Goal: Task Accomplishment & Management: Manage account settings

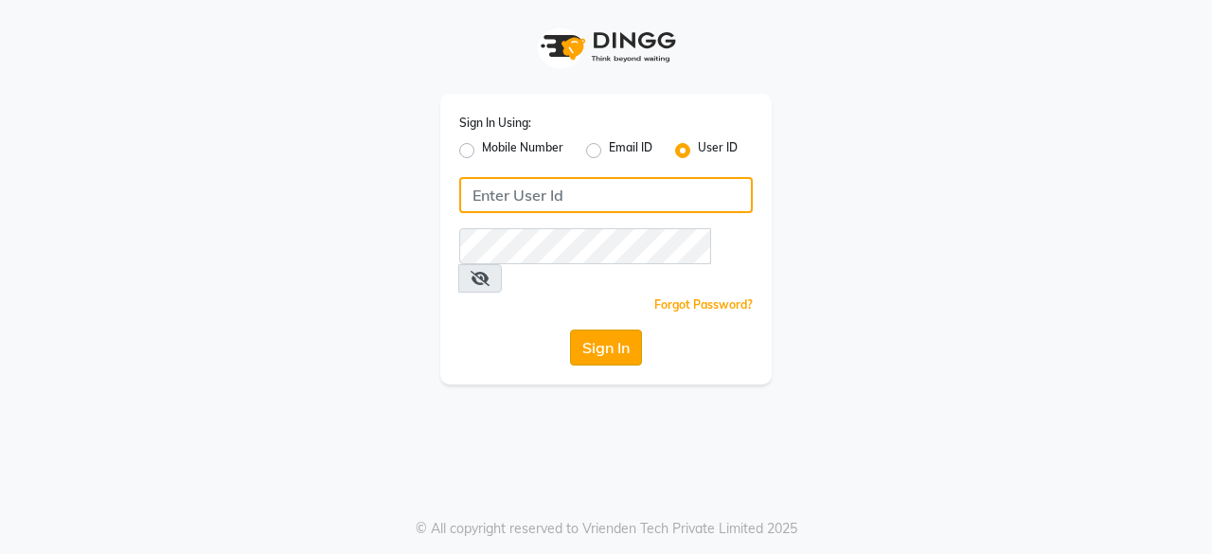
type input "oshabeautybar"
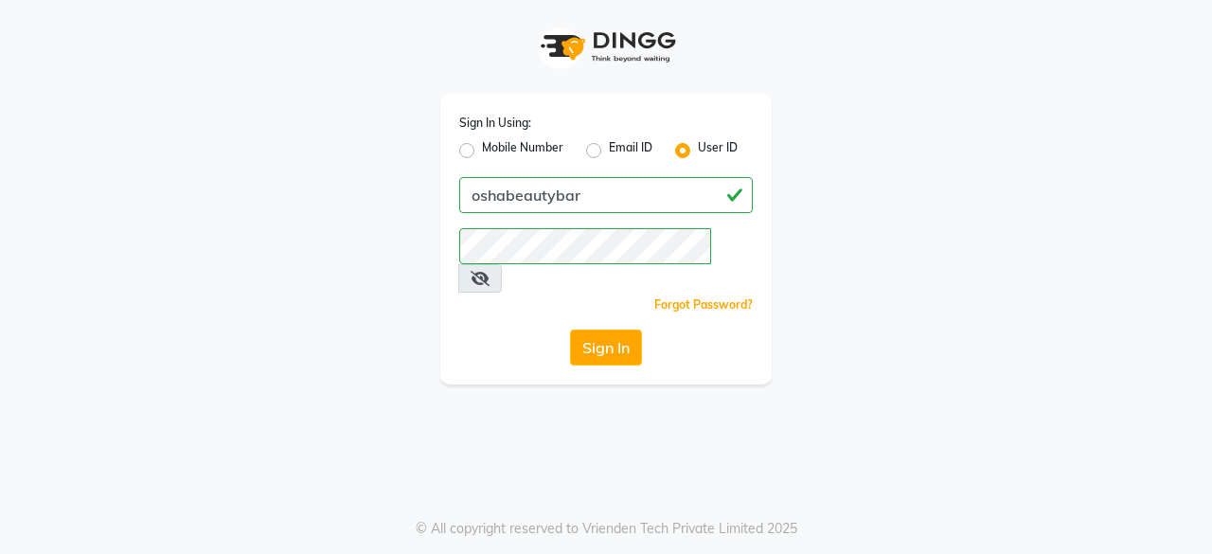
click at [598, 330] on button "Sign In" at bounding box center [606, 348] width 72 height 36
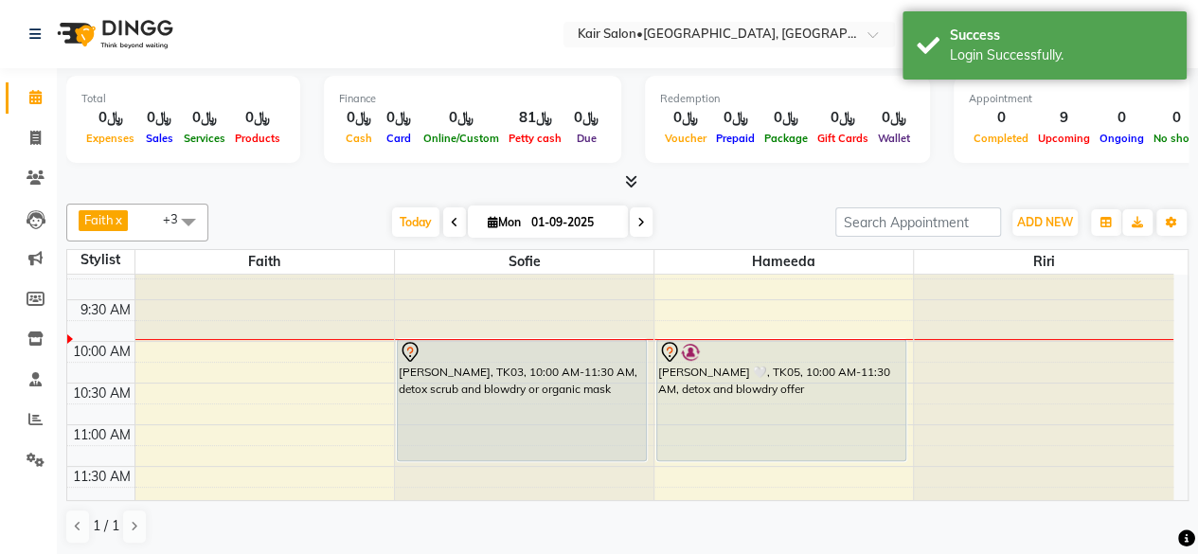
scroll to position [70, 0]
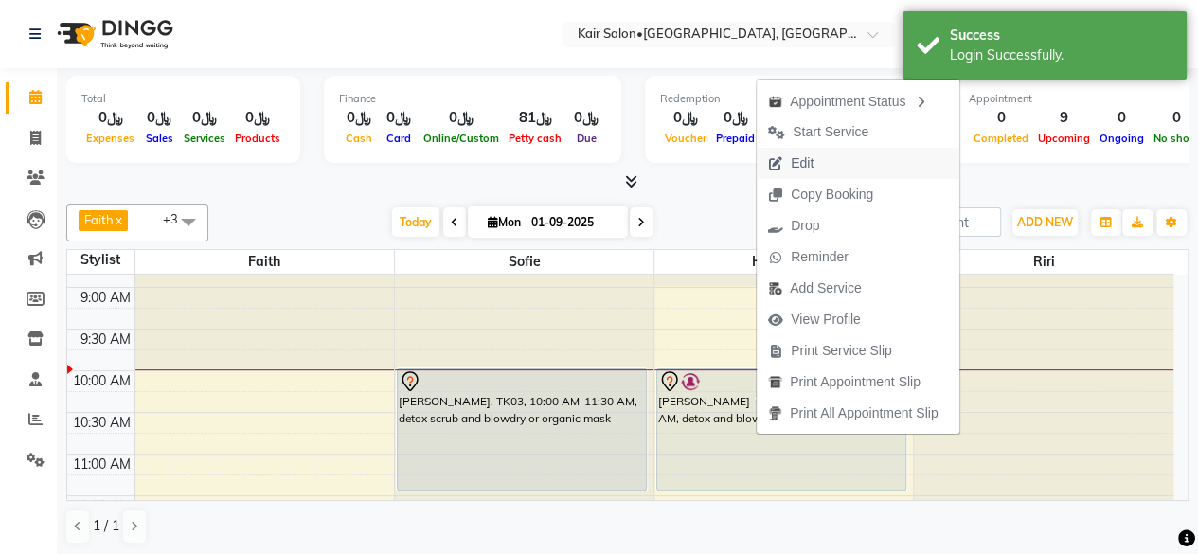
click at [796, 158] on span "Edit" at bounding box center [802, 163] width 23 height 20
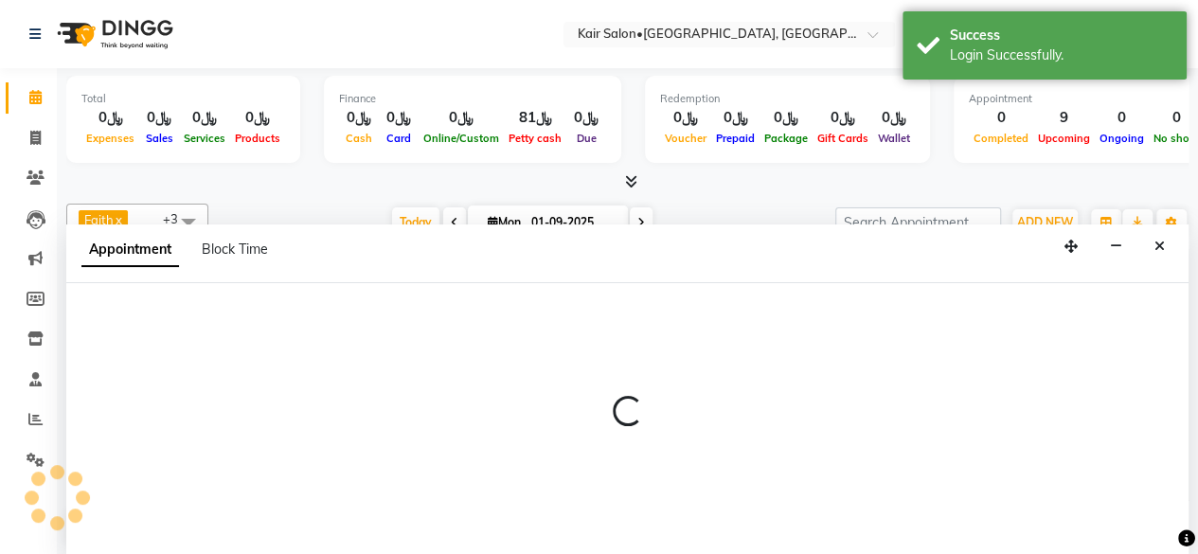
scroll to position [0, 0]
select select "tentative"
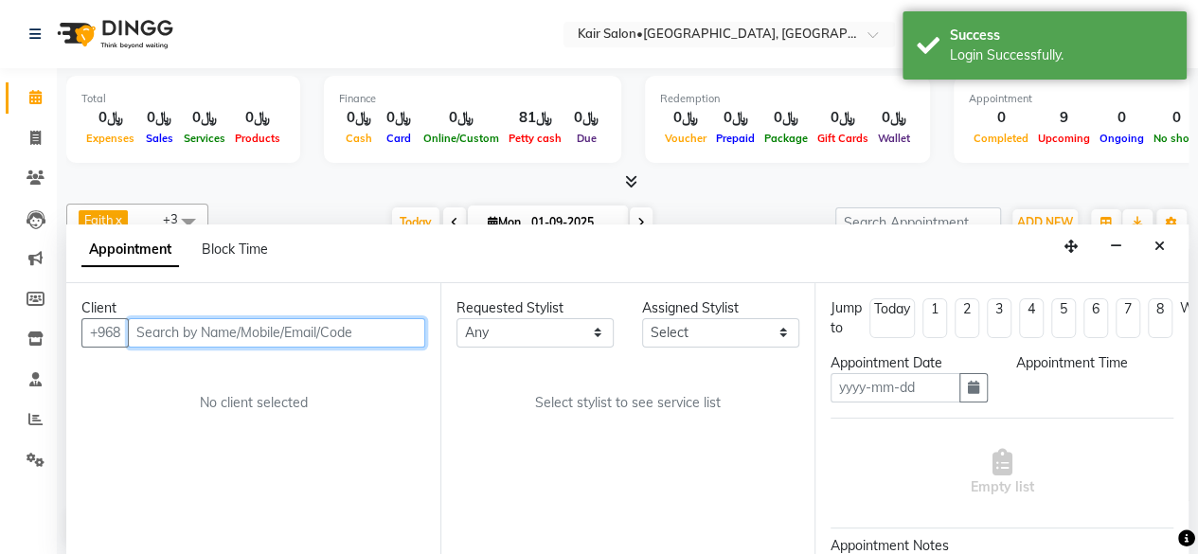
type input "01-09-2025"
select select "600"
select select "66378"
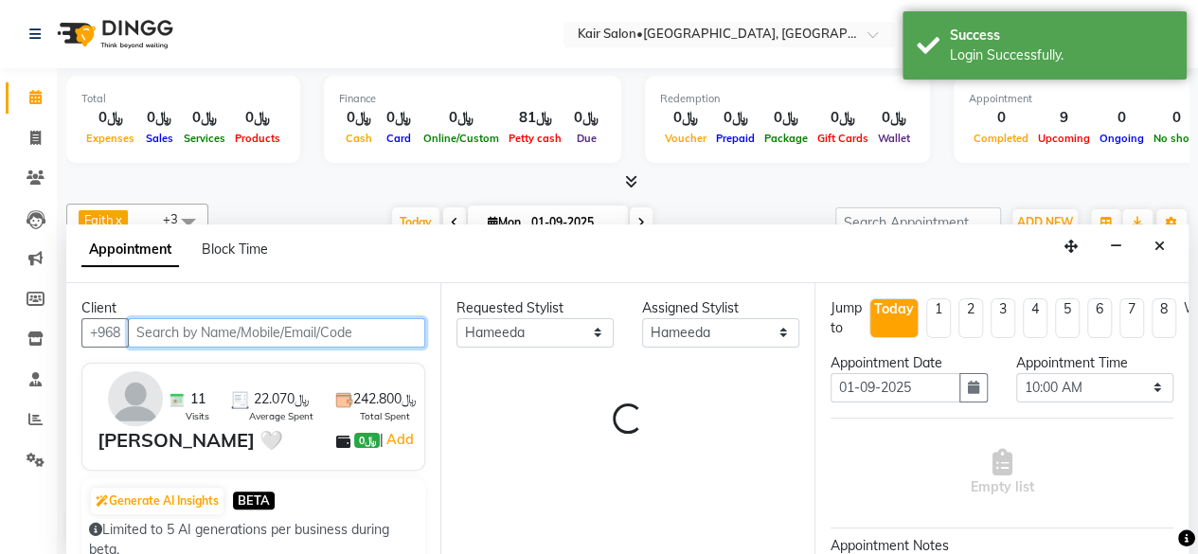
scroll to position [165, 0]
select select "3223"
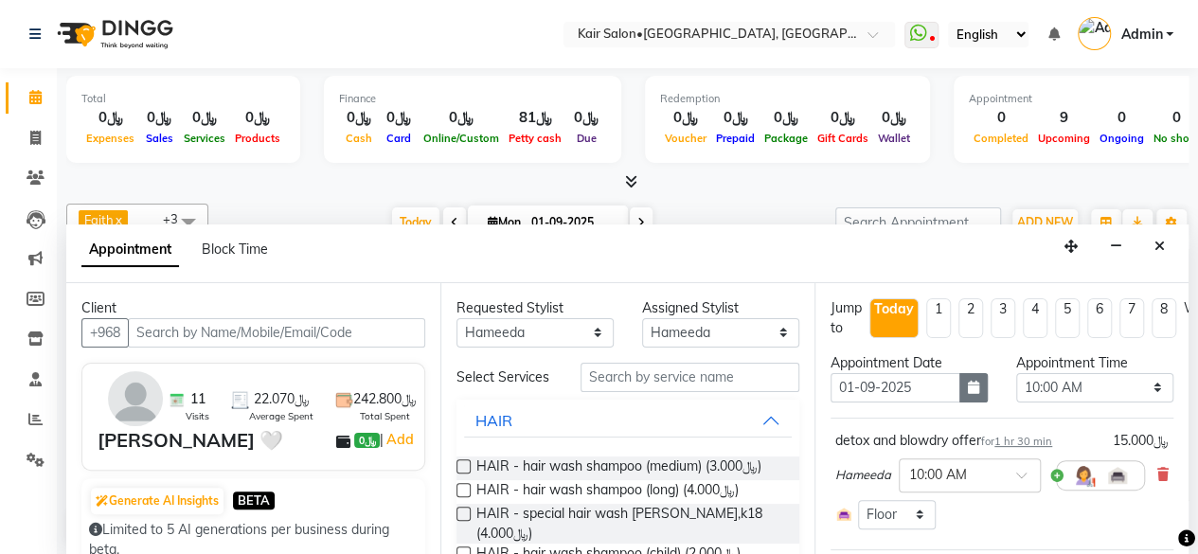
click at [968, 385] on icon "button" at bounding box center [973, 387] width 11 height 13
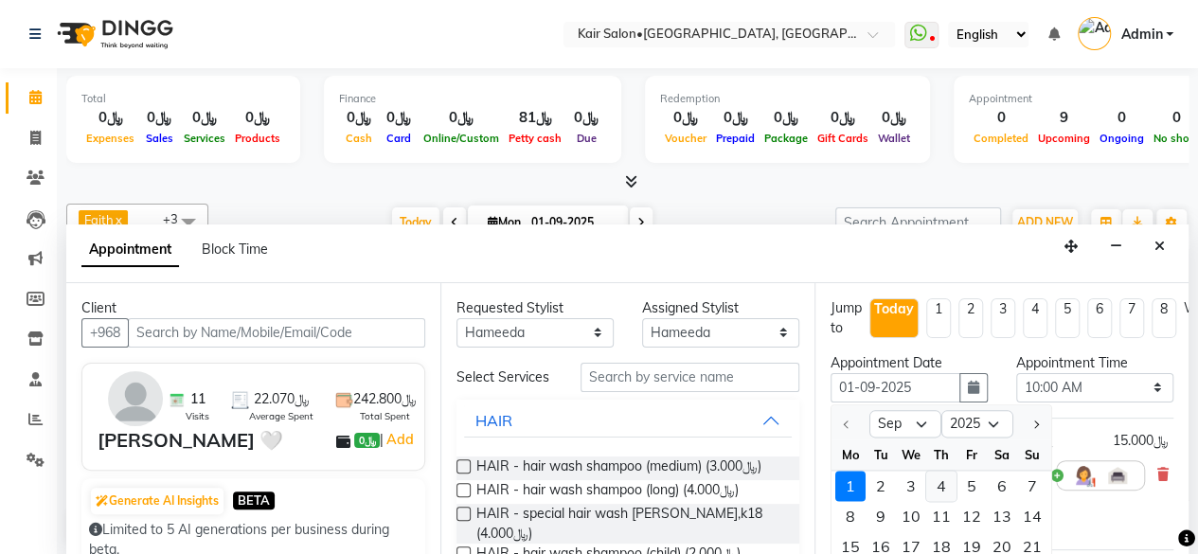
click at [943, 488] on div "4" at bounding box center [941, 486] width 30 height 30
type input "04-09-2025"
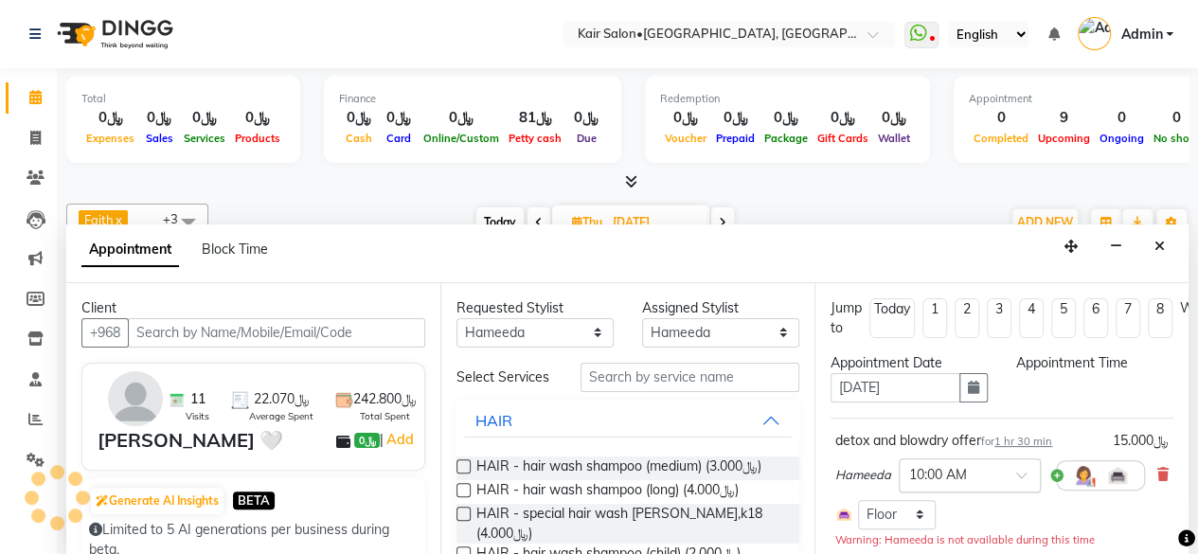
scroll to position [0, 0]
select select "600"
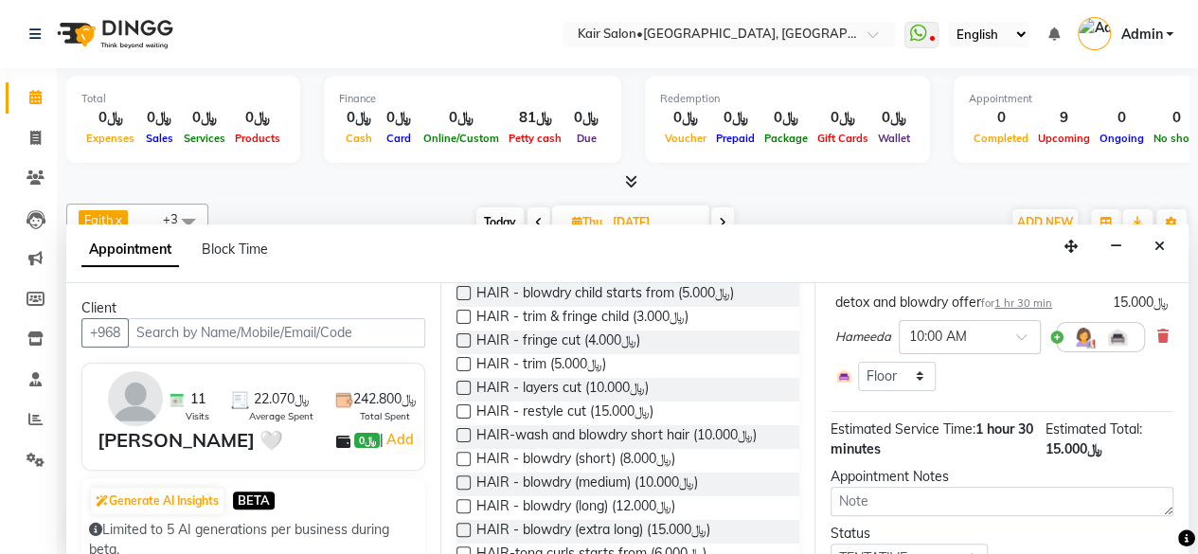
scroll to position [232, 0]
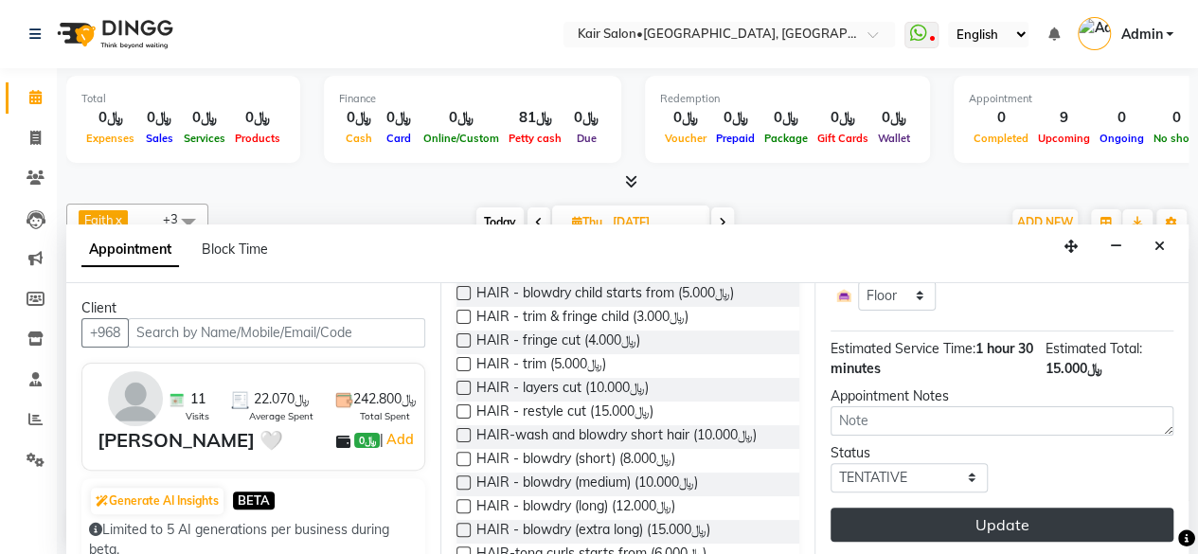
click at [1008, 511] on button "Update" at bounding box center [1002, 525] width 343 height 34
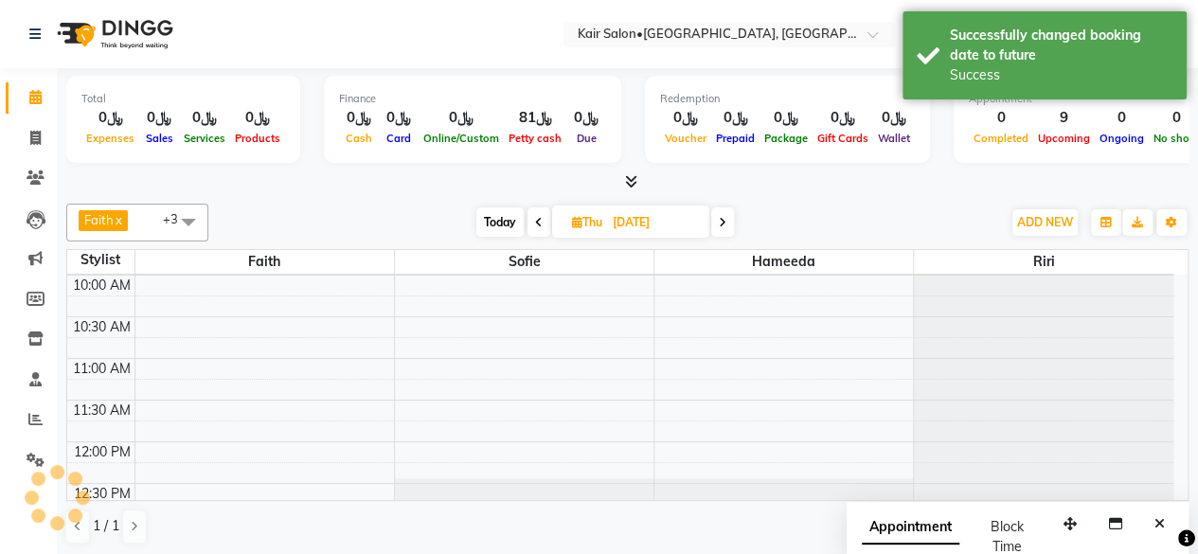
scroll to position [0, 0]
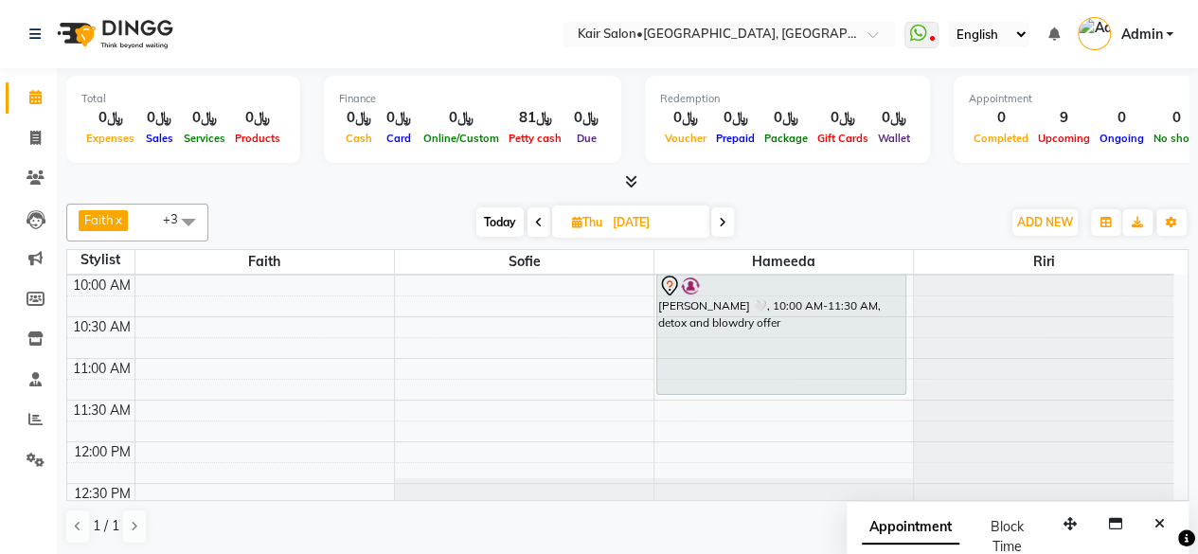
click at [502, 217] on span "Today" at bounding box center [499, 221] width 47 height 29
type input "01-09-2025"
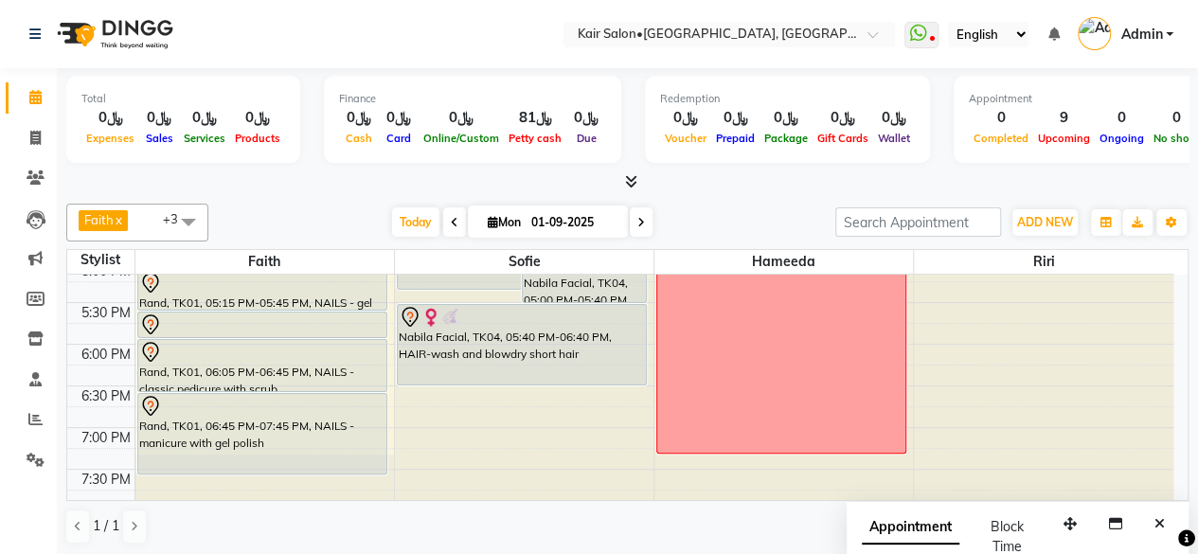
scroll to position [734, 0]
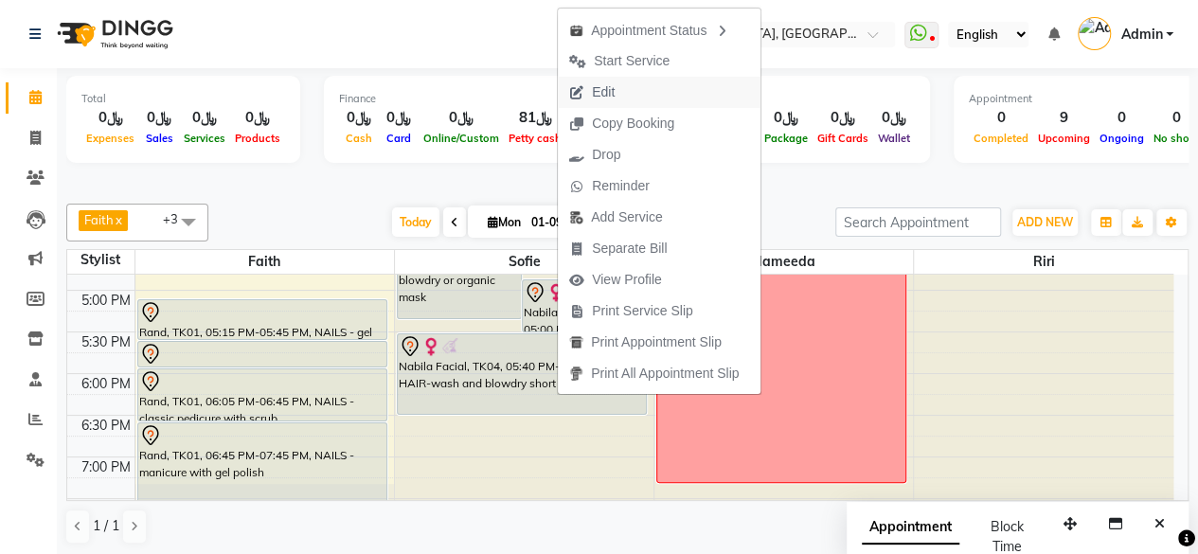
click at [610, 101] on span "Edit" at bounding box center [603, 92] width 23 height 20
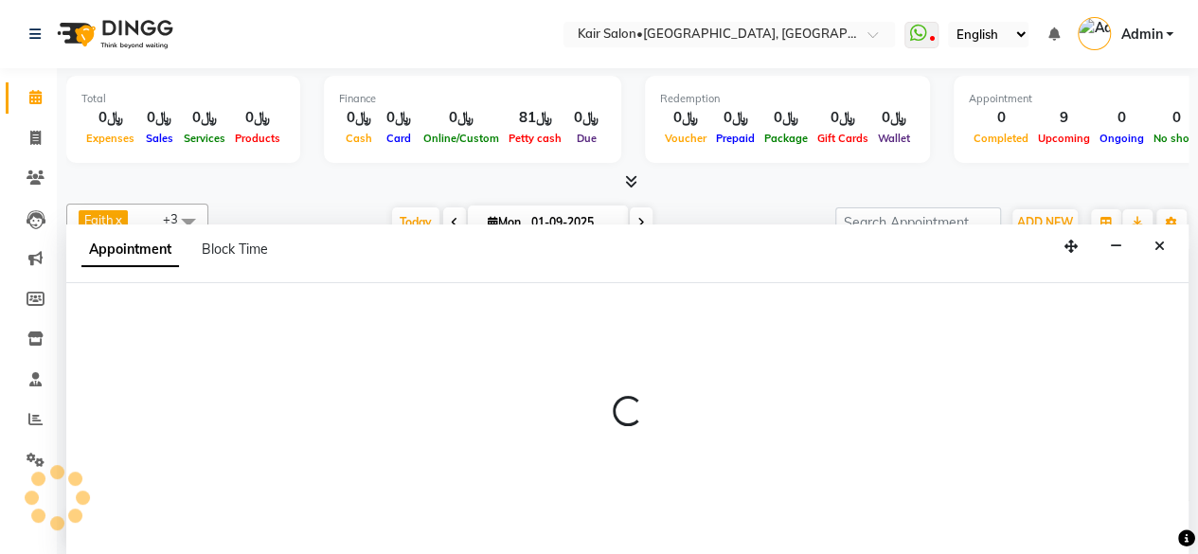
scroll to position [0, 0]
select select "tentative"
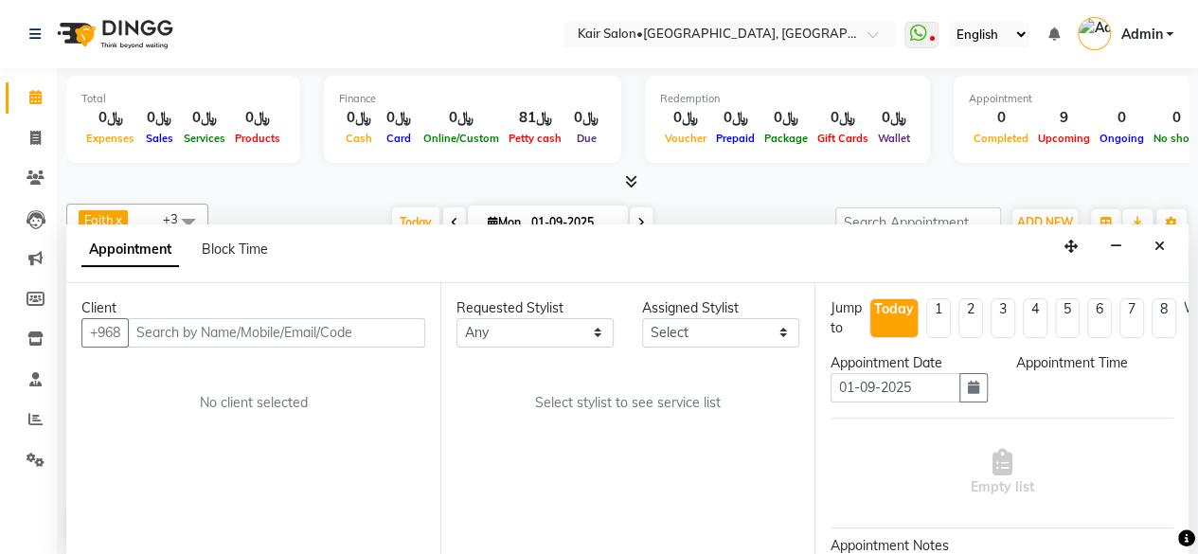
select select "1020"
select select "58893"
select select "3223"
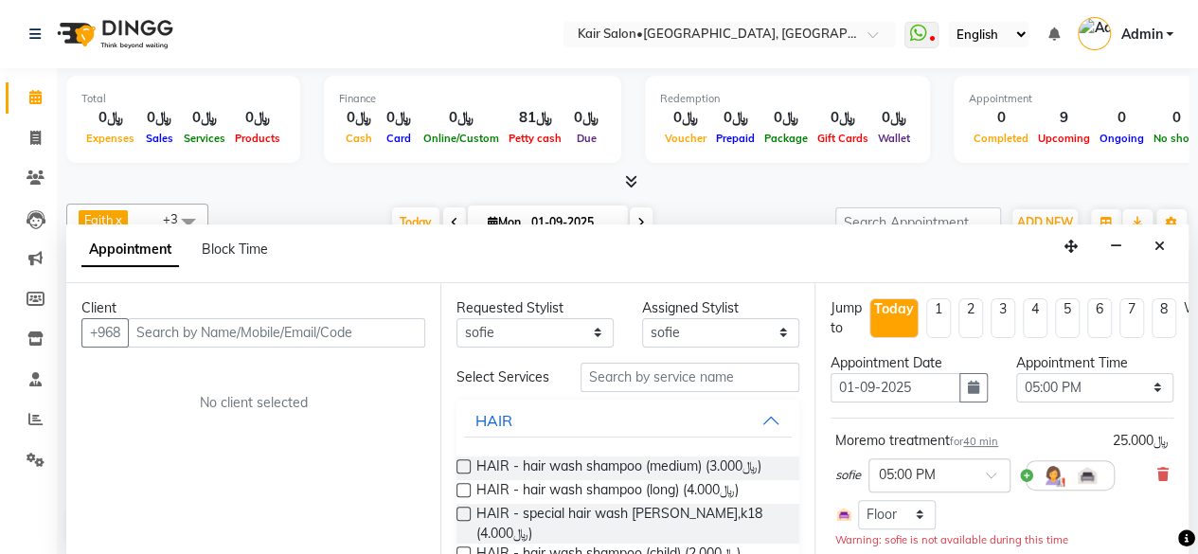
select select "3223"
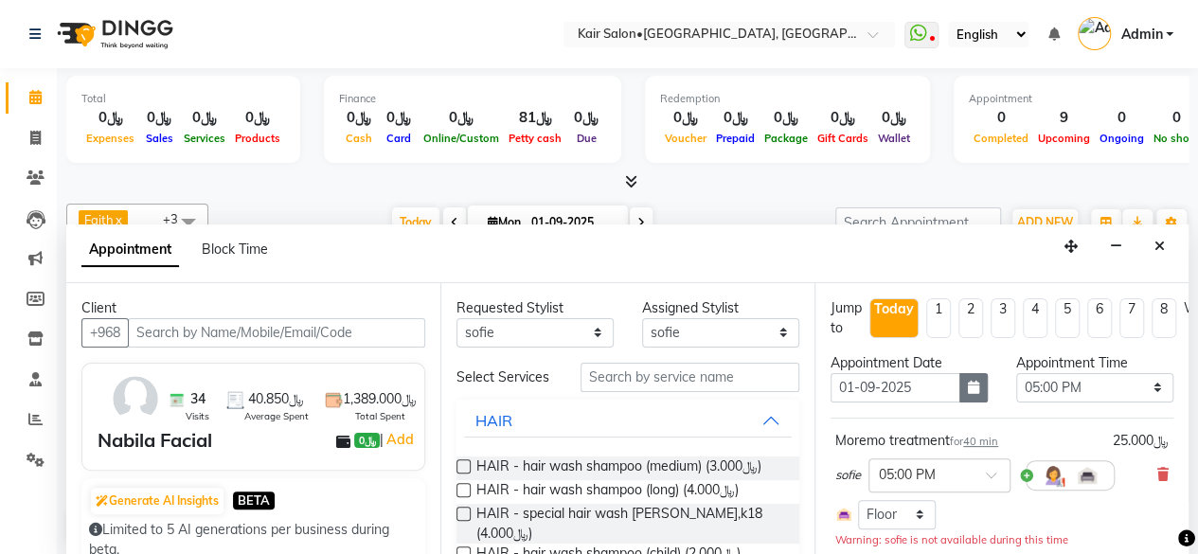
click at [968, 385] on icon "button" at bounding box center [973, 387] width 11 height 13
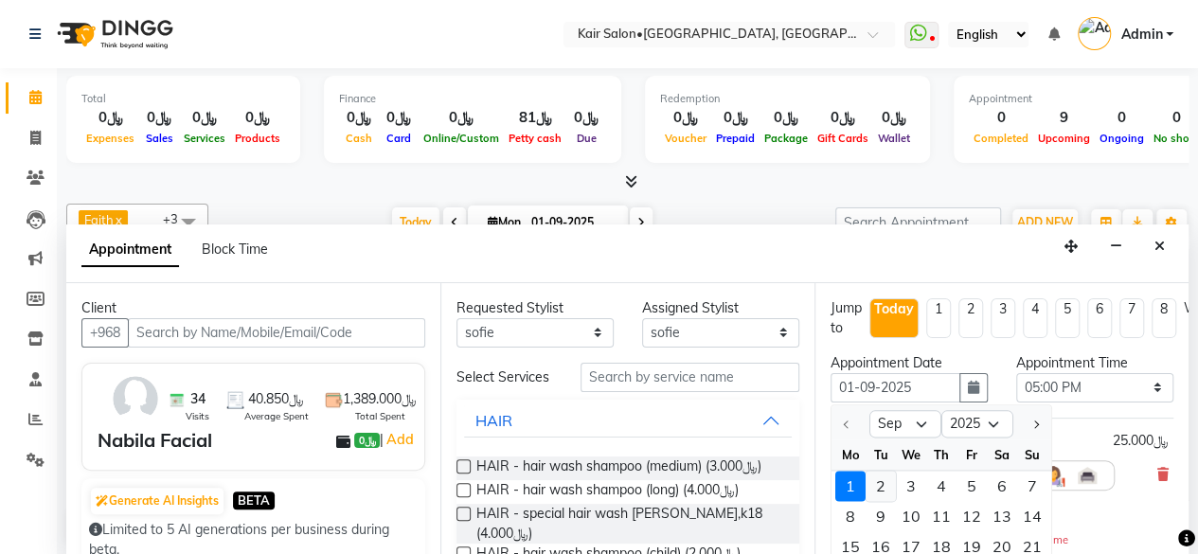
click at [885, 480] on div "2" at bounding box center [881, 486] width 30 height 30
type input "02-09-2025"
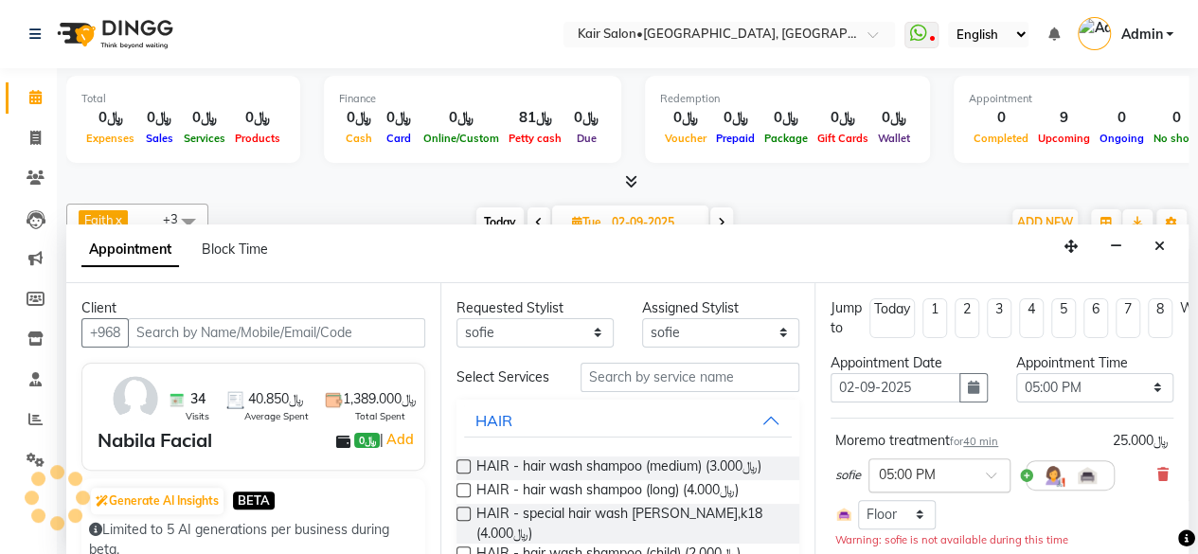
scroll to position [166, 0]
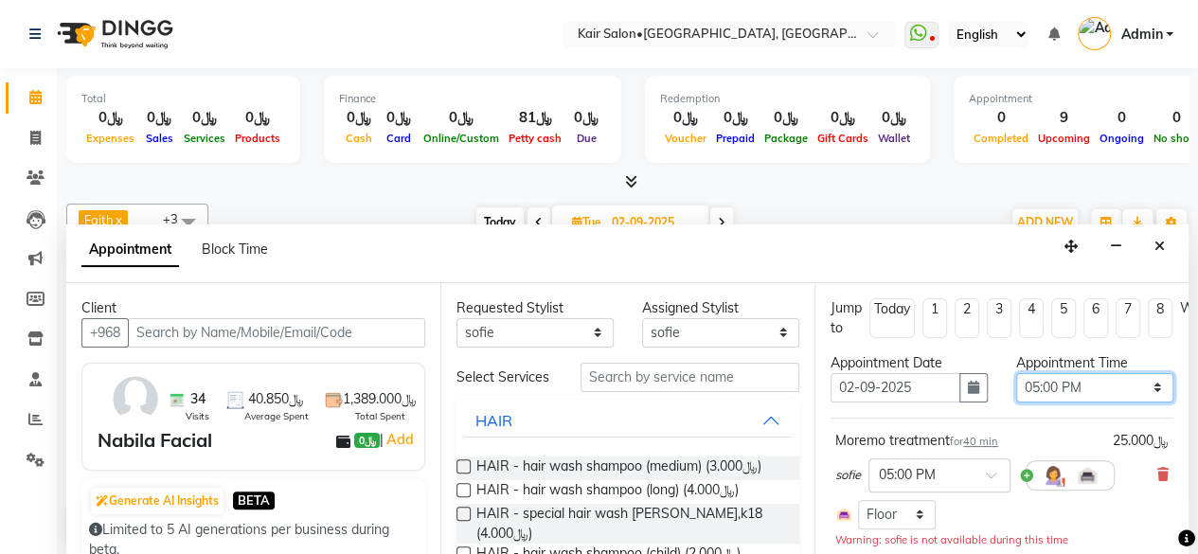
click at [1141, 385] on select "Select 09:00 AM 09:05 AM 09:10 AM 09:15 AM 09:20 AM 09:25 AM 09:30 AM 09:35 AM …" at bounding box center [1094, 387] width 157 height 29
select select "1050"
click at [1016, 373] on select "Select 09:00 AM 09:05 AM 09:10 AM 09:15 AM 09:20 AM 09:25 AM 09:30 AM 09:35 AM …" at bounding box center [1094, 387] width 157 height 29
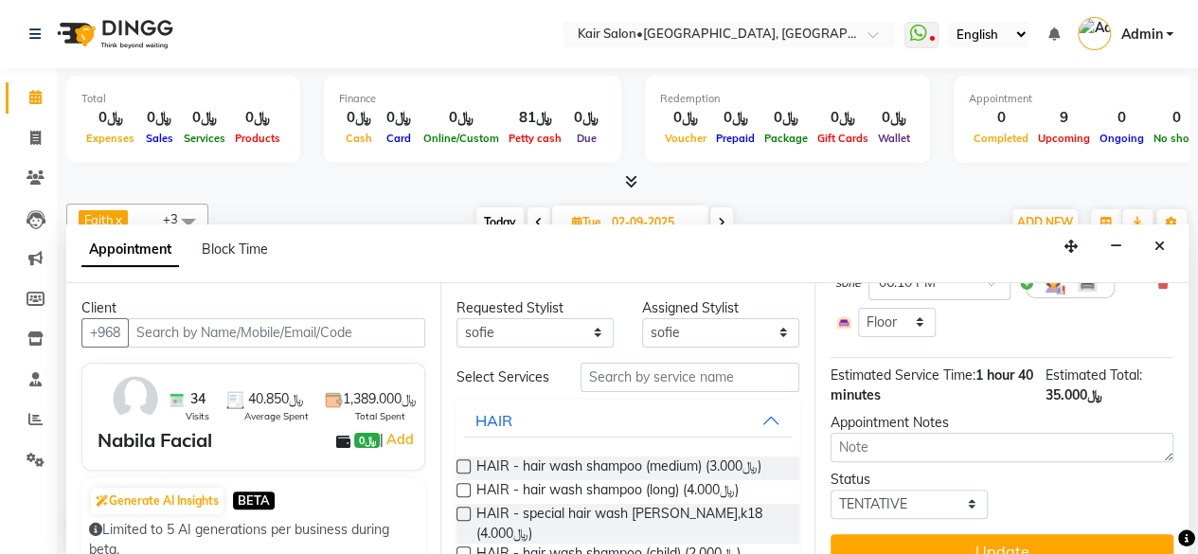
scroll to position [387, 0]
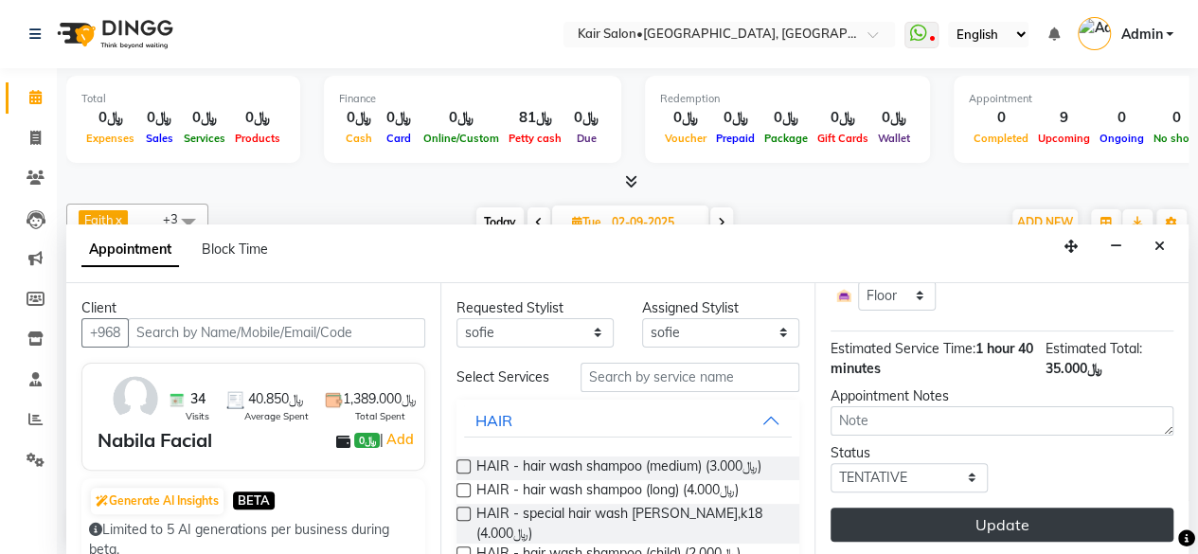
click at [1003, 513] on button "Update" at bounding box center [1002, 525] width 343 height 34
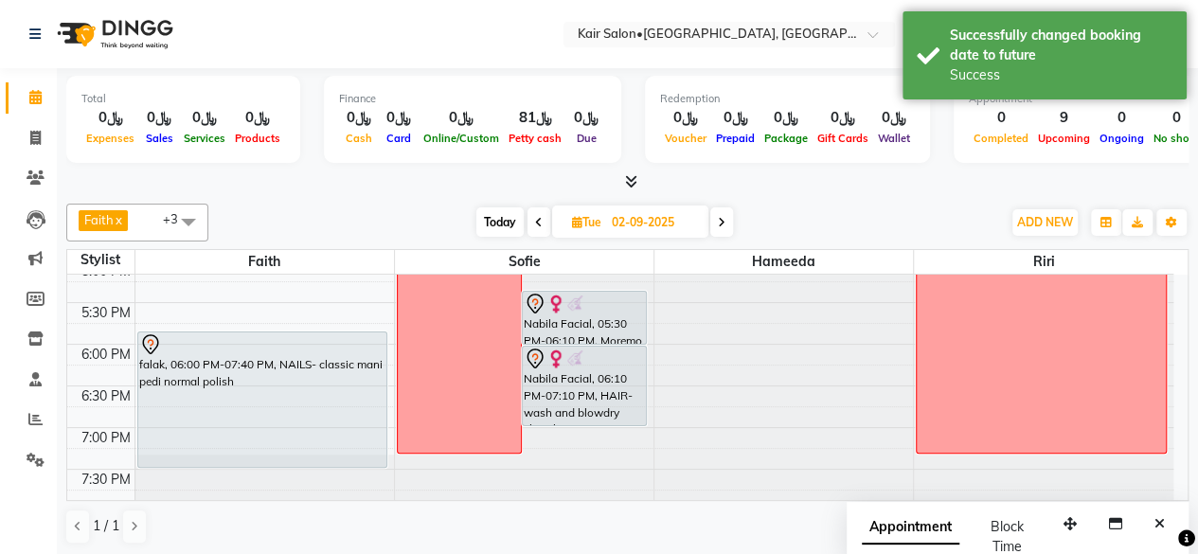
scroll to position [734, 0]
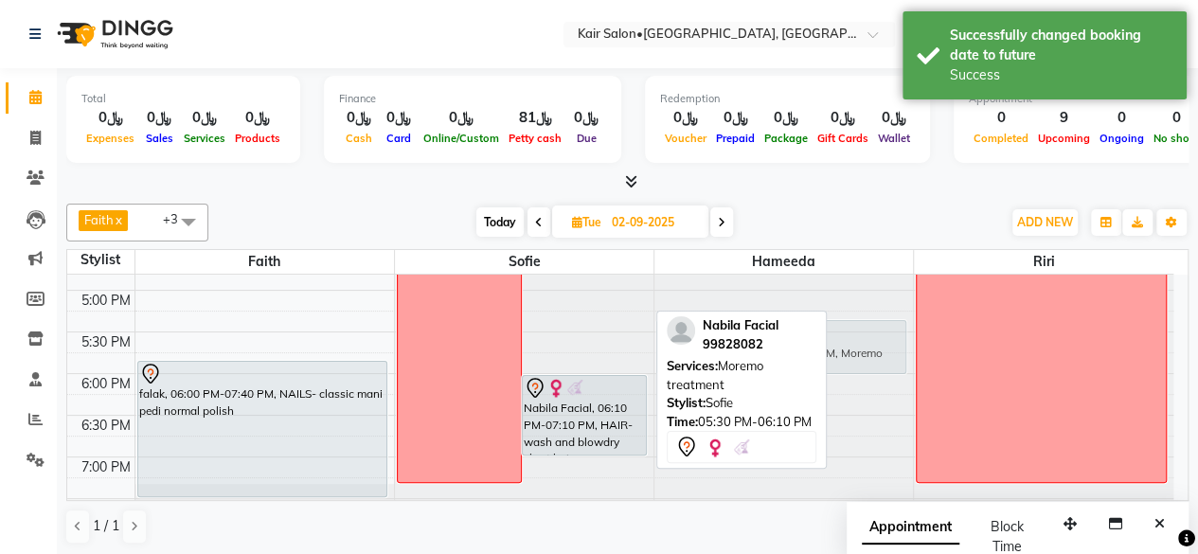
drag, startPoint x: 588, startPoint y: 364, endPoint x: 767, endPoint y: 362, distance: 179.0
click at [767, 362] on div "Faith x sofie x Hameeda x Riri x +3 Select All Faith sofie Hameeda HABSATBEE SH…" at bounding box center [627, 374] width 1122 height 356
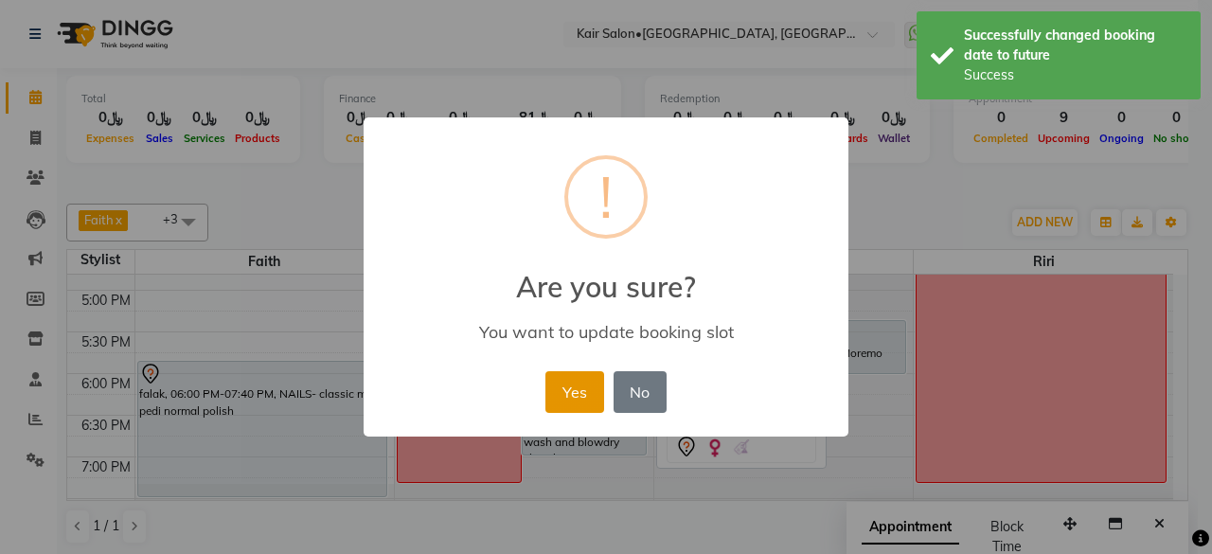
click at [580, 393] on button "Yes" at bounding box center [575, 392] width 58 height 42
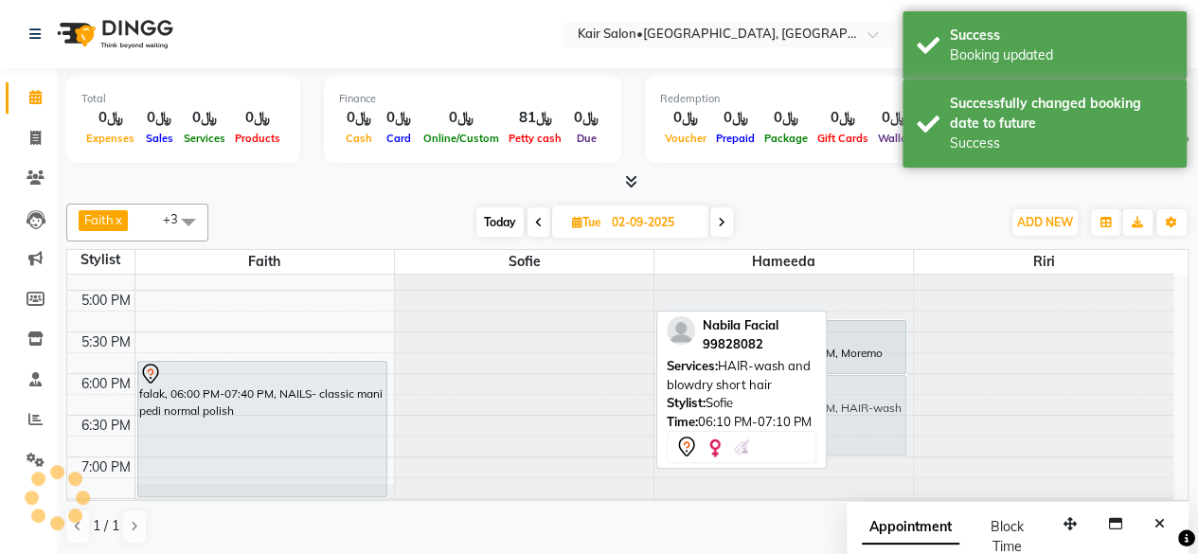
drag, startPoint x: 584, startPoint y: 414, endPoint x: 821, endPoint y: 411, distance: 236.8
click at [821, 411] on div "Faith x sofie x Hameeda x Riri x +3 Select All Faith sofie Hameeda HABSATBEE SH…" at bounding box center [627, 374] width 1122 height 356
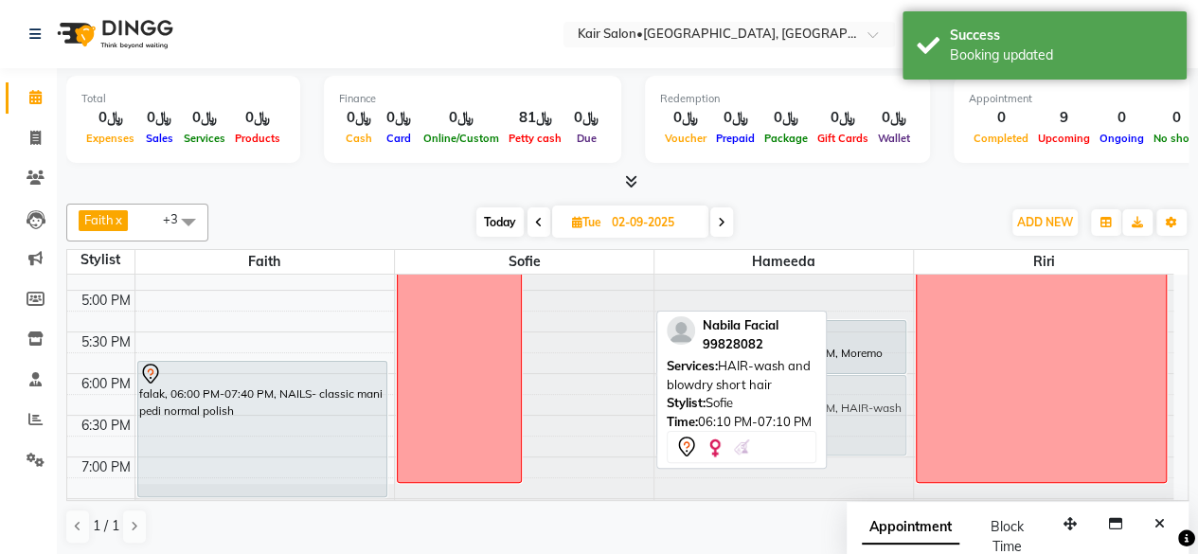
drag, startPoint x: 601, startPoint y: 421, endPoint x: 858, endPoint y: 419, distance: 256.7
click at [858, 419] on tr "falak, 06:00 PM-07:40 PM, NAILS- classic mani pedi normal polish off day Nabila…" at bounding box center [620, 207] width 1106 height 1333
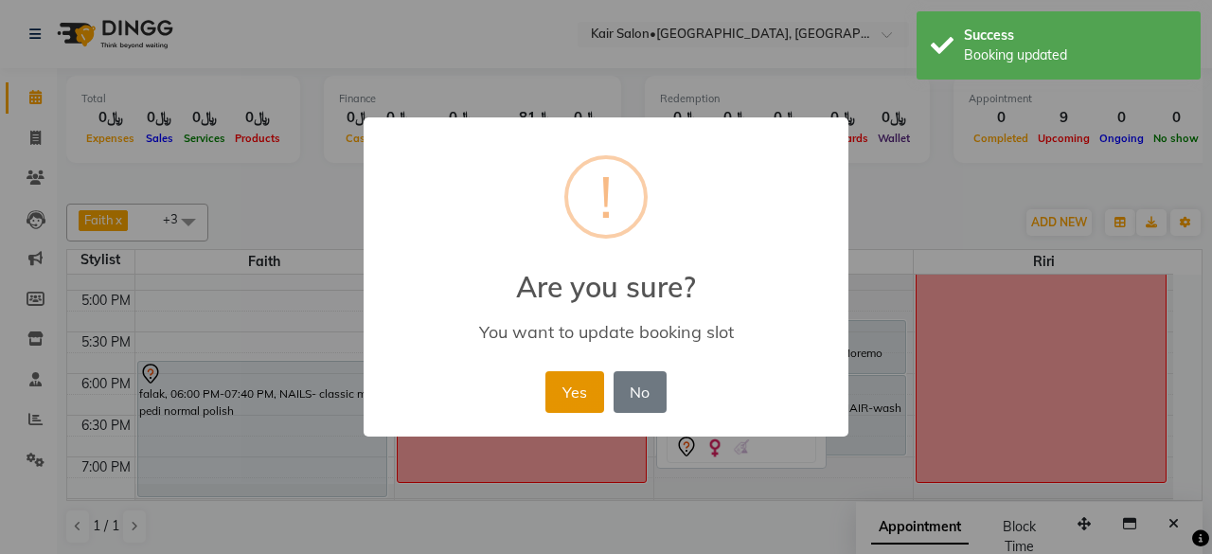
click at [571, 384] on button "Yes" at bounding box center [575, 392] width 58 height 42
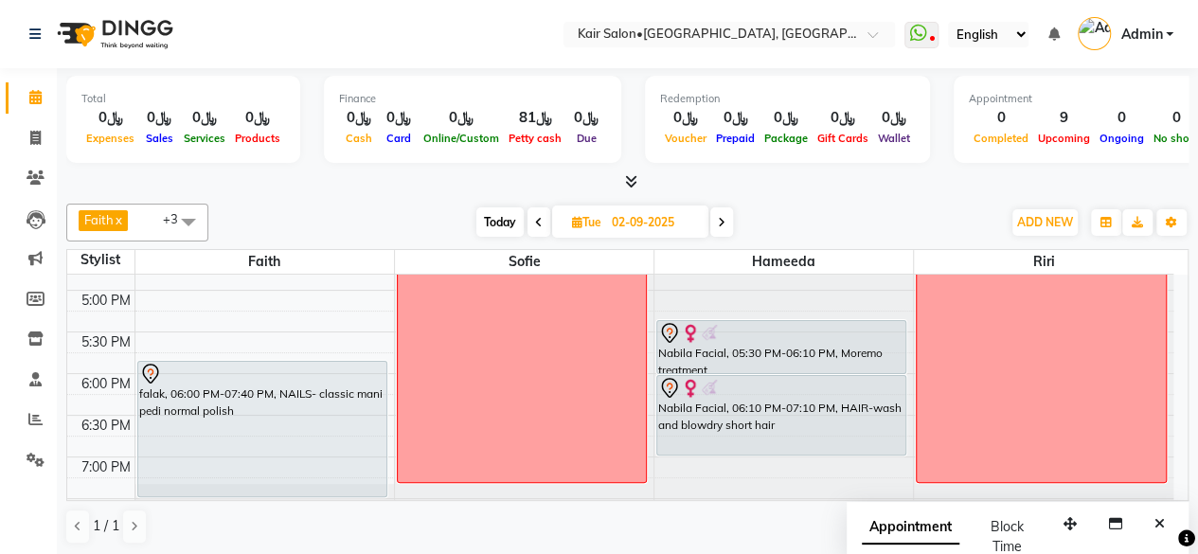
click at [500, 218] on span "Today" at bounding box center [499, 221] width 47 height 29
type input "01-09-2025"
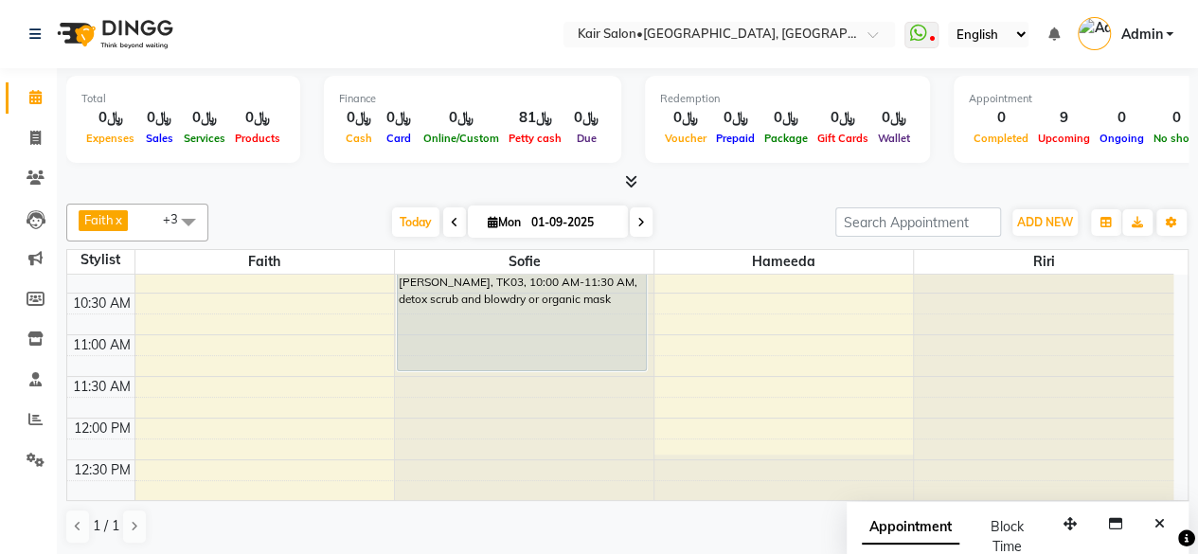
scroll to position [95, 0]
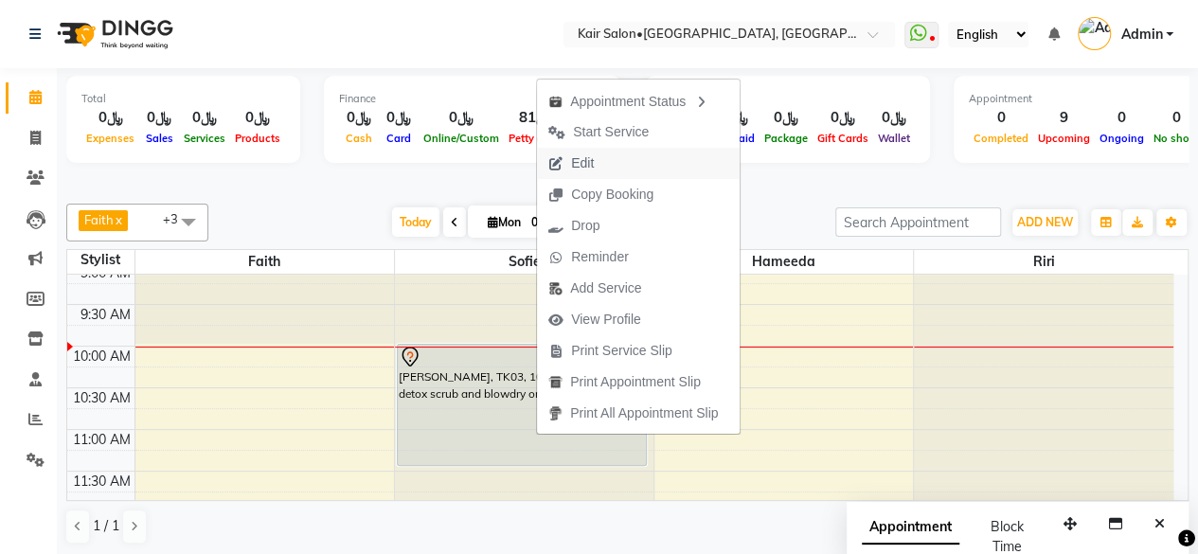
click at [606, 172] on button "Edit" at bounding box center [638, 163] width 203 height 31
select select "tentative"
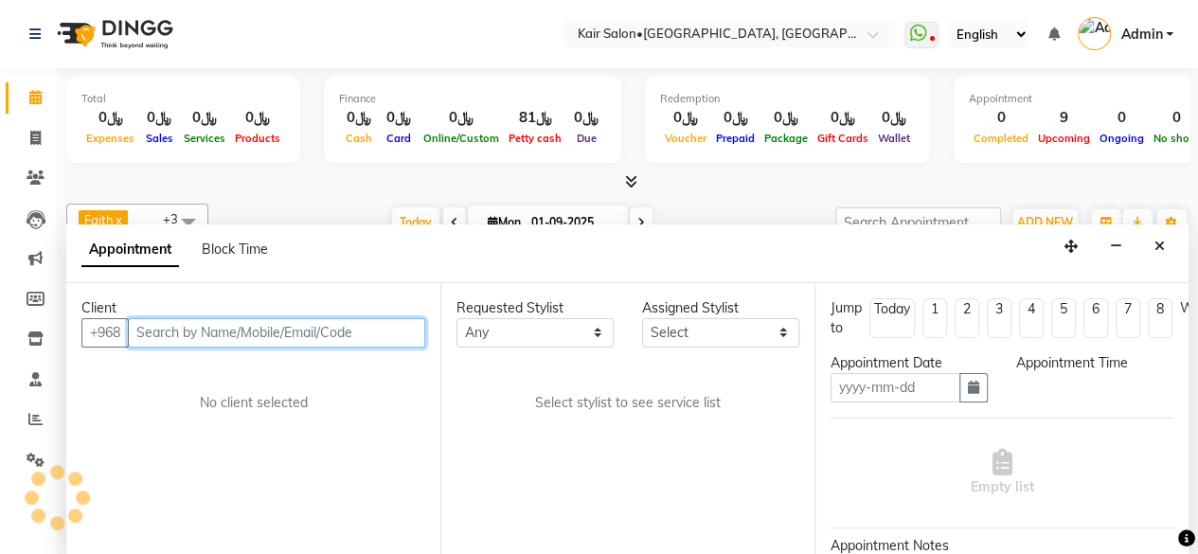
scroll to position [0, 0]
type input "01-09-2025"
select select "600"
select select "66378"
select select "58893"
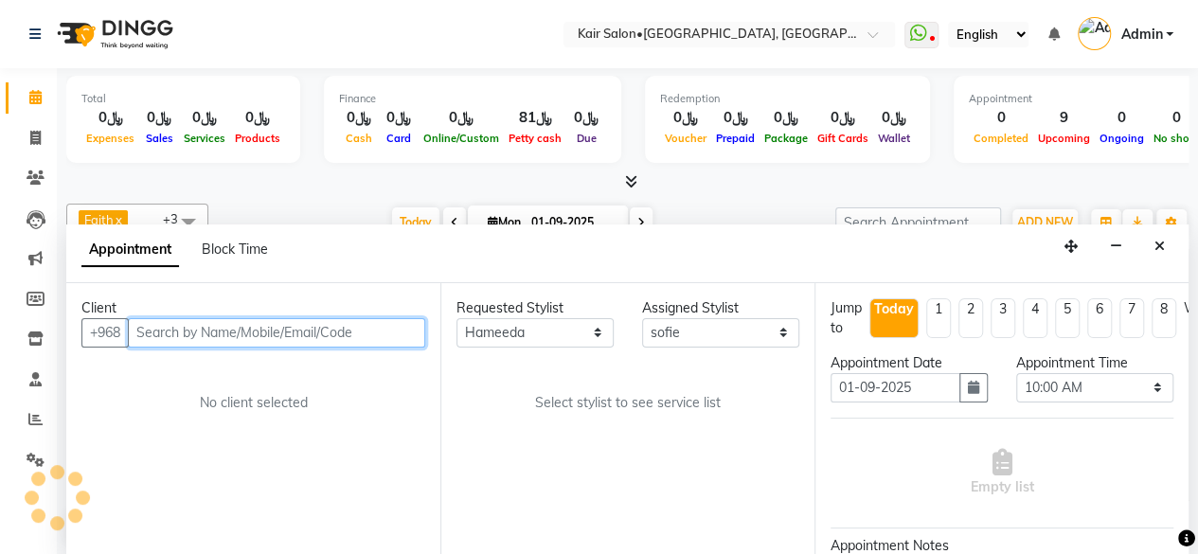
scroll to position [165, 0]
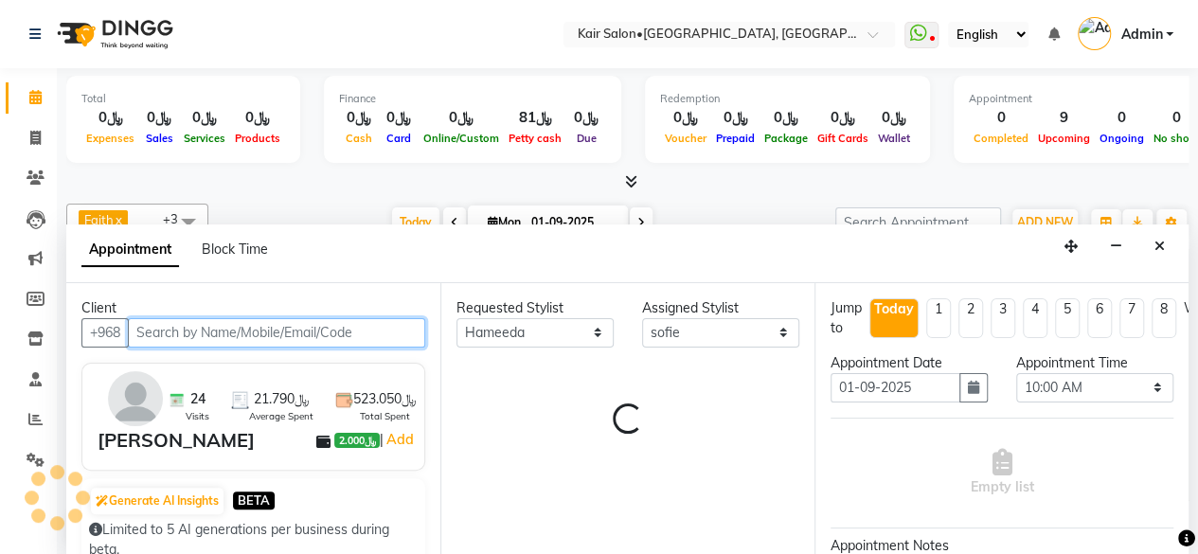
select select "3223"
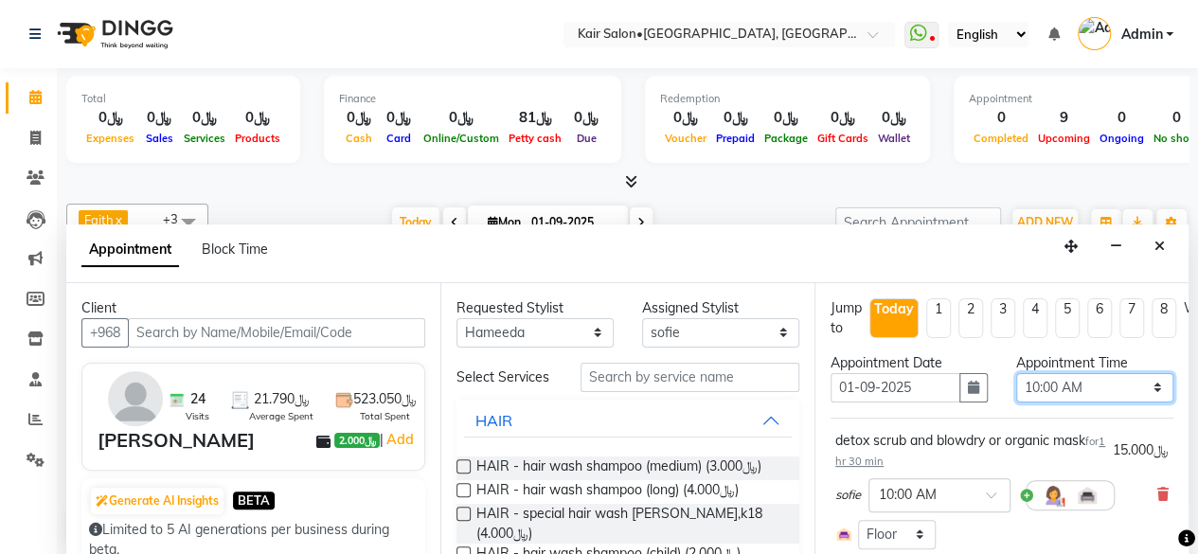
click at [1139, 382] on select "Select 09:00 AM 09:05 AM 09:10 AM 09:15 AM 09:20 AM 09:25 AM 09:30 AM 09:35 AM …" at bounding box center [1094, 387] width 157 height 29
select select "630"
click at [1016, 373] on select "Select 09:00 AM 09:05 AM 09:10 AM 09:15 AM 09:20 AM 09:25 AM 09:30 AM 09:35 AM …" at bounding box center [1094, 387] width 157 height 29
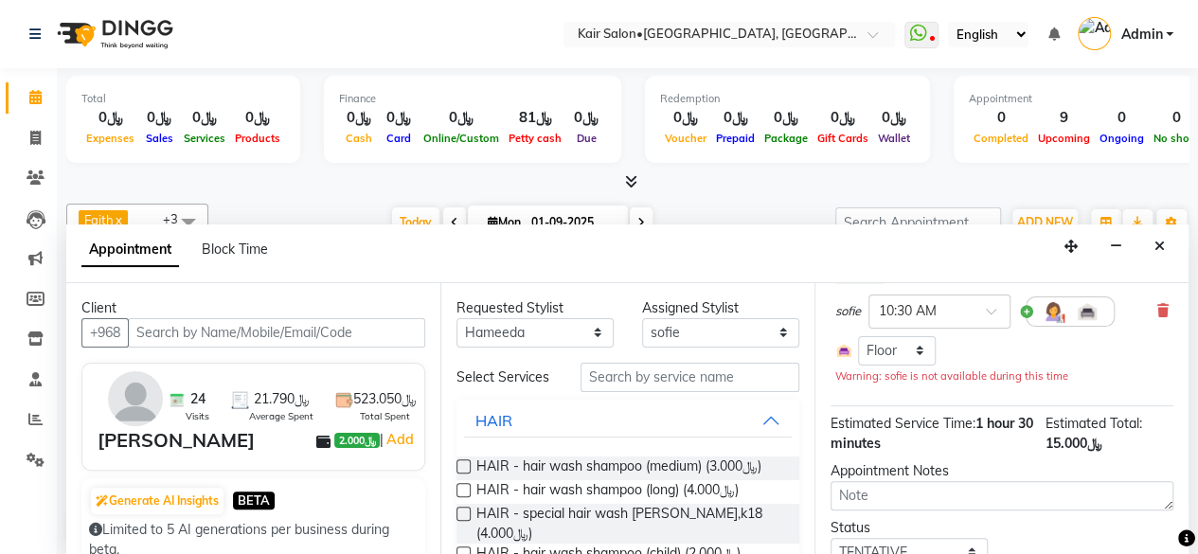
scroll to position [272, 0]
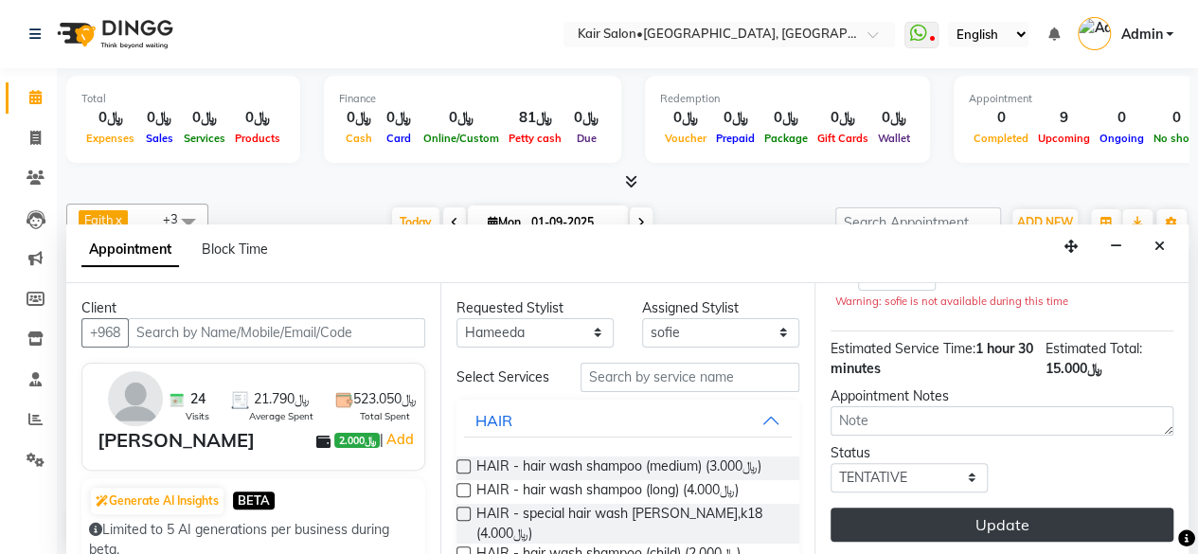
click at [1009, 508] on button "Update" at bounding box center [1002, 525] width 343 height 34
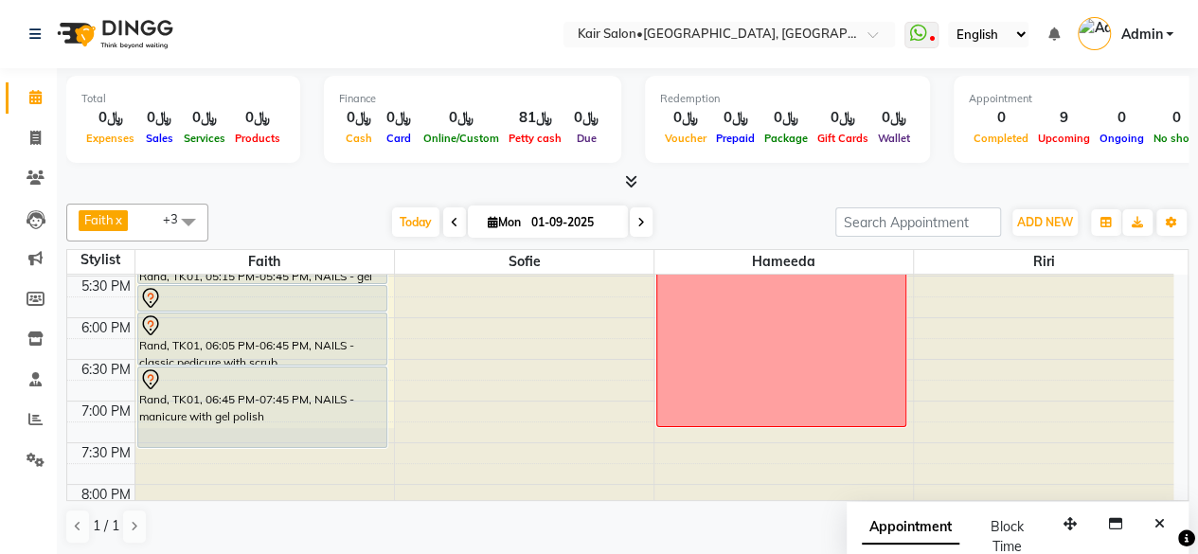
scroll to position [801, 0]
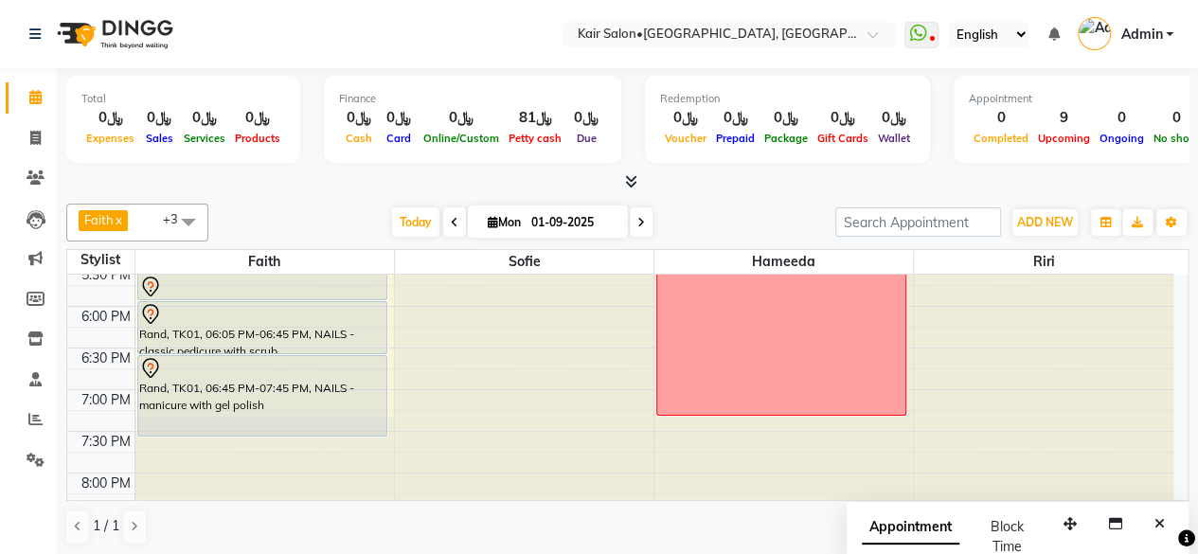
click at [642, 222] on span at bounding box center [641, 221] width 23 height 29
type input "02-09-2025"
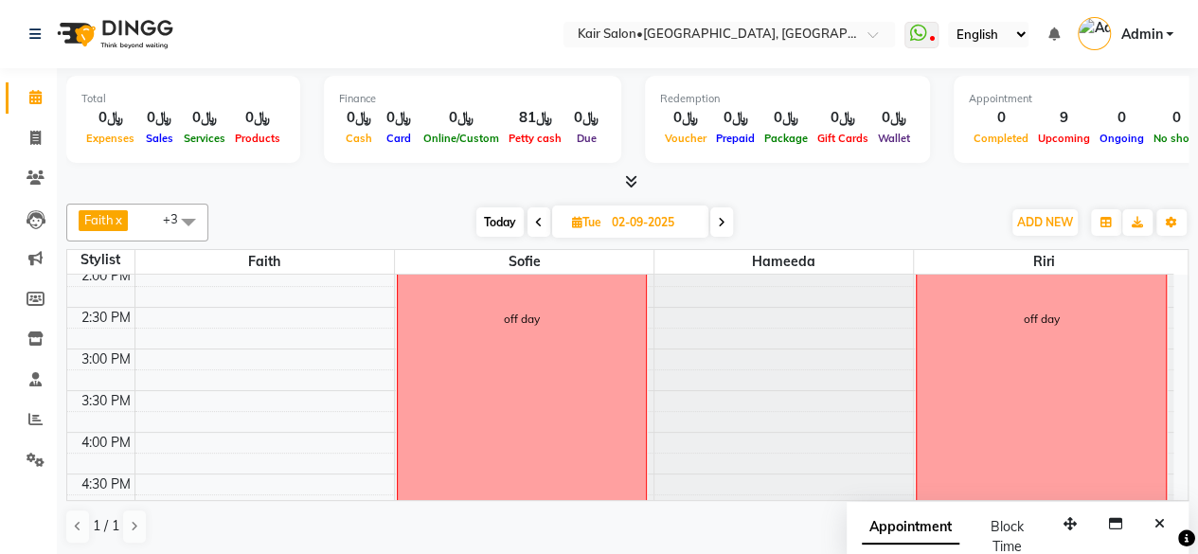
scroll to position [733, 0]
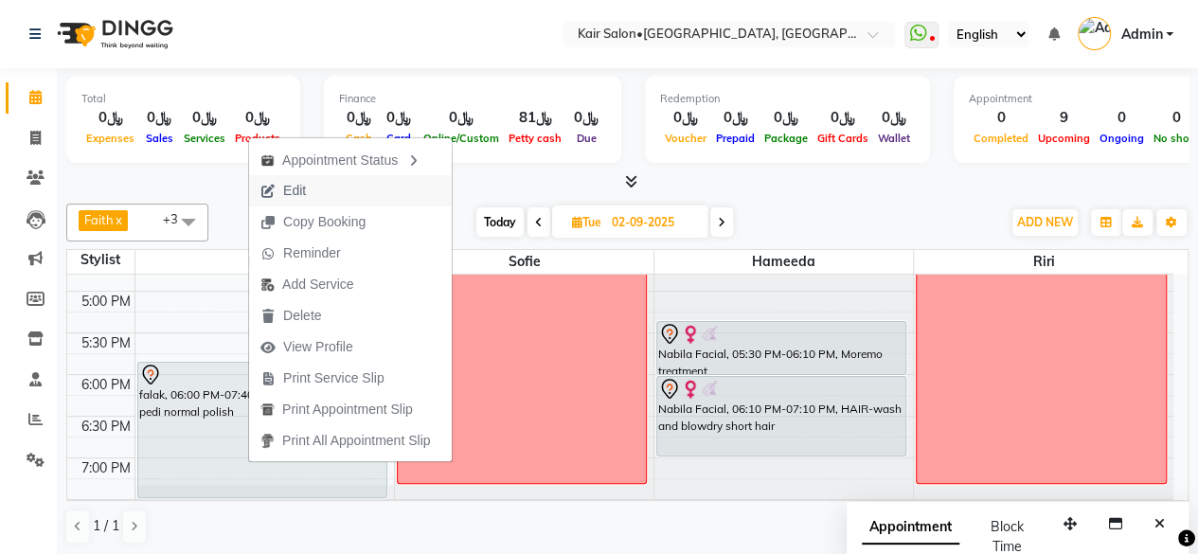
click at [347, 190] on button "Edit" at bounding box center [350, 190] width 203 height 31
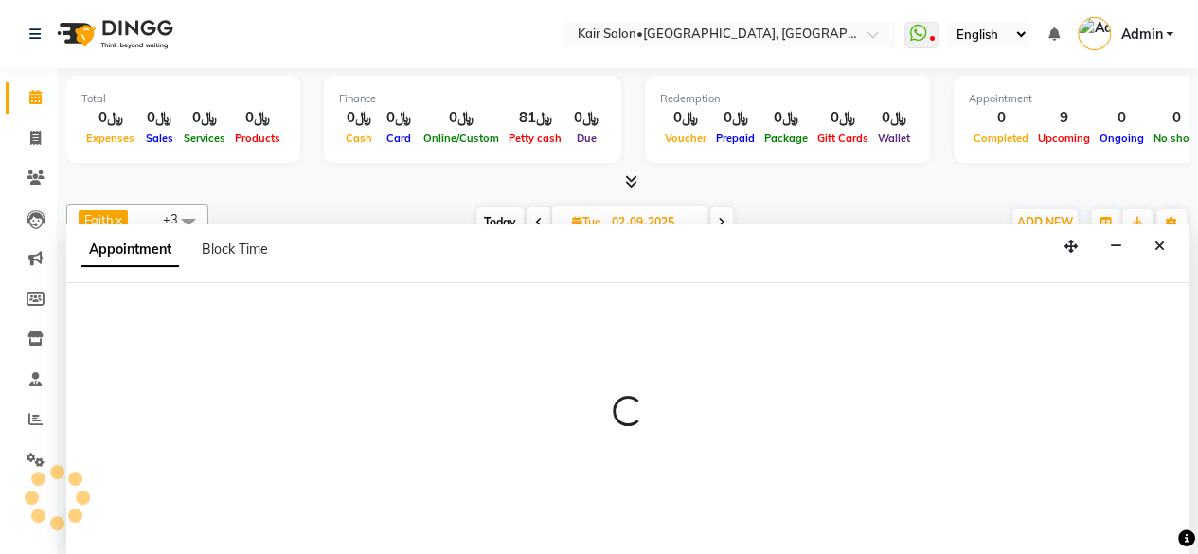
scroll to position [0, 0]
select select "tentative"
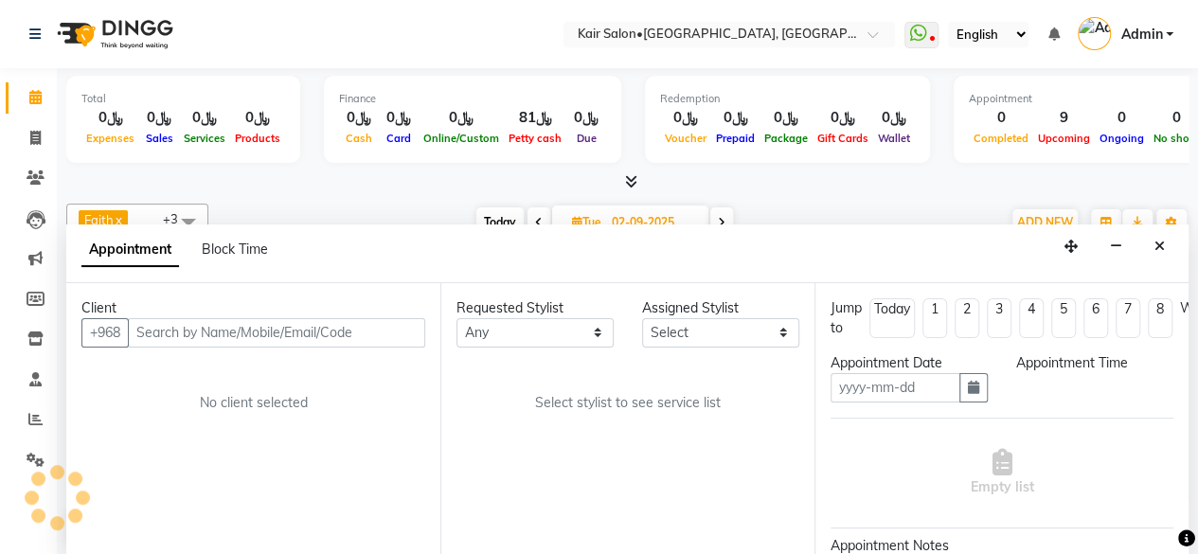
type input "02-09-2025"
select select "1080"
select select "49362"
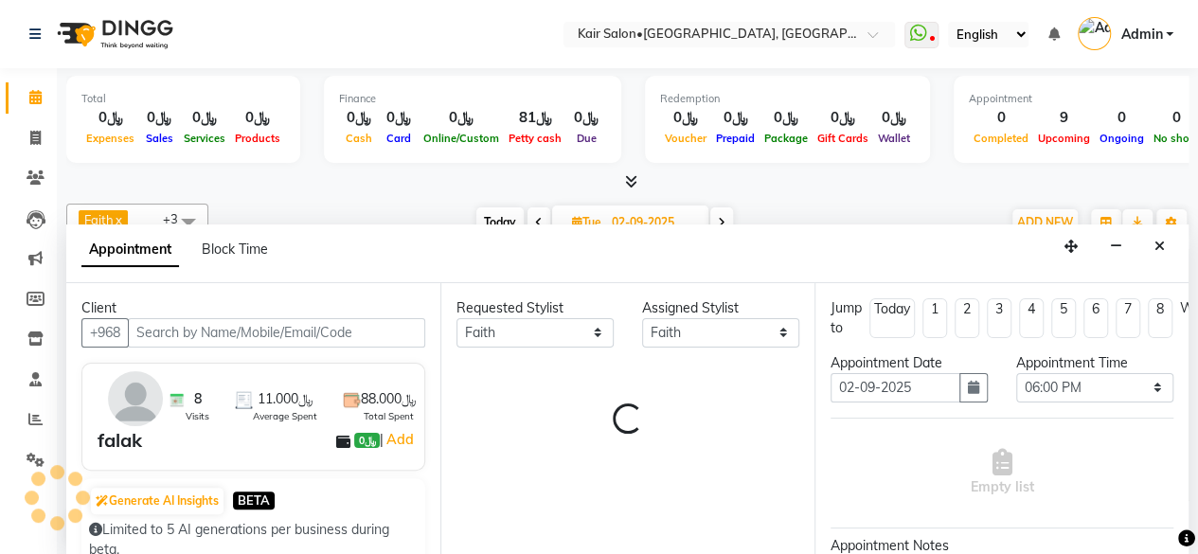
select select "3223"
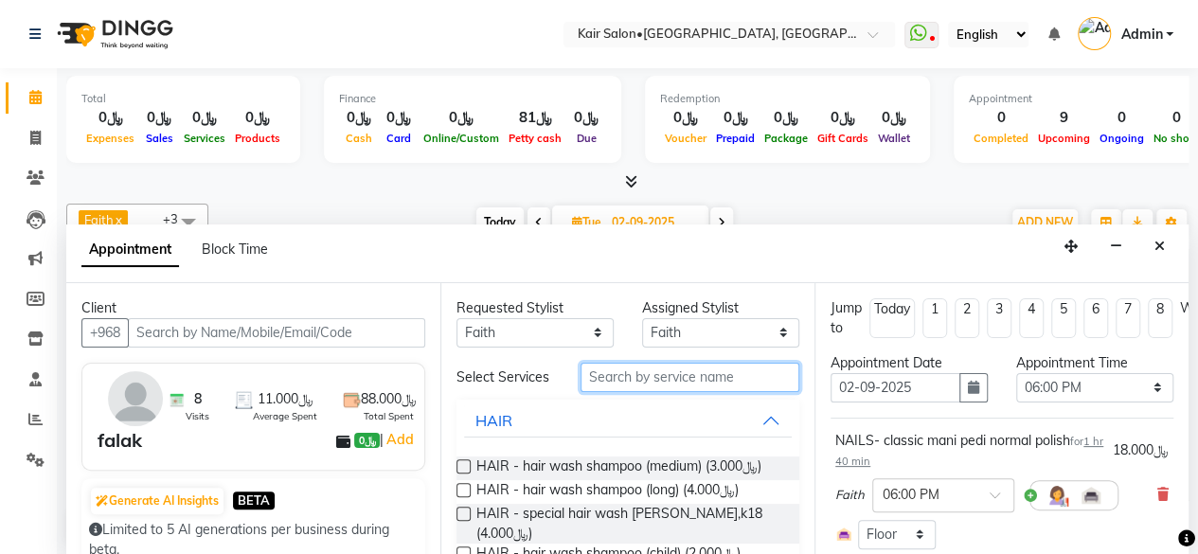
click at [620, 386] on input "text" at bounding box center [690, 377] width 219 height 29
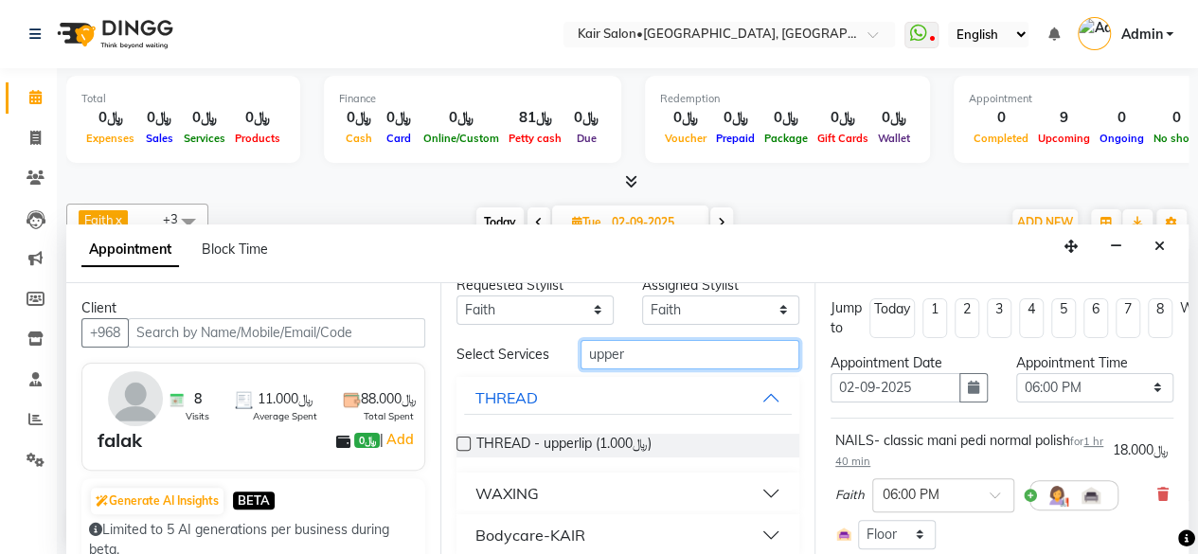
scroll to position [46, 0]
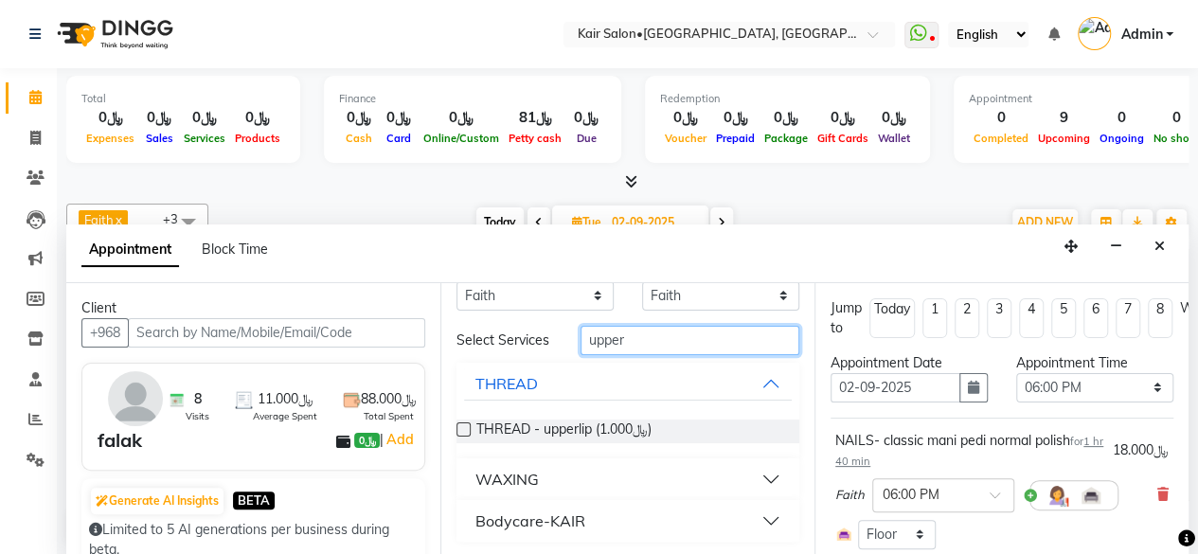
type input "upper"
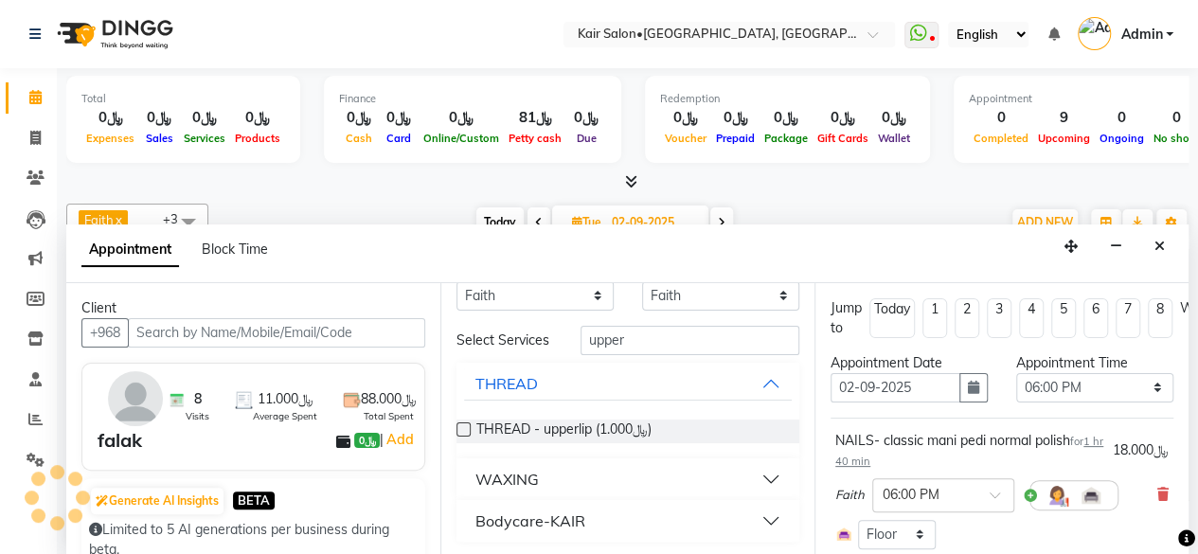
click at [458, 427] on label at bounding box center [464, 429] width 14 height 14
click at [458, 427] on input "checkbox" at bounding box center [463, 431] width 12 height 12
checkbox input "false"
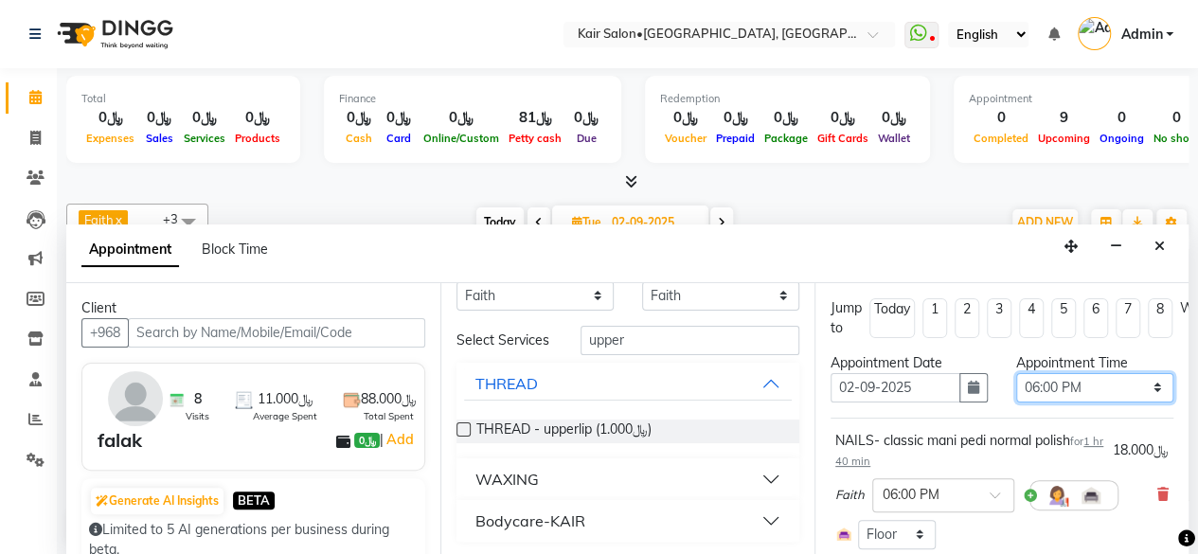
click at [1145, 385] on select "Select 09:00 AM 09:05 AM 09:10 AM 09:15 AM 09:20 AM 09:25 AM 09:30 AM 09:35 AM …" at bounding box center [1094, 387] width 157 height 29
select select "1050"
click at [1016, 373] on select "Select 09:00 AM 09:05 AM 09:10 AM 09:15 AM 09:20 AM 09:25 AM 09:30 AM 09:35 AM …" at bounding box center [1094, 387] width 157 height 29
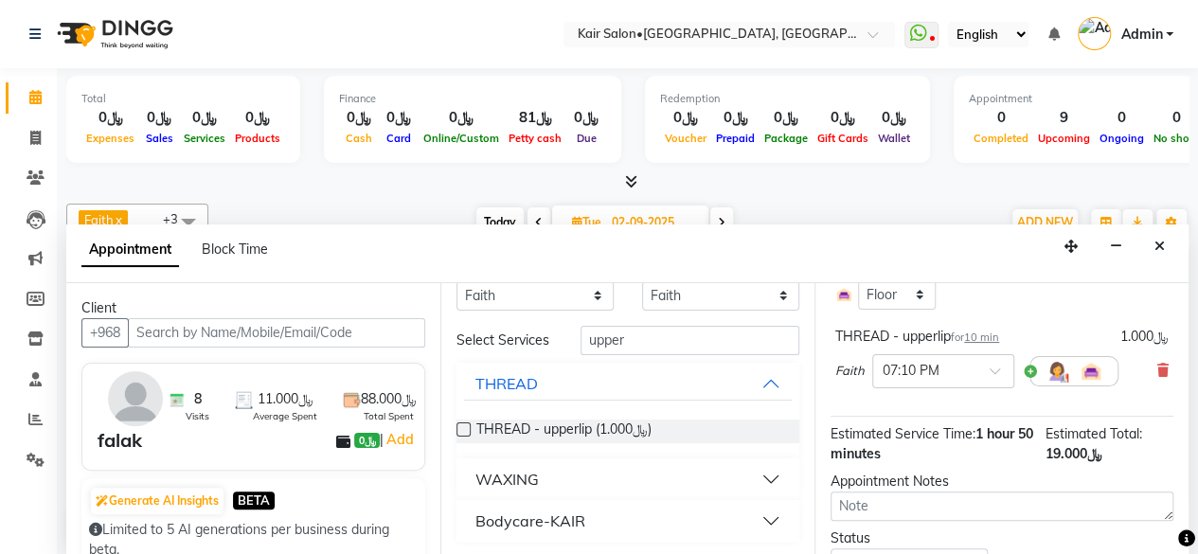
scroll to position [338, 0]
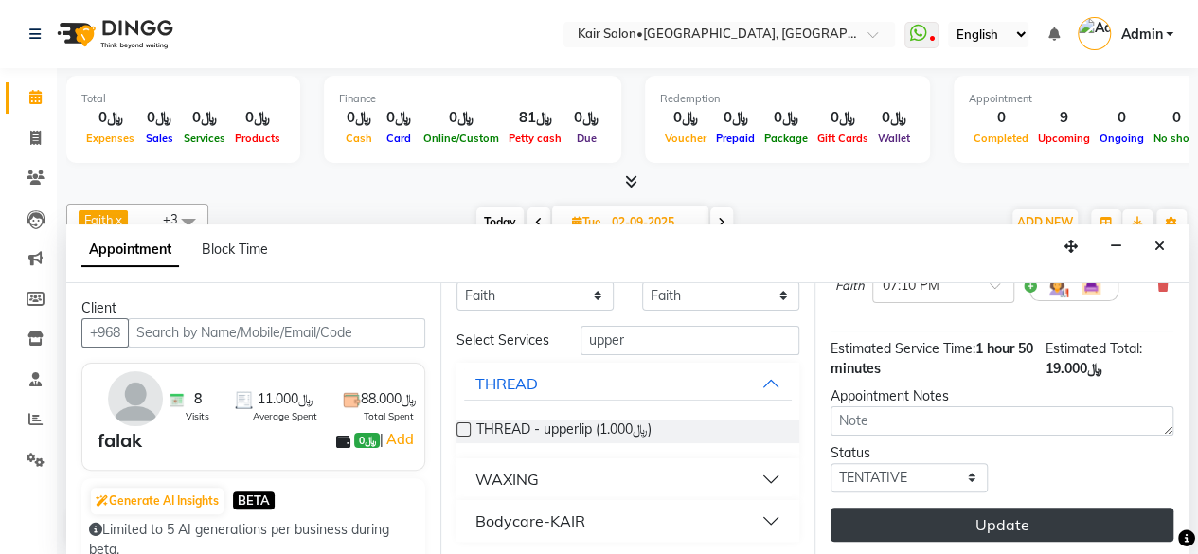
click at [1002, 508] on button "Update" at bounding box center [1002, 525] width 343 height 34
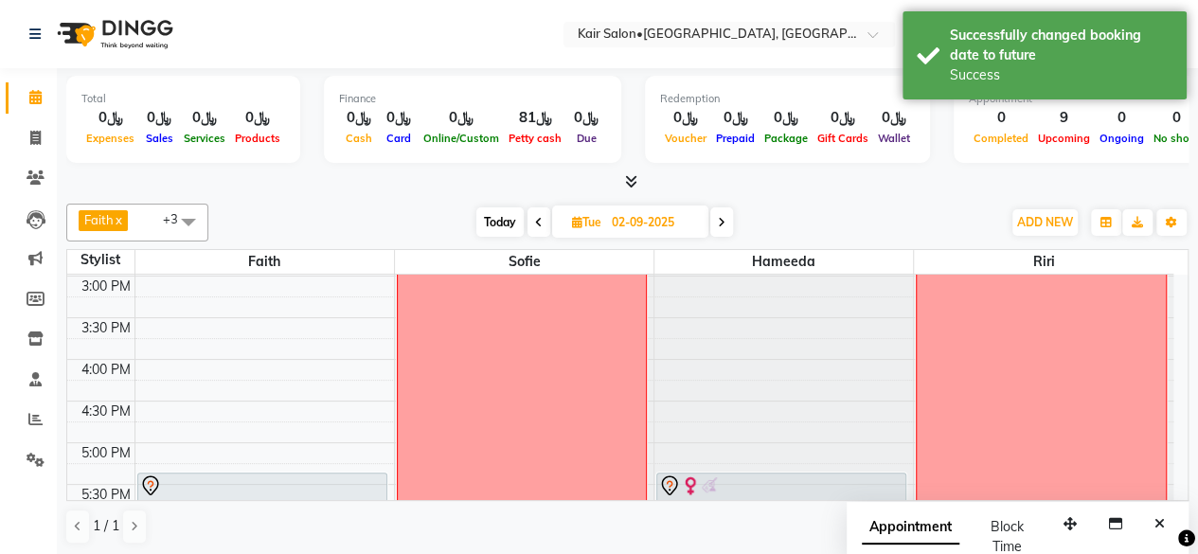
scroll to position [758, 0]
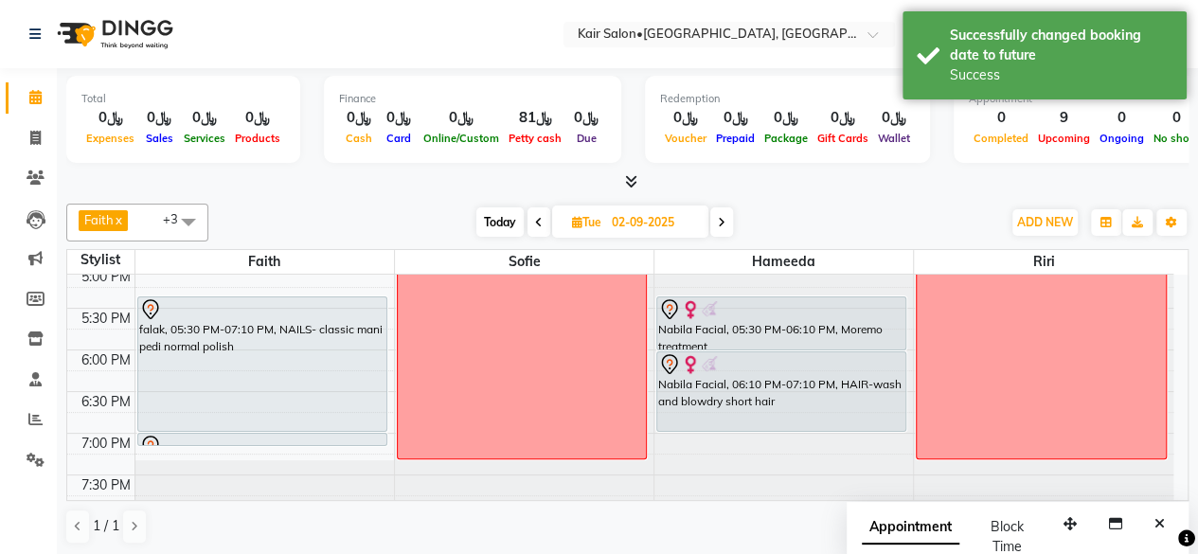
click at [493, 214] on span "Today" at bounding box center [499, 221] width 47 height 29
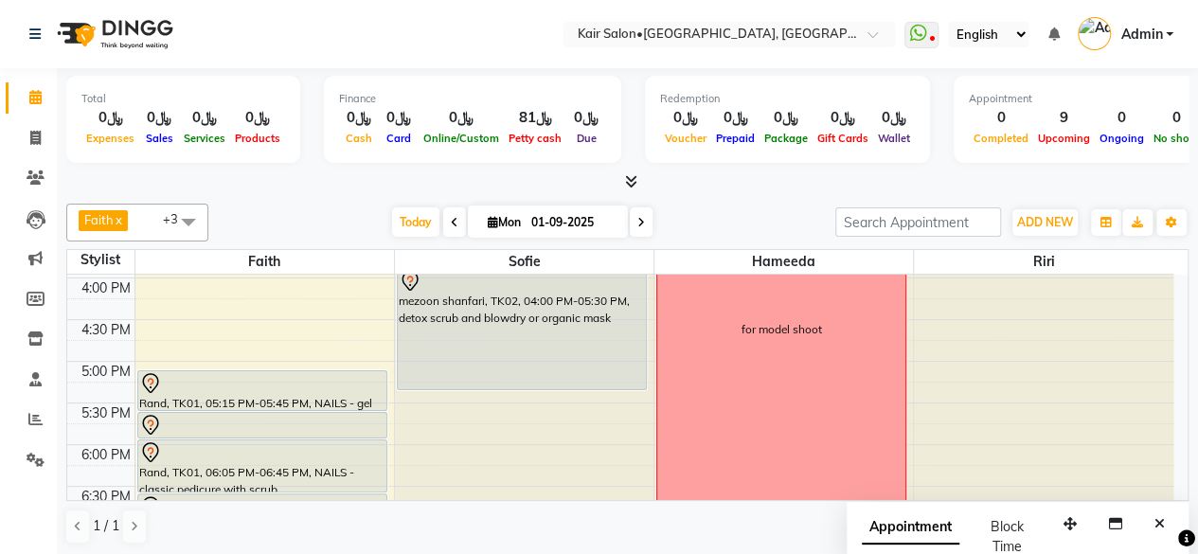
scroll to position [852, 0]
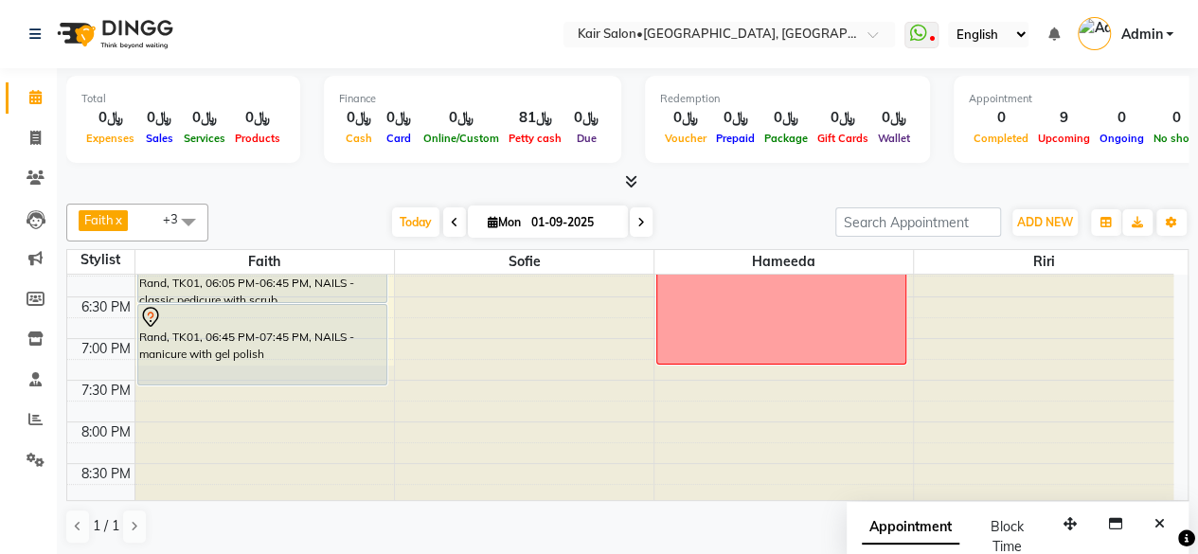
click at [637, 220] on icon at bounding box center [641, 222] width 8 height 11
type input "02-09-2025"
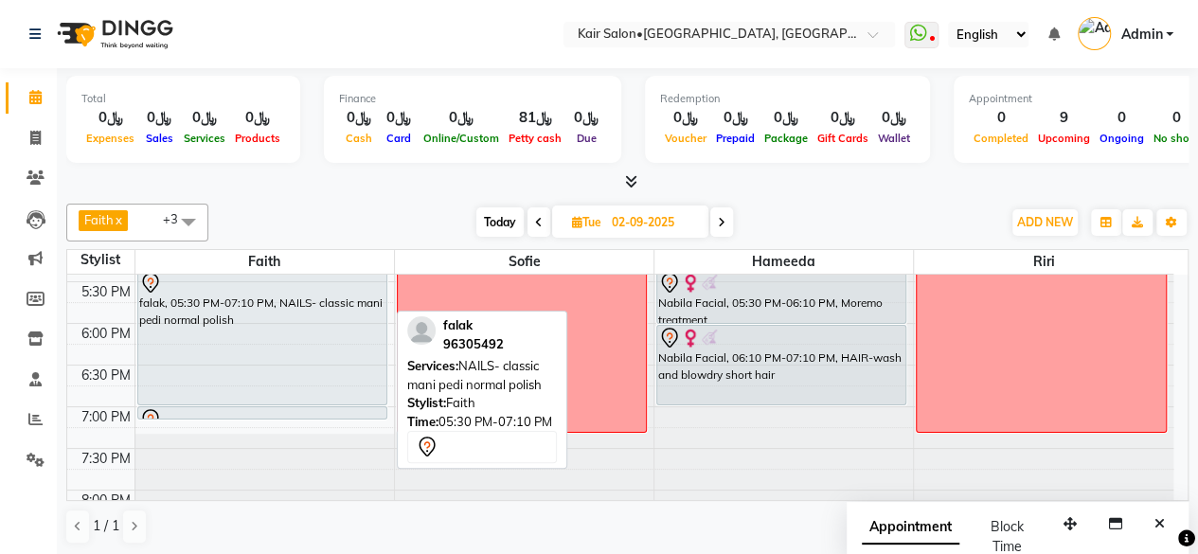
scroll to position [828, 0]
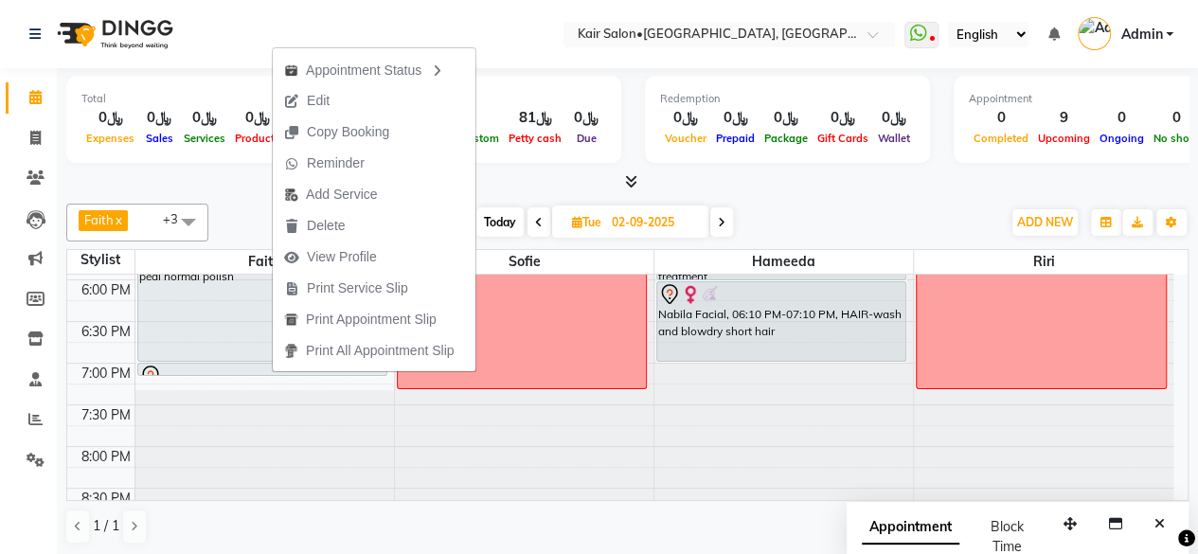
click at [366, 109] on button "Edit" at bounding box center [374, 100] width 203 height 31
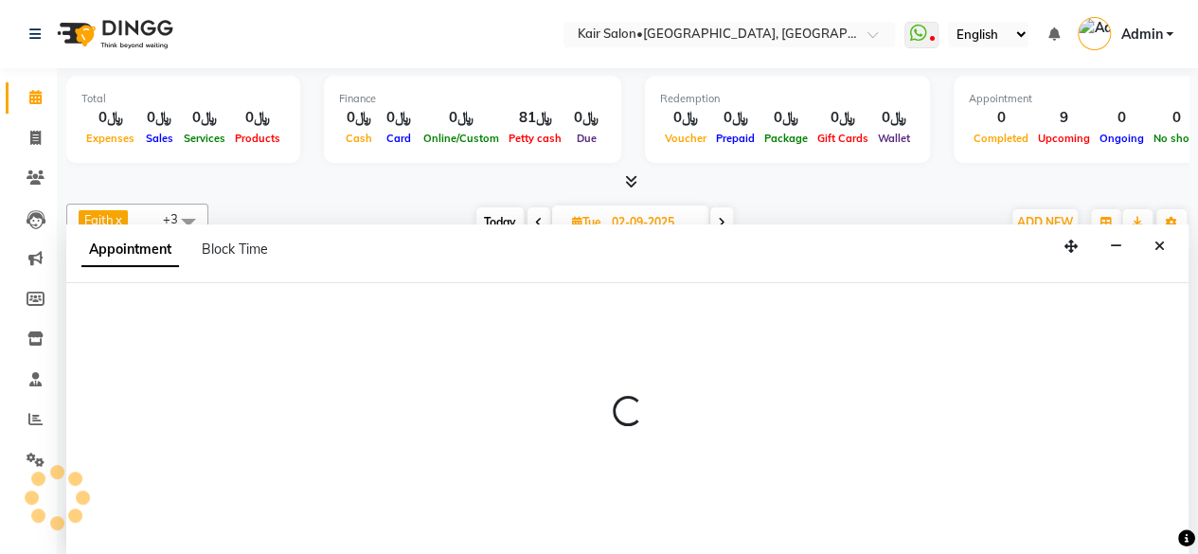
select select "tentative"
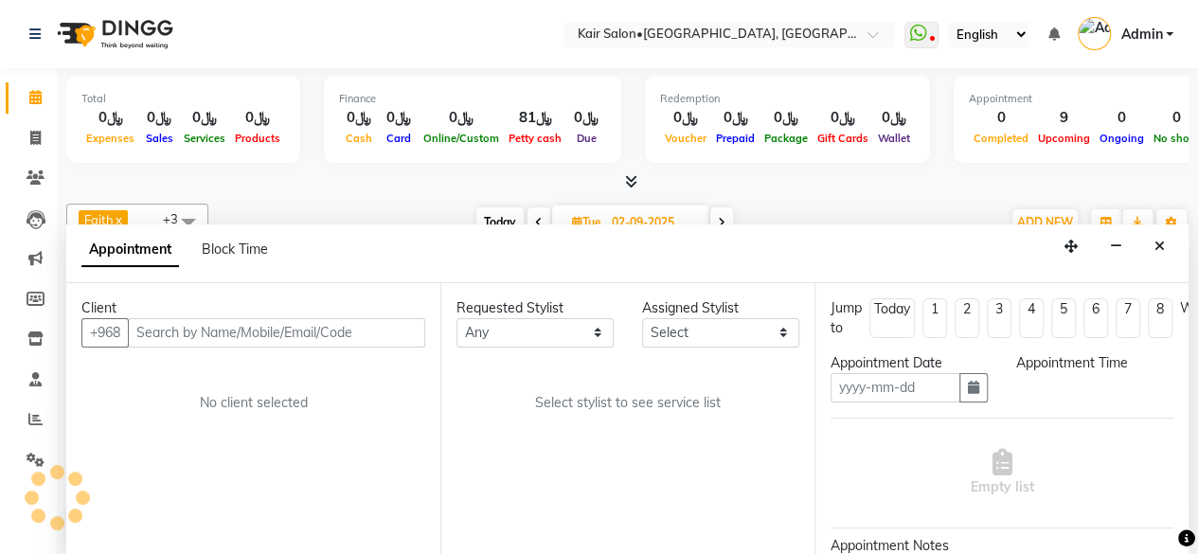
scroll to position [0, 0]
type input "02-09-2025"
select select "49362"
select select "1050"
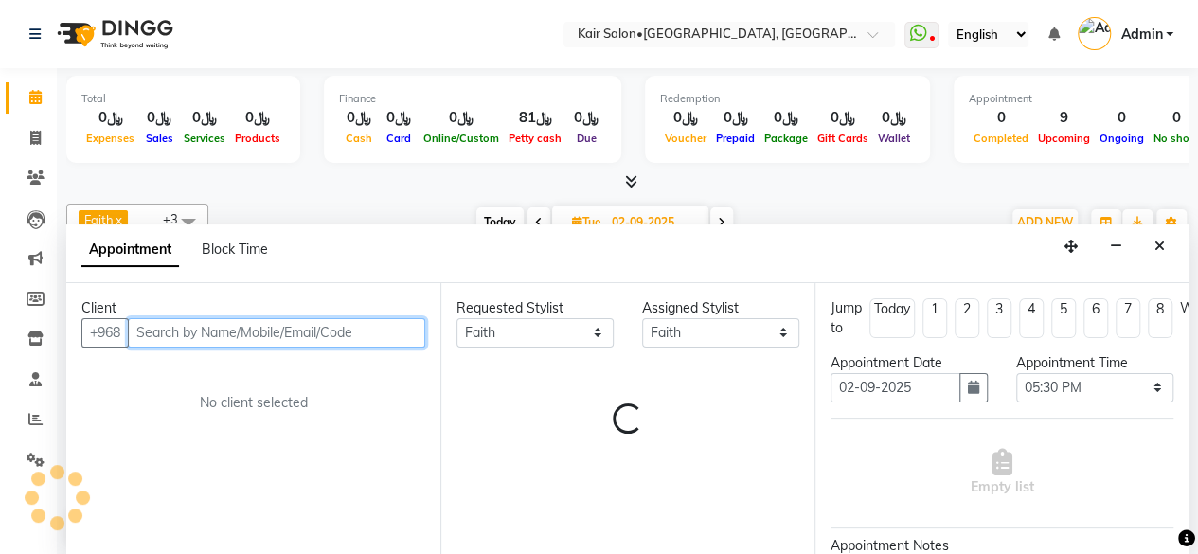
scroll to position [165, 0]
select select "3223"
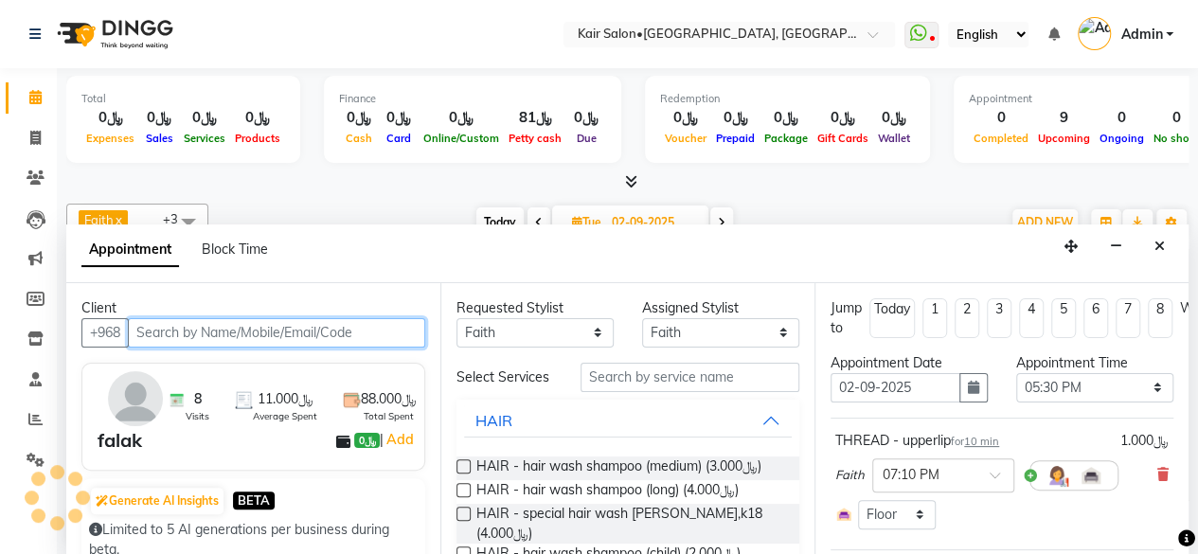
select select "3223"
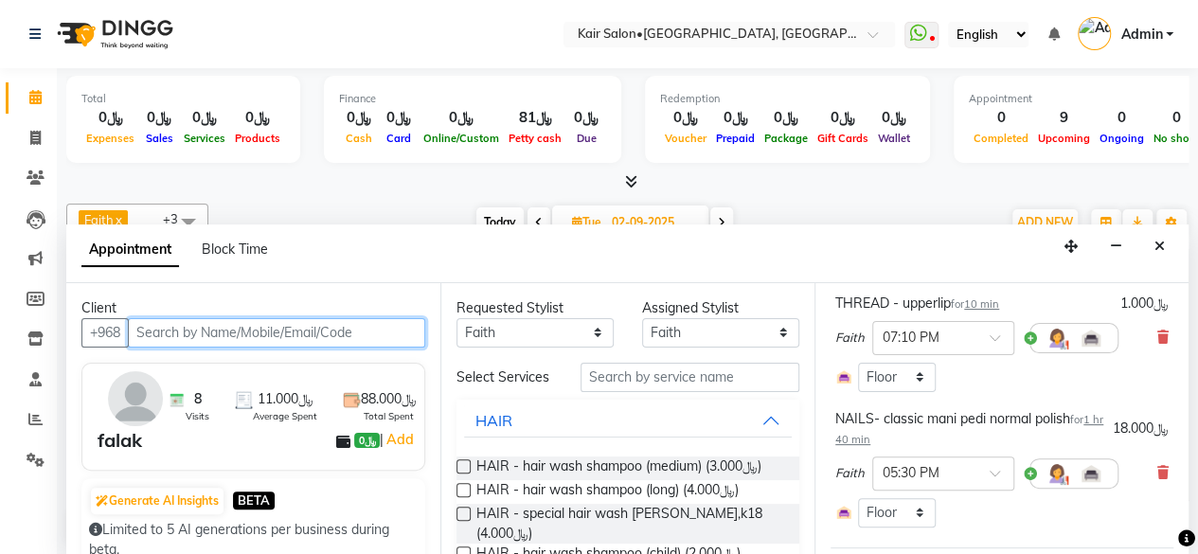
scroll to position [178, 0]
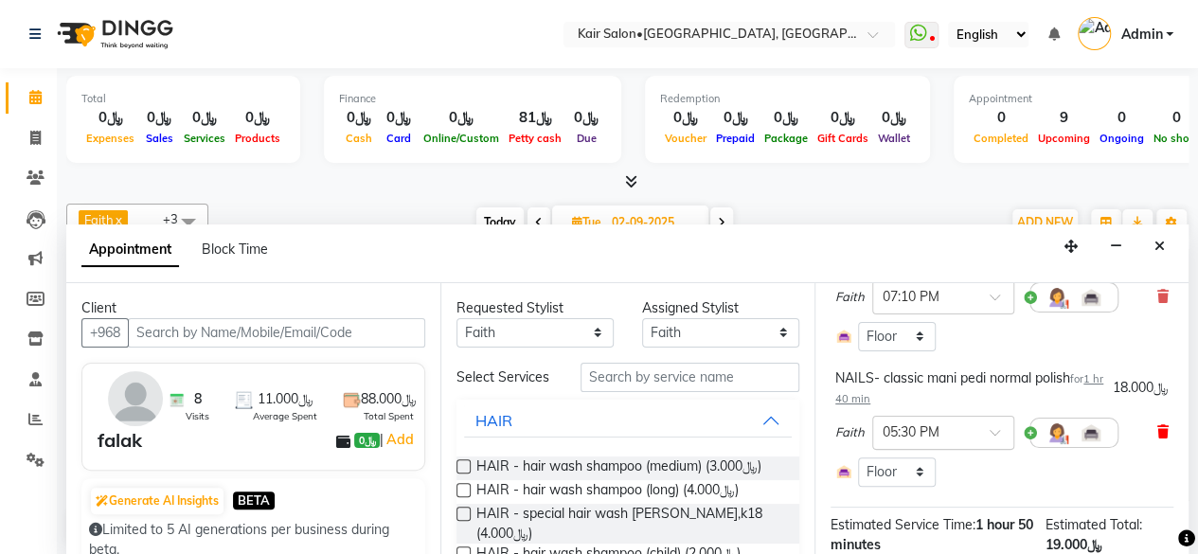
click at [1157, 425] on icon at bounding box center [1162, 431] width 11 height 13
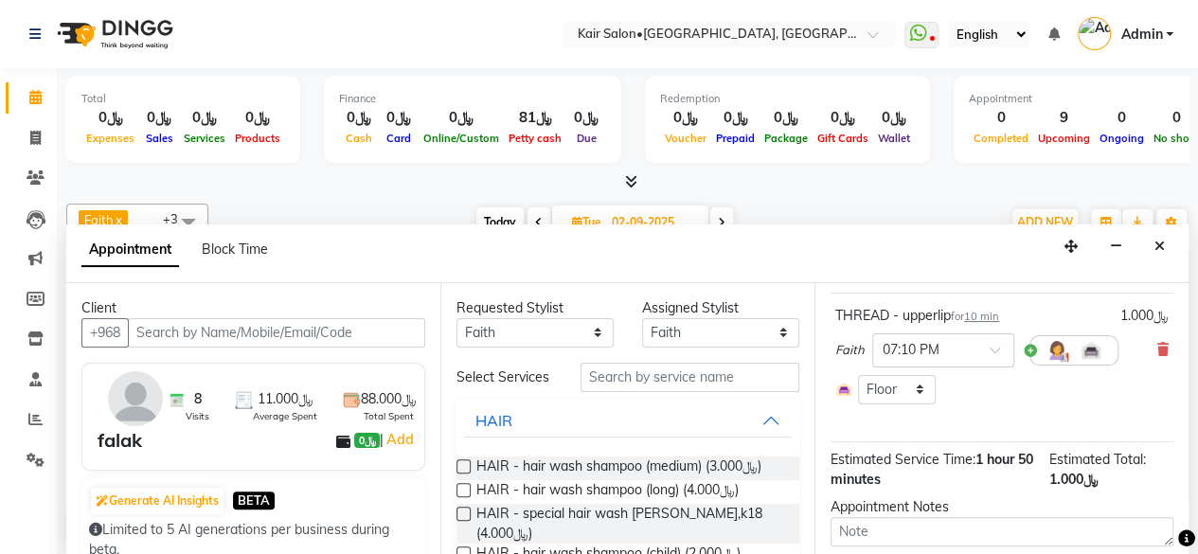
scroll to position [83, 0]
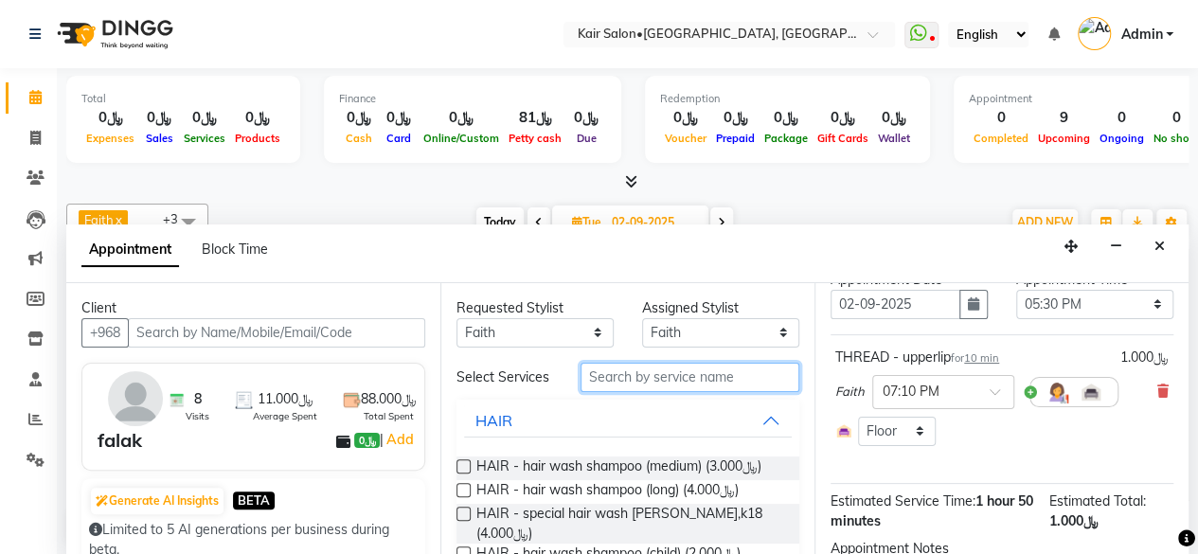
click at [618, 378] on input "text" at bounding box center [690, 377] width 219 height 29
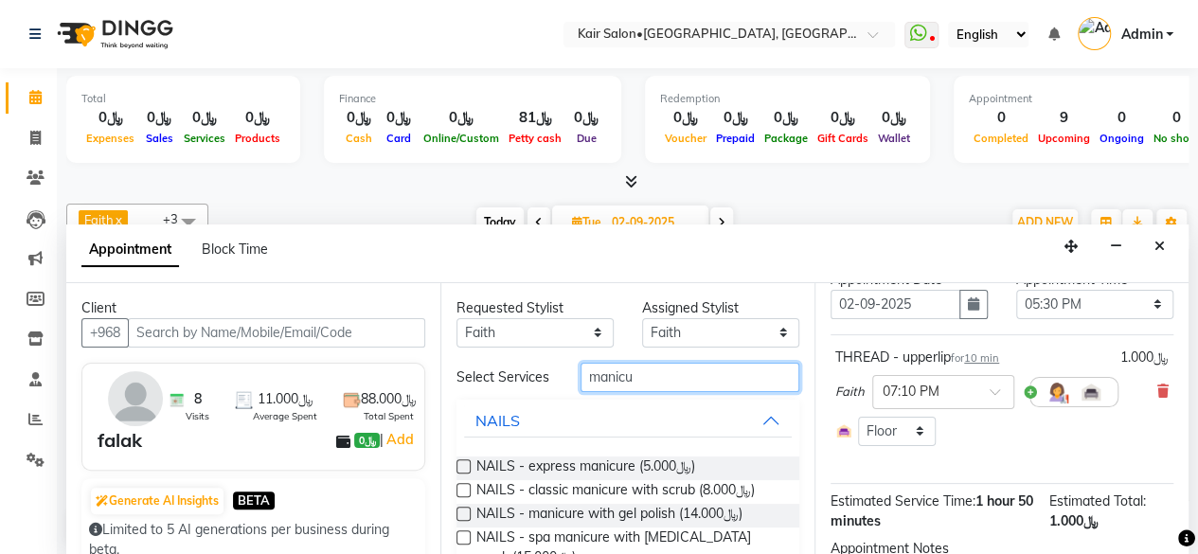
type input "manicu"
click at [455, 514] on div "Requested Stylist Any Faith HABSATBEE SHAHULHAMEED Hameeda Madam Alia Taya Mada…" at bounding box center [627, 420] width 374 height 274
click at [466, 521] on label at bounding box center [464, 514] width 14 height 14
click at [466, 522] on input "checkbox" at bounding box center [463, 516] width 12 height 12
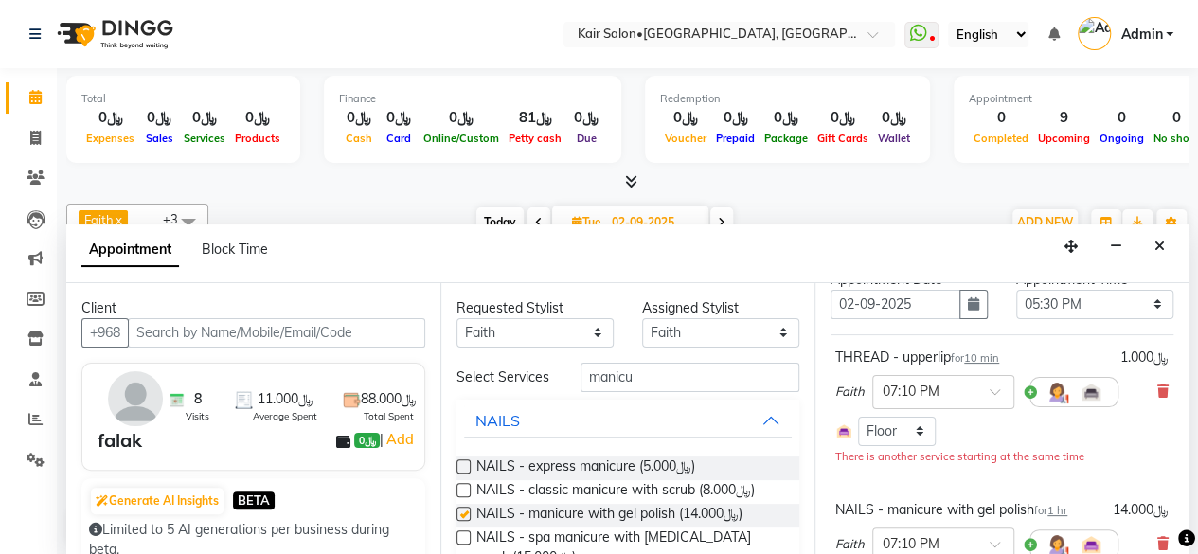
checkbox input "false"
click at [701, 358] on div "Requested Stylist Any Faith HABSATBEE SHAHULHAMEED Hameeda Madam Alia Taya Mada…" at bounding box center [627, 420] width 374 height 274
click at [667, 378] on input "manicu" at bounding box center [690, 377] width 219 height 29
type input "m"
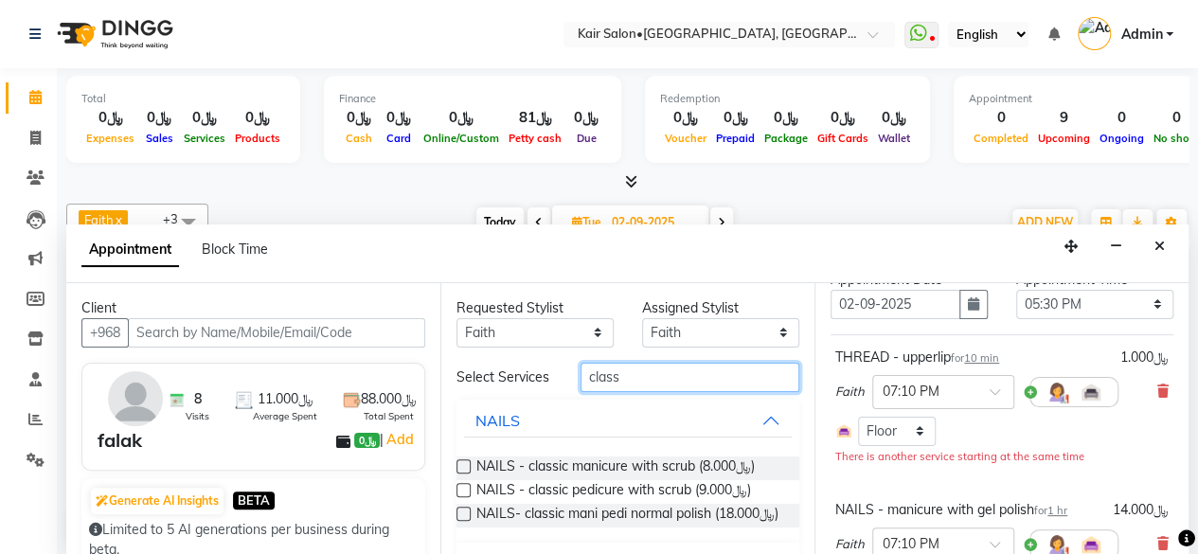
type input "class"
click at [466, 497] on label at bounding box center [464, 490] width 14 height 14
click at [466, 498] on input "checkbox" at bounding box center [463, 492] width 12 height 12
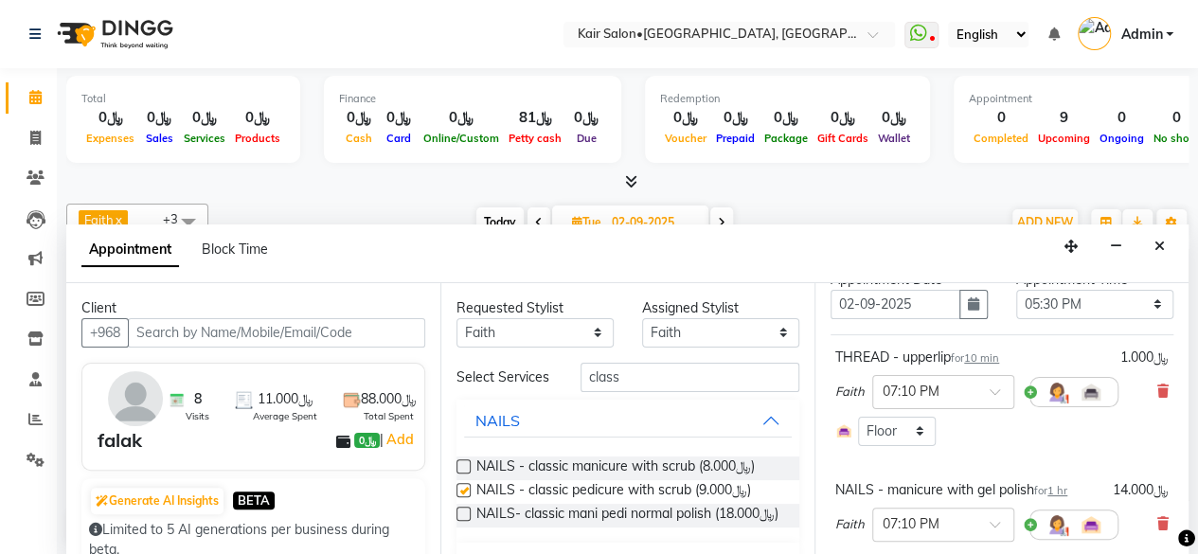
checkbox input "false"
click at [637, 384] on input "class" at bounding box center [690, 377] width 219 height 29
type input "c"
type input "normal"
click at [466, 497] on label at bounding box center [464, 490] width 14 height 14
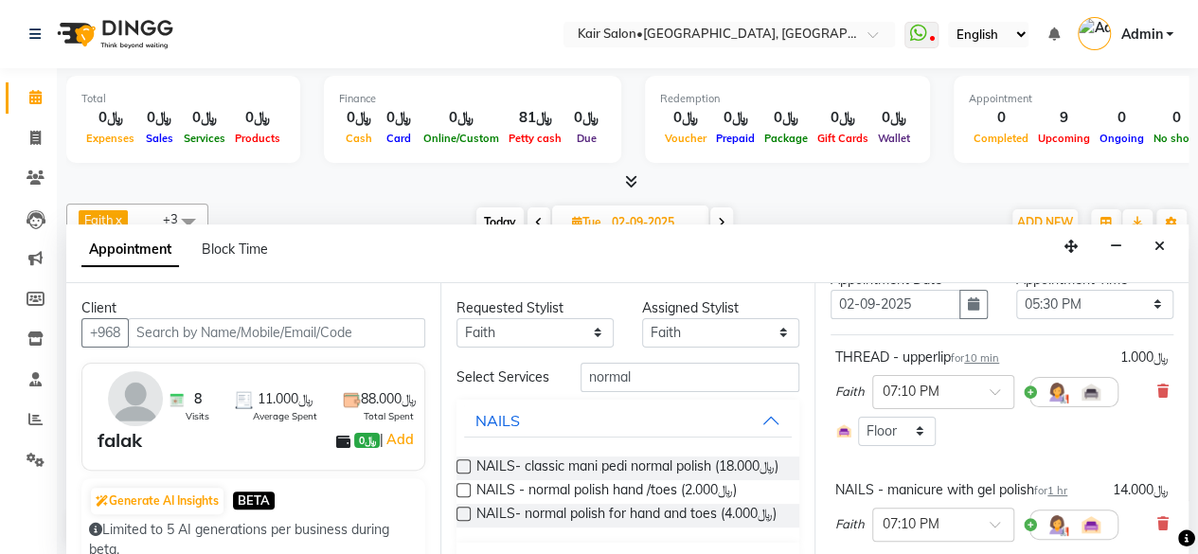
click at [466, 498] on input "checkbox" at bounding box center [463, 492] width 12 height 12
checkbox input "false"
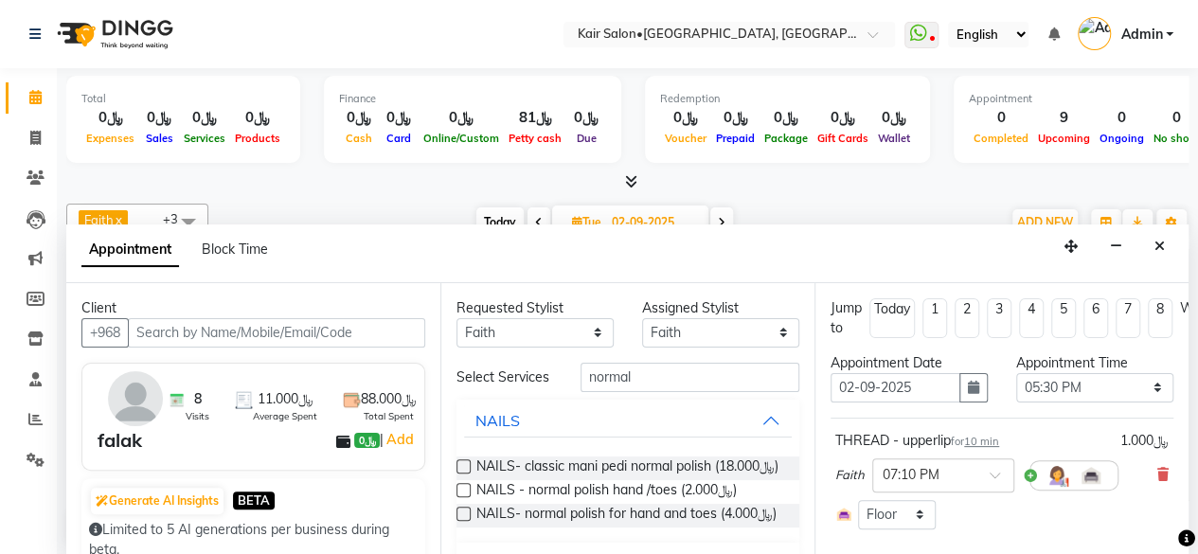
scroll to position [0, 0]
click at [987, 469] on div at bounding box center [943, 474] width 140 height 20
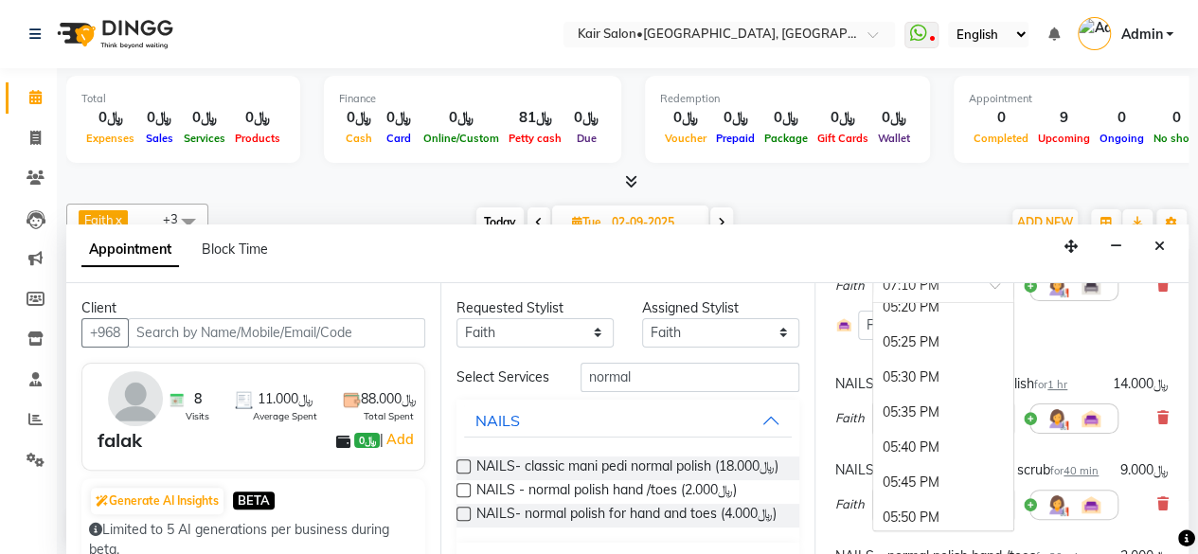
scroll to position [3533, 0]
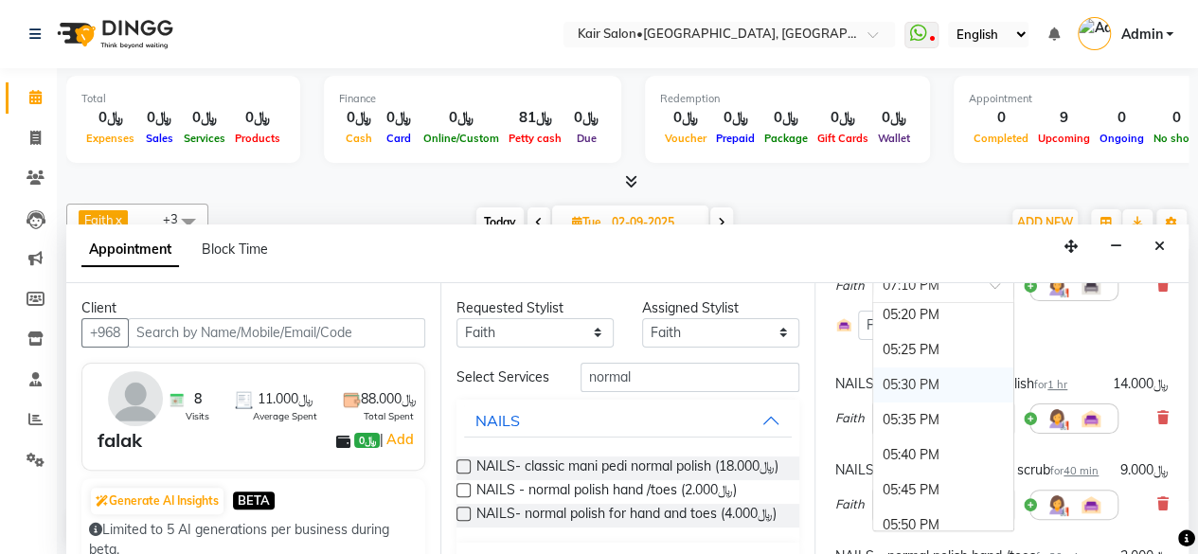
click at [915, 373] on div "05:30 PM" at bounding box center [943, 384] width 140 height 35
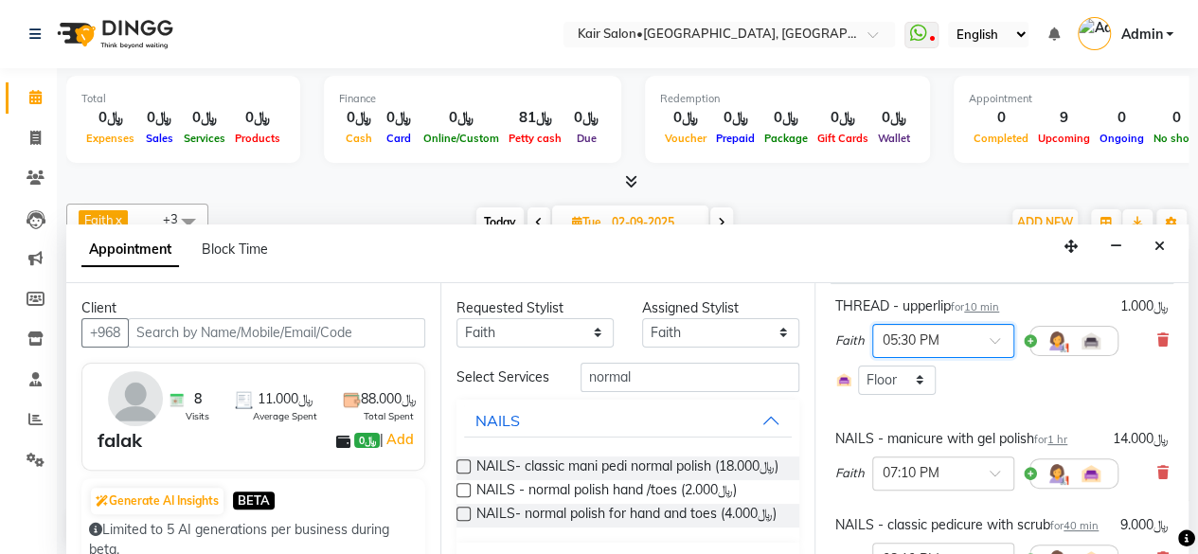
scroll to position [95, 0]
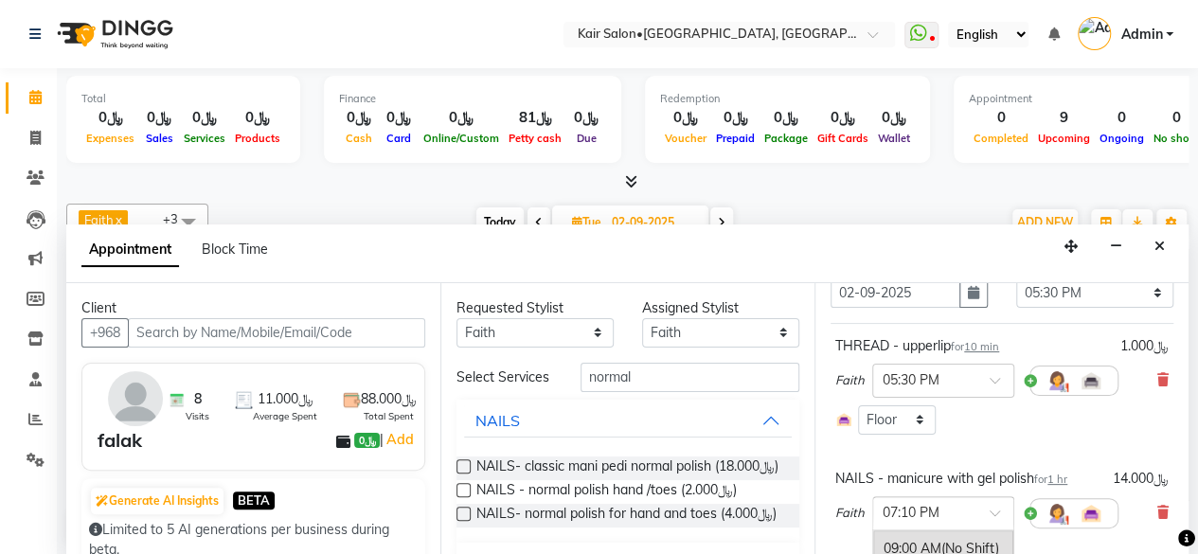
click at [995, 509] on span at bounding box center [1002, 519] width 24 height 20
click at [997, 509] on span at bounding box center [1002, 519] width 24 height 20
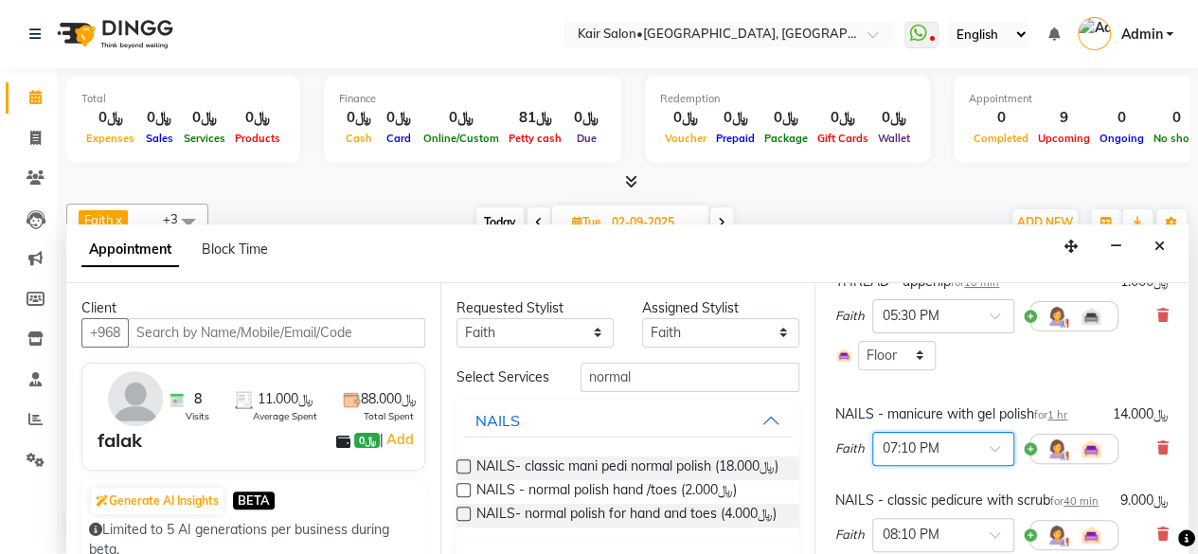
scroll to position [189, 0]
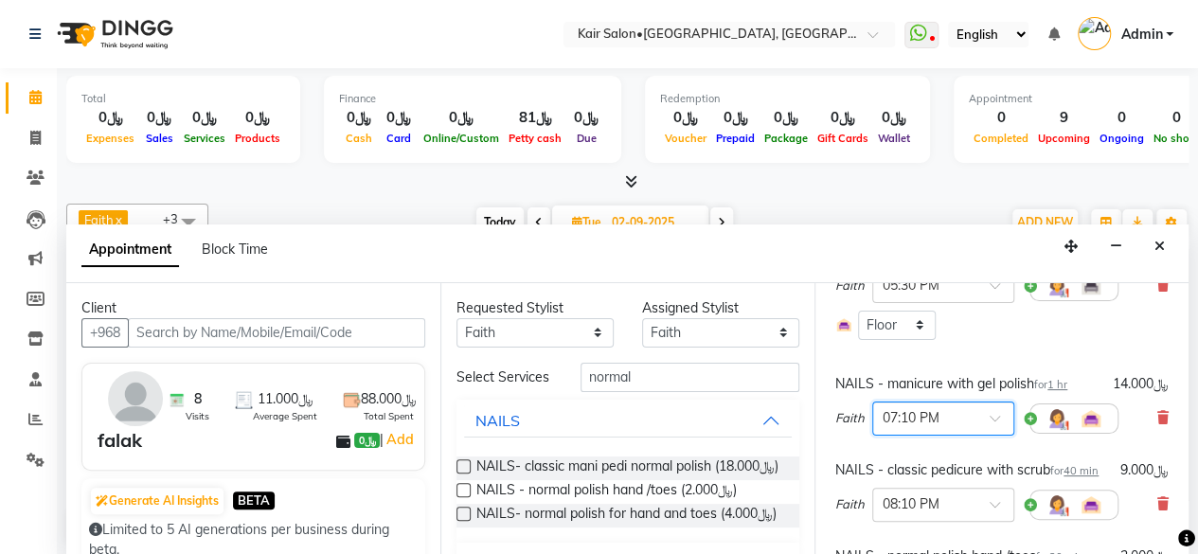
click at [913, 411] on input "text" at bounding box center [924, 417] width 83 height 20
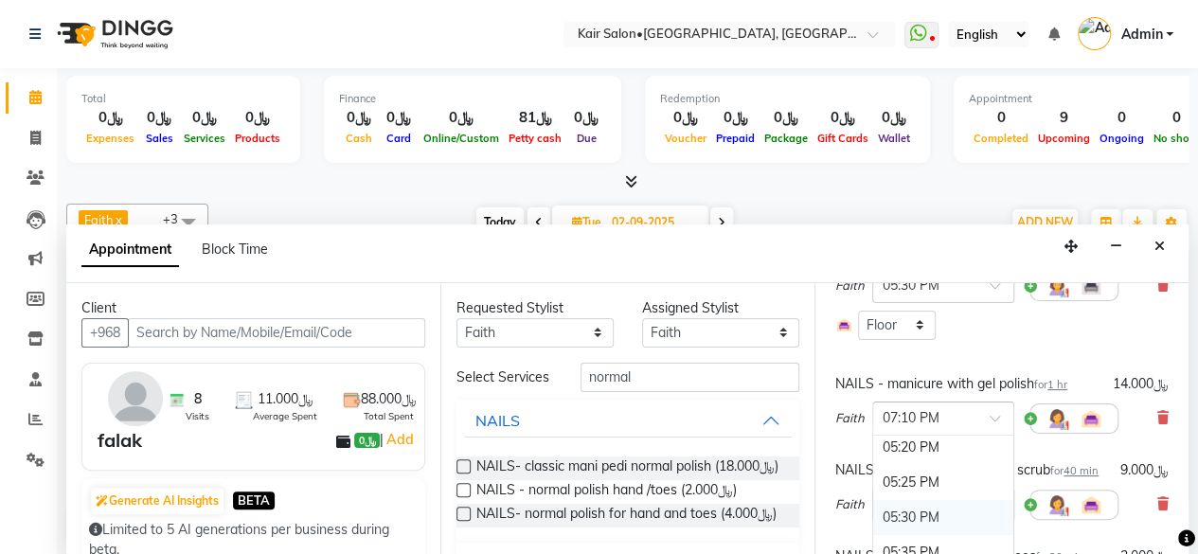
scroll to position [3628, 0]
click at [913, 482] on div "05:40 PM" at bounding box center [943, 492] width 140 height 35
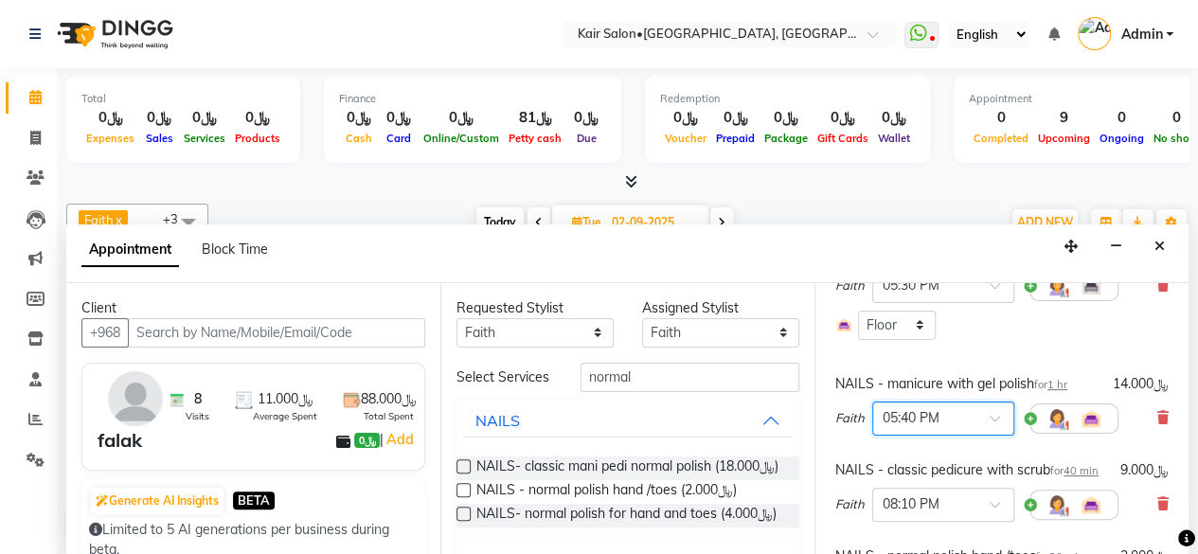
click at [981, 456] on div "NAILS - classic pedicure with scrub for 40 min ﷼9.000 Faith × 08:10 PM" at bounding box center [1002, 495] width 343 height 79
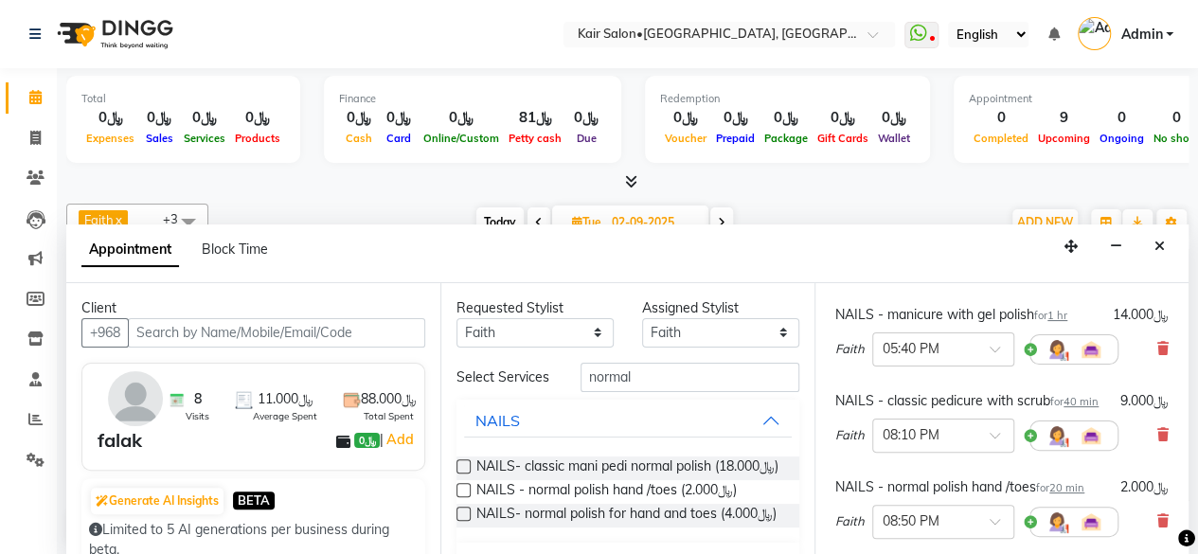
scroll to position [379, 0]
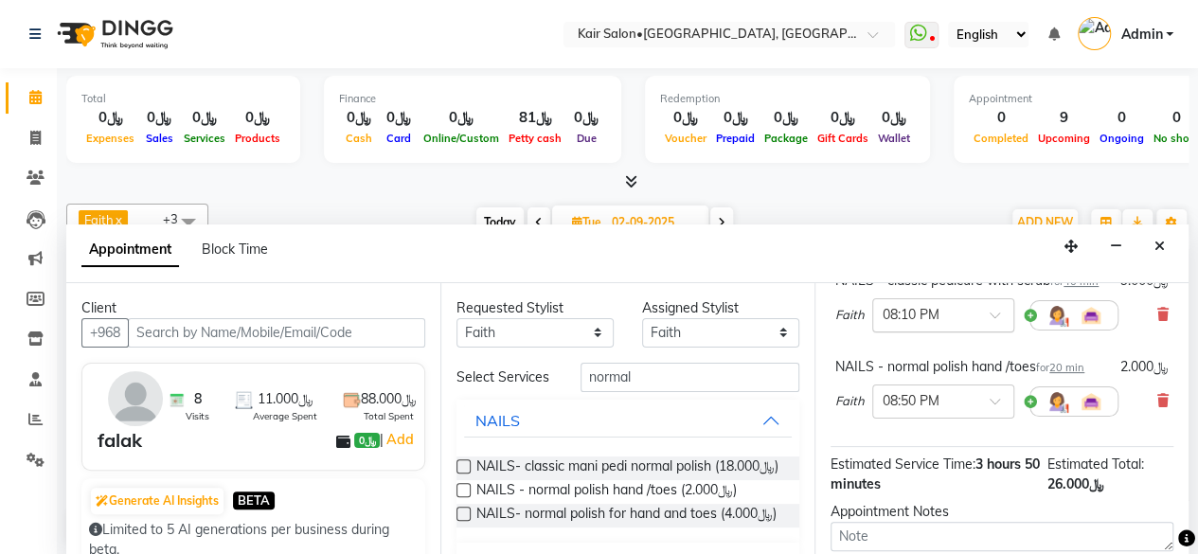
click at [997, 328] on span at bounding box center [1002, 321] width 24 height 20
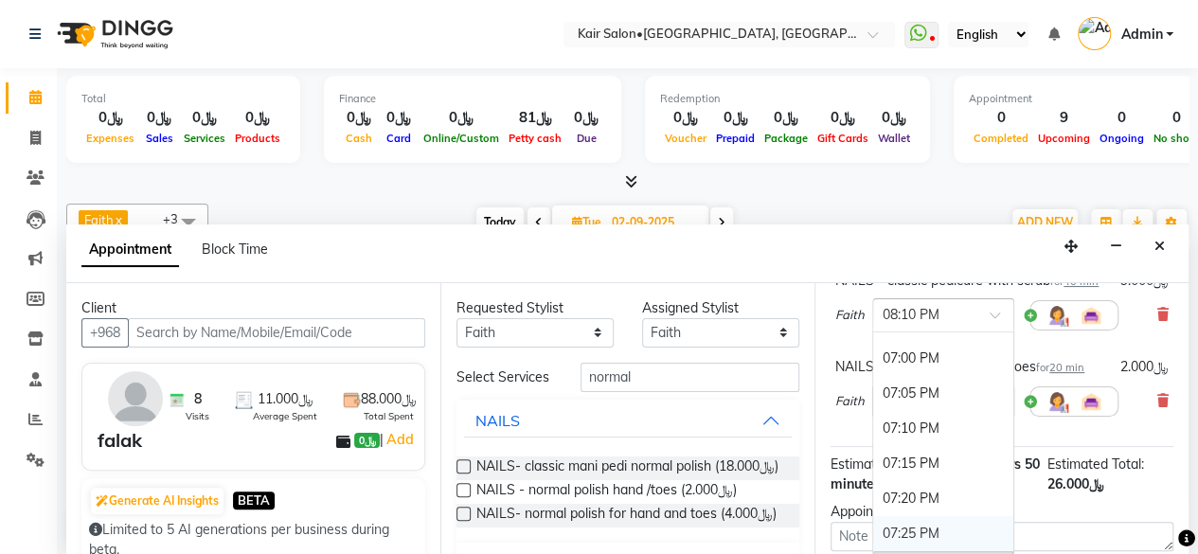
scroll to position [4059, 0]
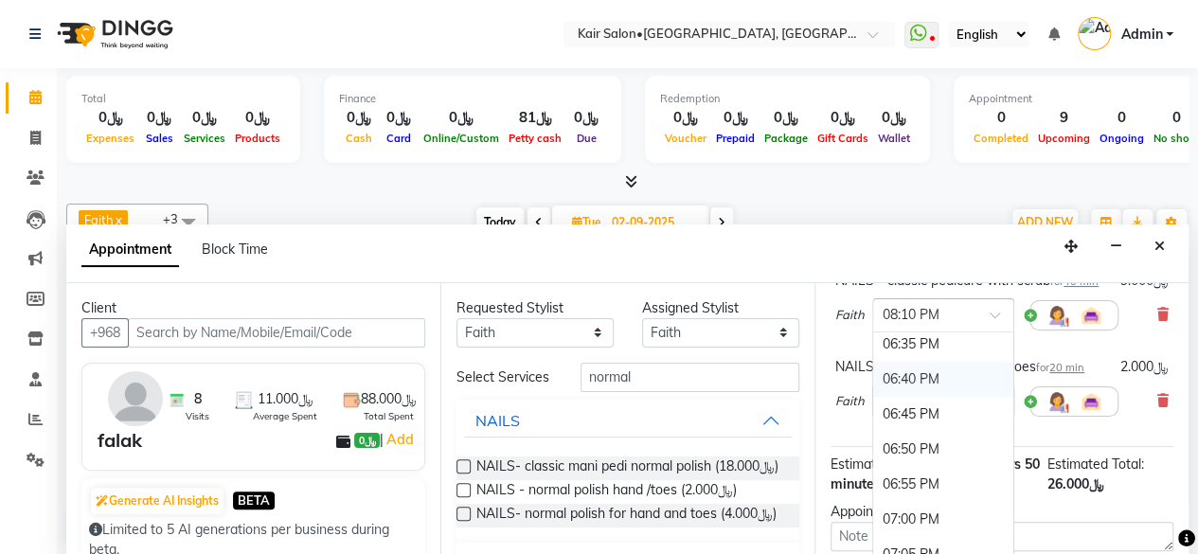
click at [909, 391] on div "06:40 PM" at bounding box center [943, 379] width 140 height 35
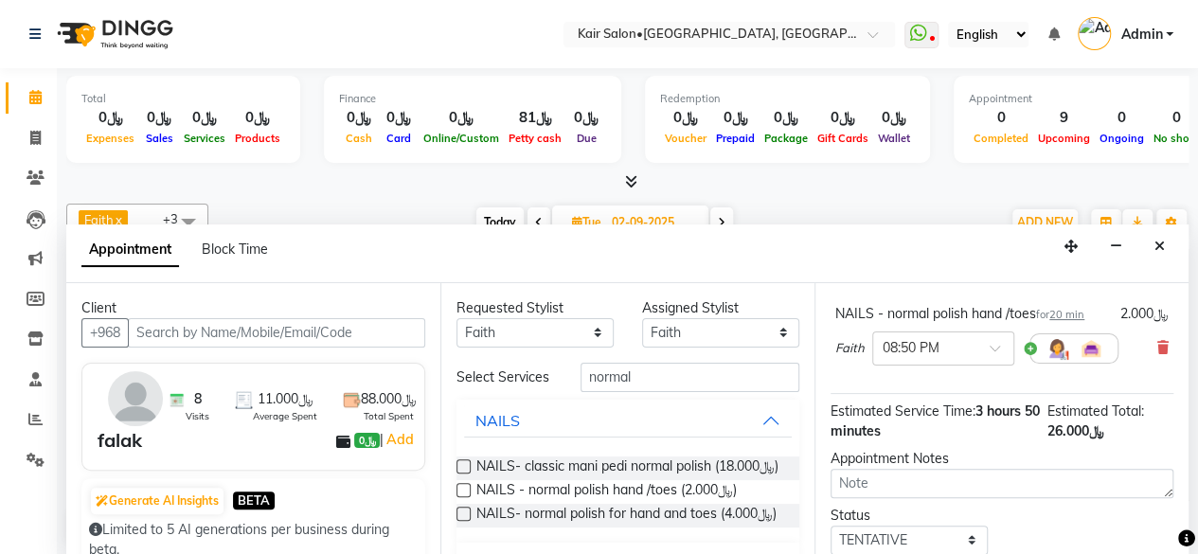
scroll to position [474, 0]
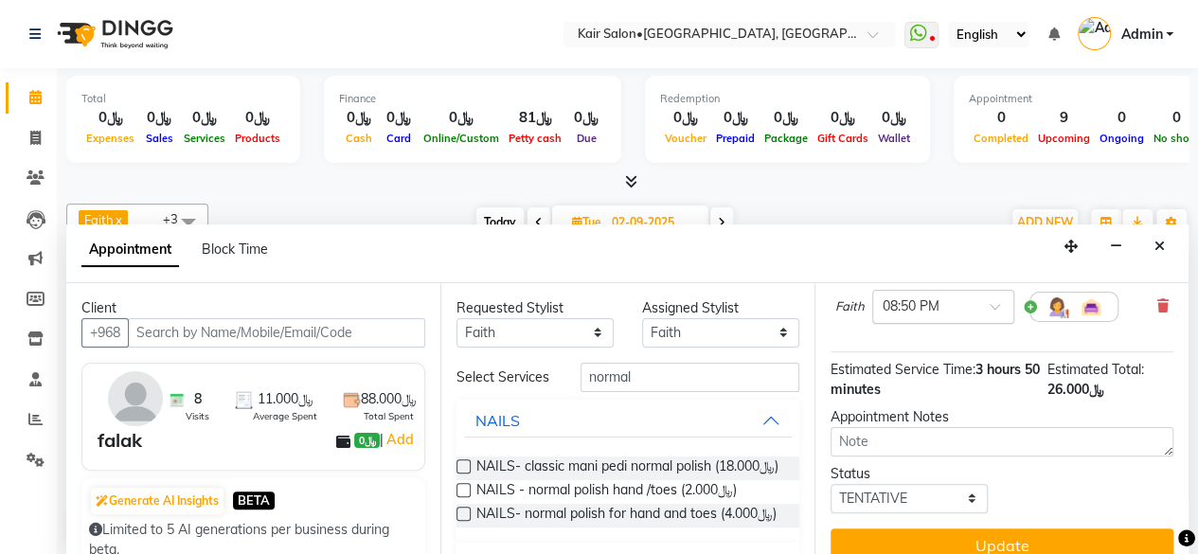
click at [994, 322] on span at bounding box center [1002, 312] width 24 height 20
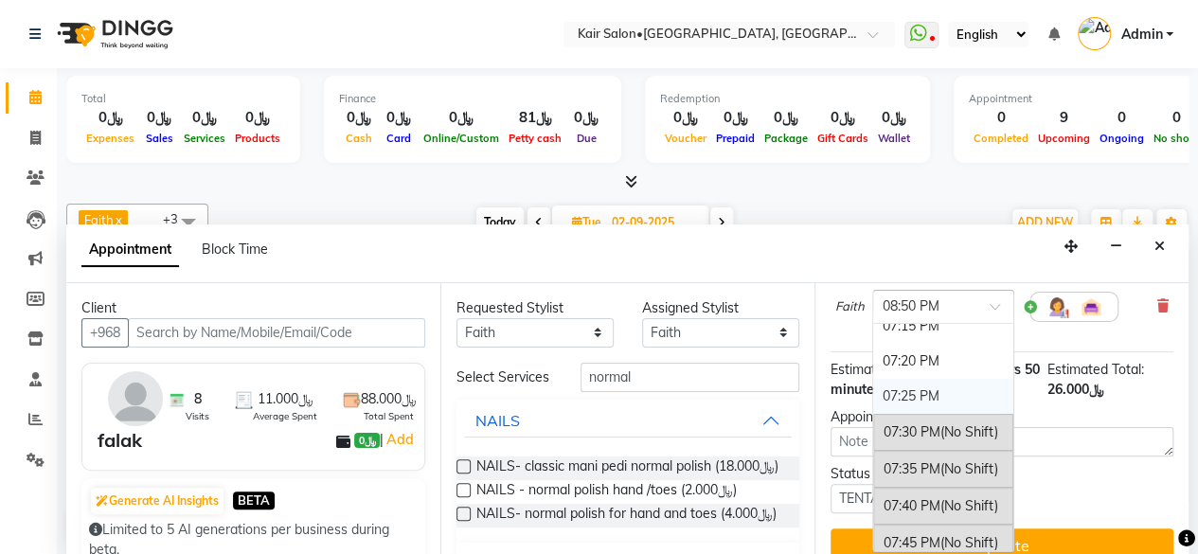
scroll to position [4159, 0]
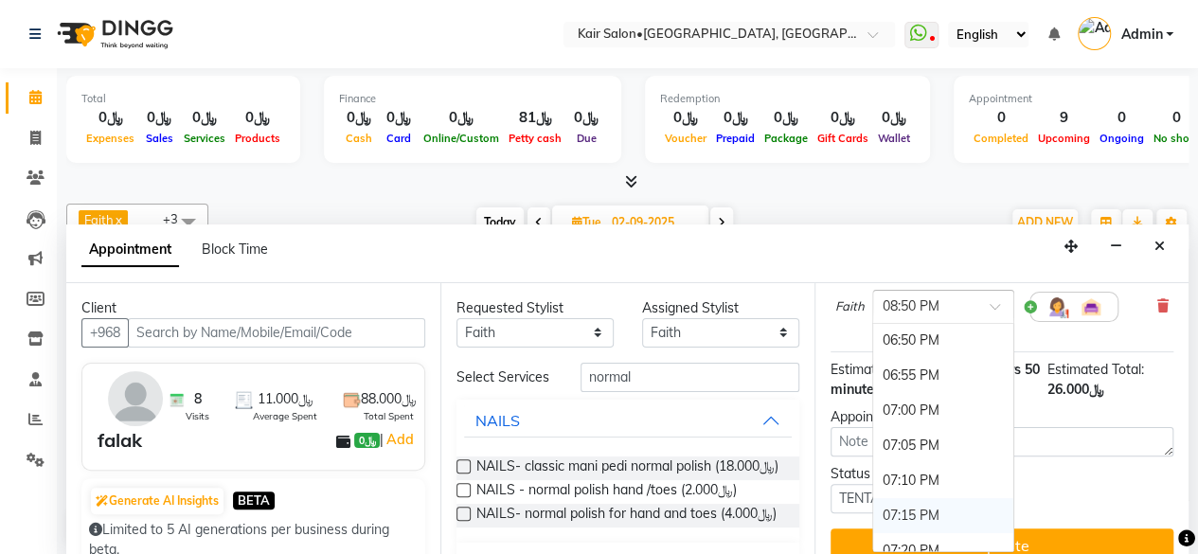
click at [907, 516] on div "07:15 PM" at bounding box center [943, 515] width 140 height 35
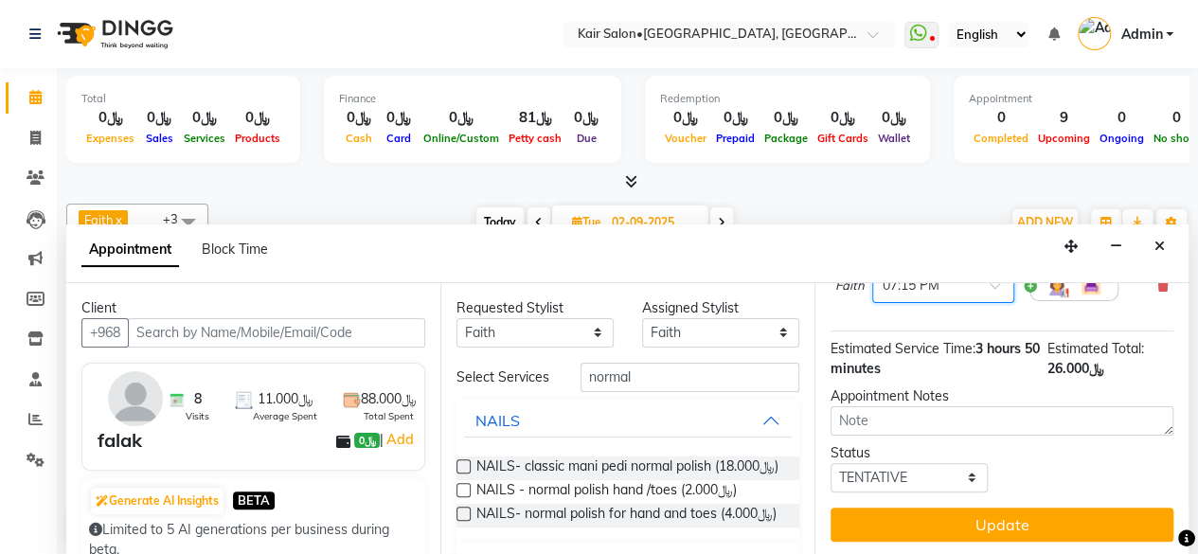
scroll to position [528, 0]
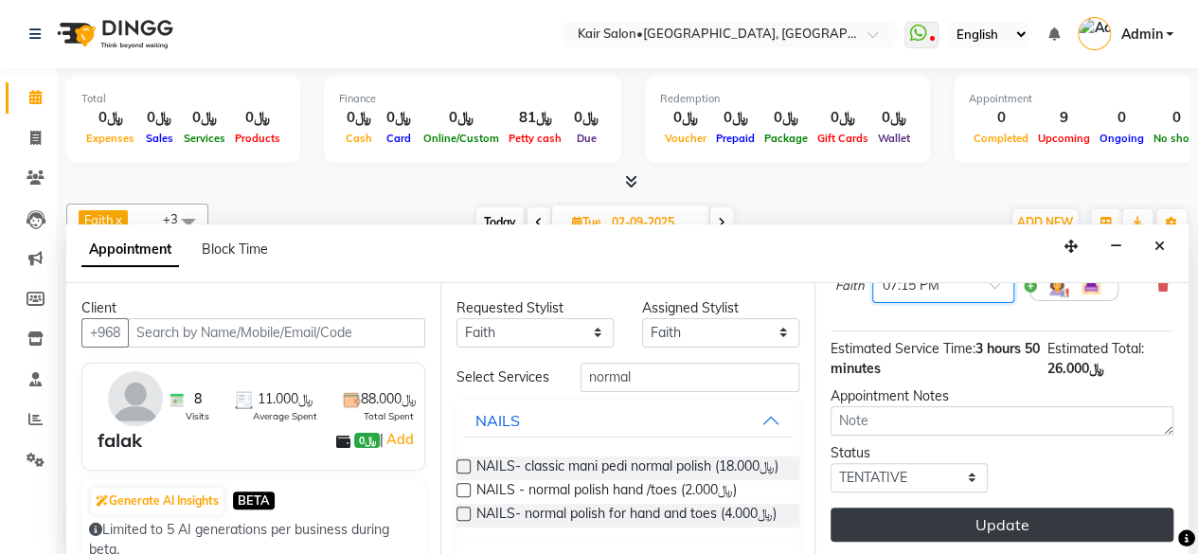
click at [995, 509] on button "Update" at bounding box center [1002, 525] width 343 height 34
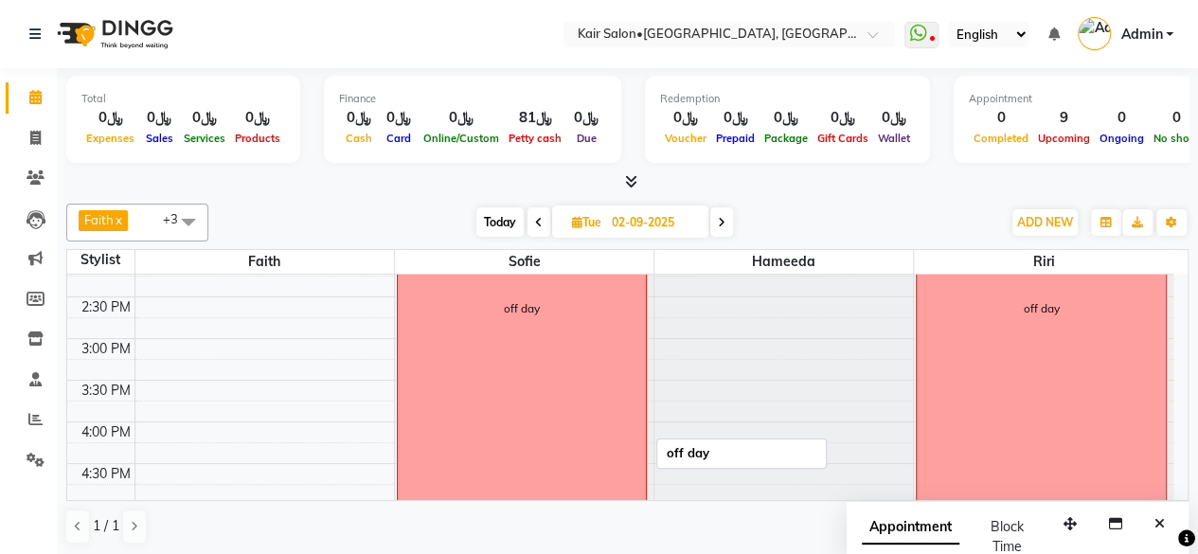
scroll to position [517, 0]
click at [493, 220] on span "Today" at bounding box center [499, 221] width 47 height 29
type input "01-09-2025"
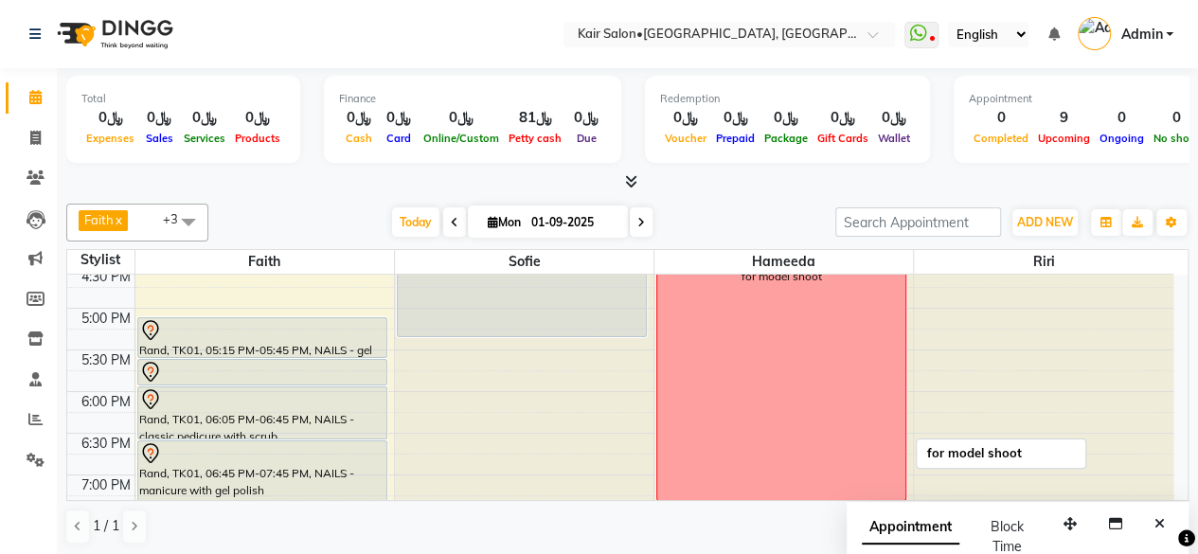
scroll to position [758, 0]
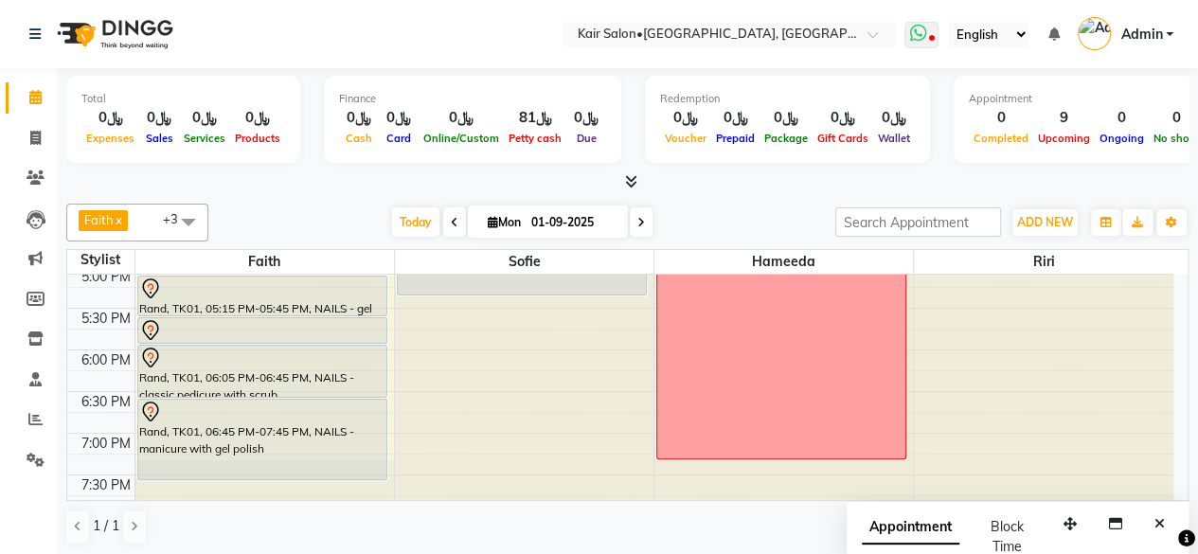
click at [919, 33] on icon at bounding box center [917, 33] width 17 height 19
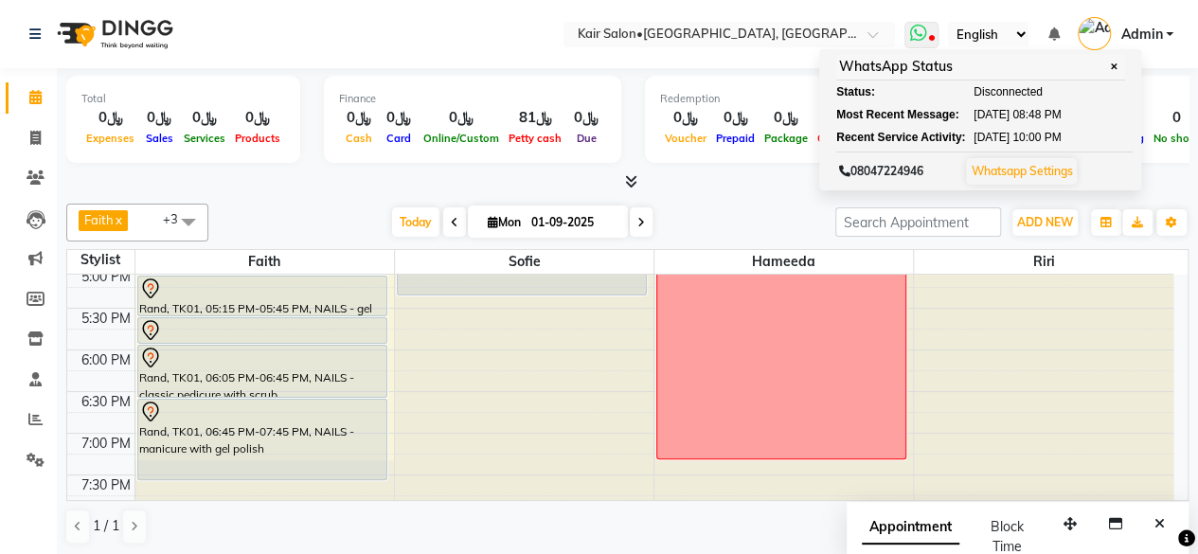
click at [921, 34] on icon at bounding box center [917, 33] width 17 height 19
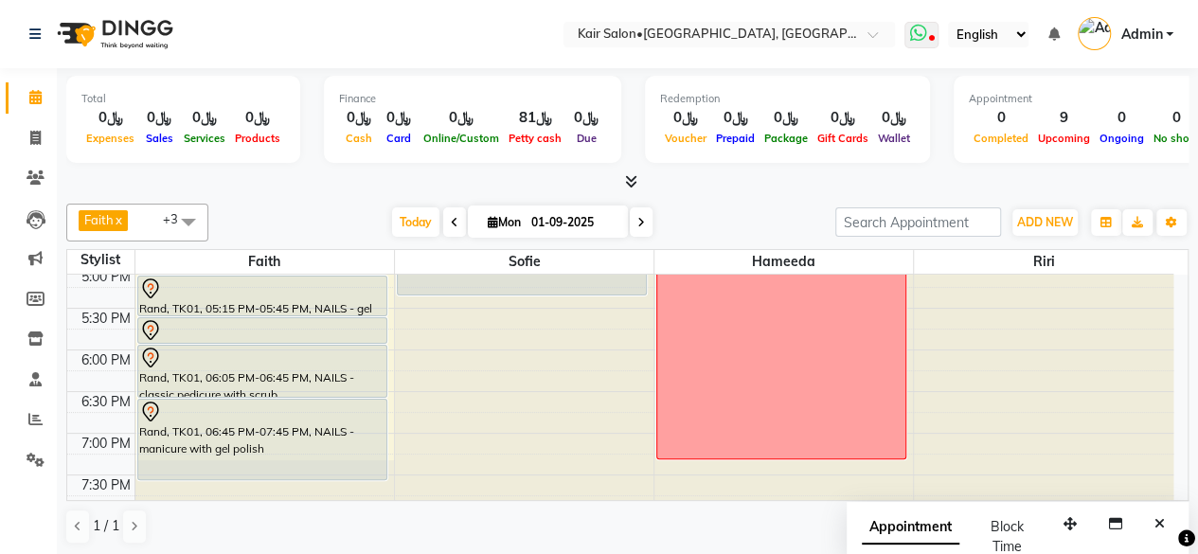
click at [921, 34] on icon at bounding box center [917, 33] width 17 height 19
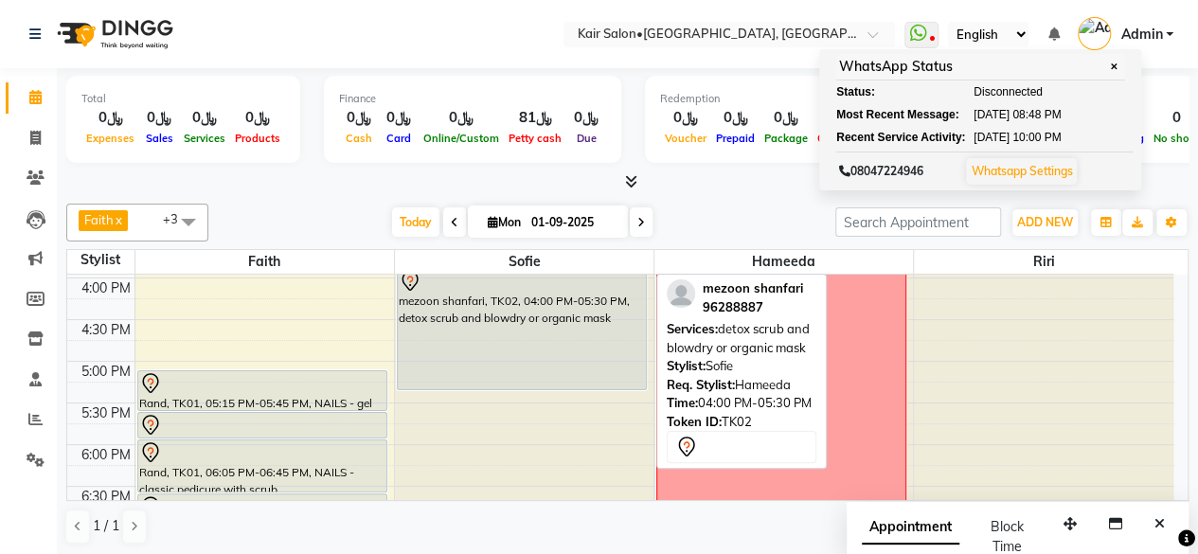
scroll to position [474, 0]
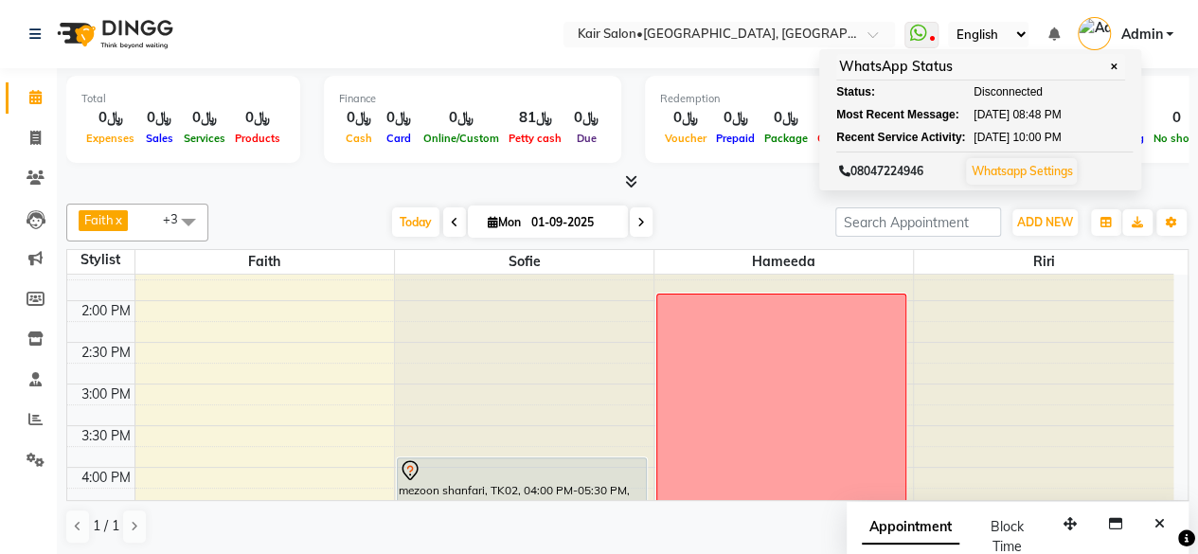
click at [491, 221] on icon at bounding box center [493, 222] width 10 height 12
select select "9"
select select "2025"
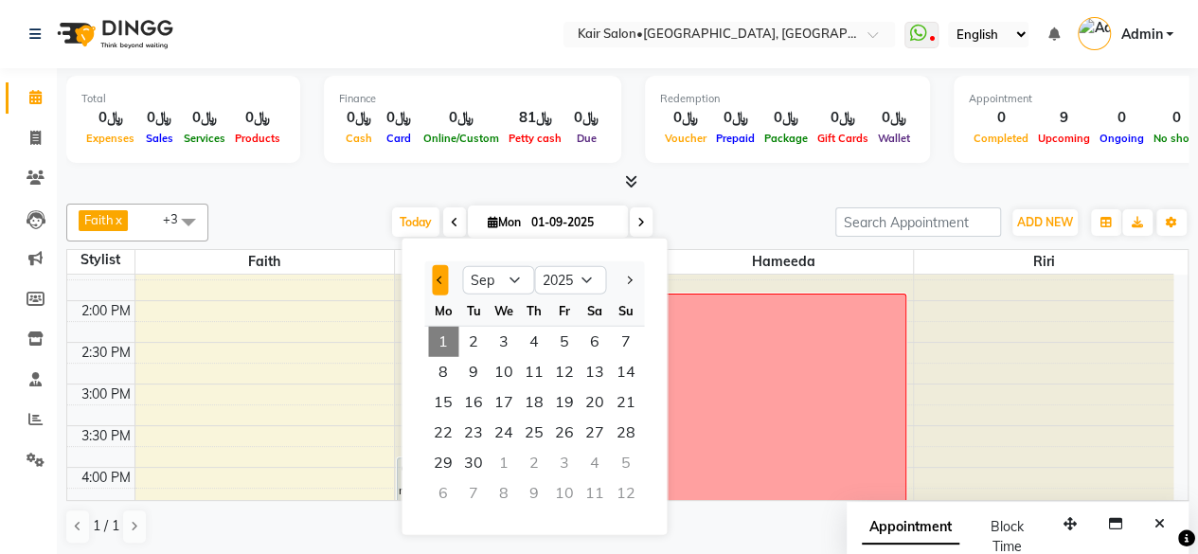
click at [438, 275] on button "Previous month" at bounding box center [440, 280] width 16 height 30
select select "8"
click at [623, 457] on span "31" at bounding box center [625, 463] width 30 height 30
type input "31-08-2025"
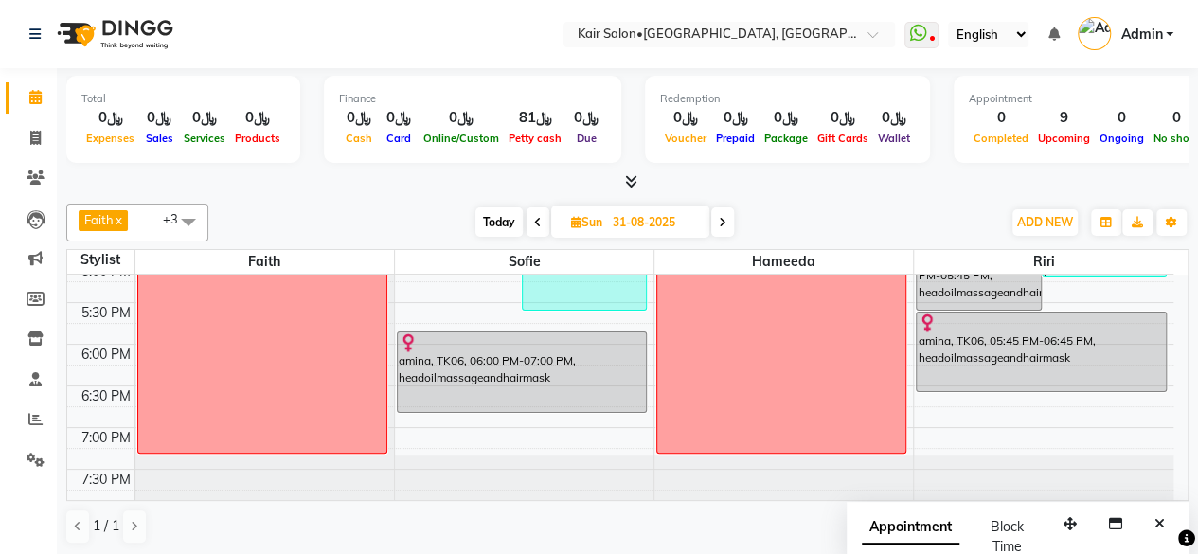
scroll to position [733, 0]
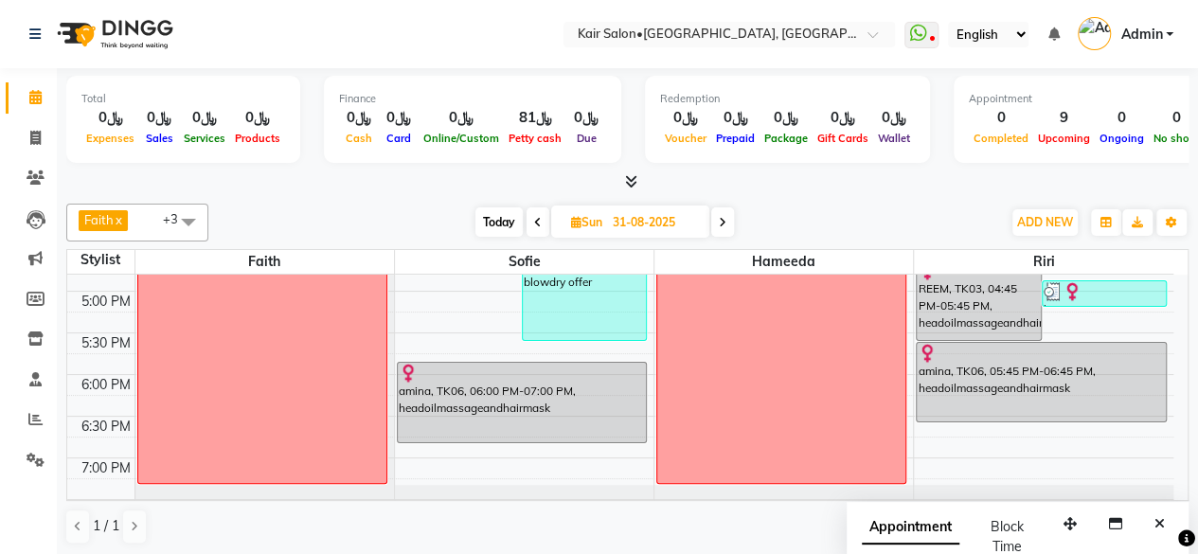
click at [0, 238] on ul "Calendar Invoice Clients Leads Marketing Members Inventory Staff Reports Settin…" at bounding box center [28, 284] width 57 height 412
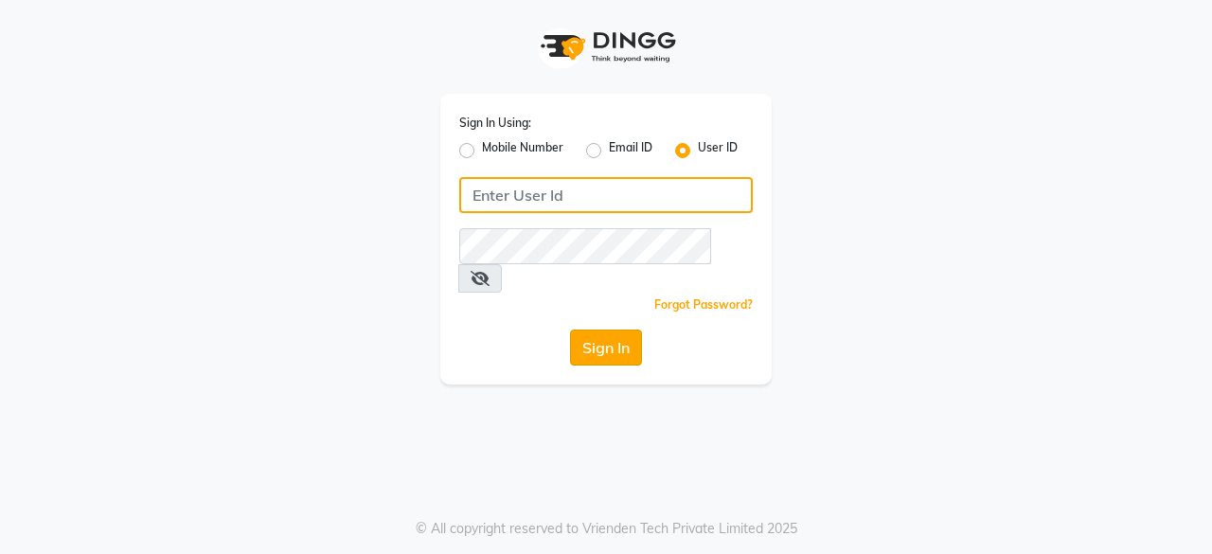
type input "oshabeautybar"
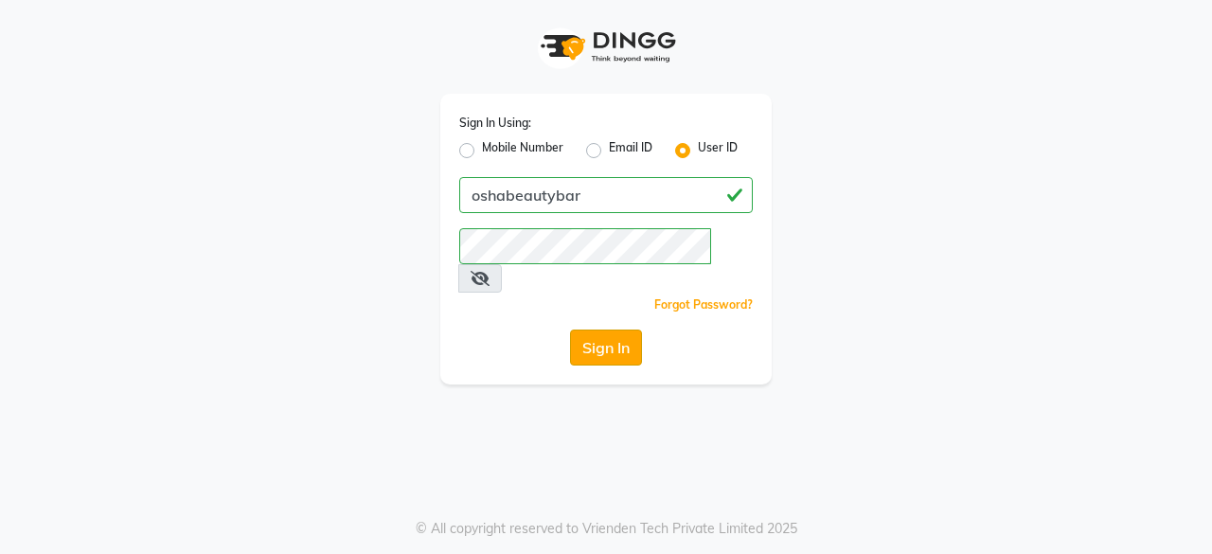
click at [595, 330] on button "Sign In" at bounding box center [606, 348] width 72 height 36
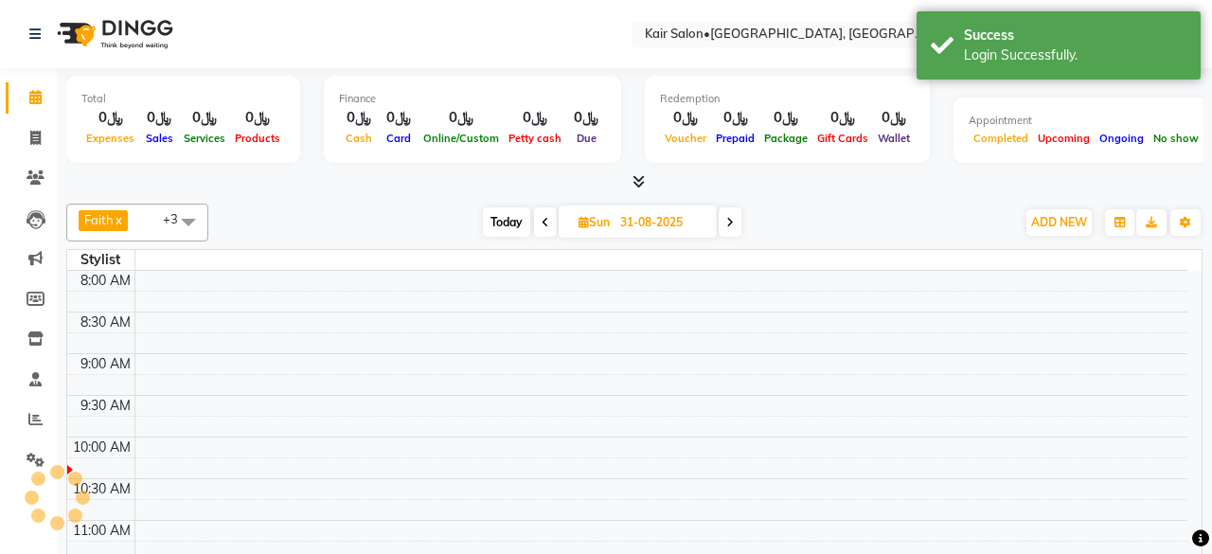
select select "en"
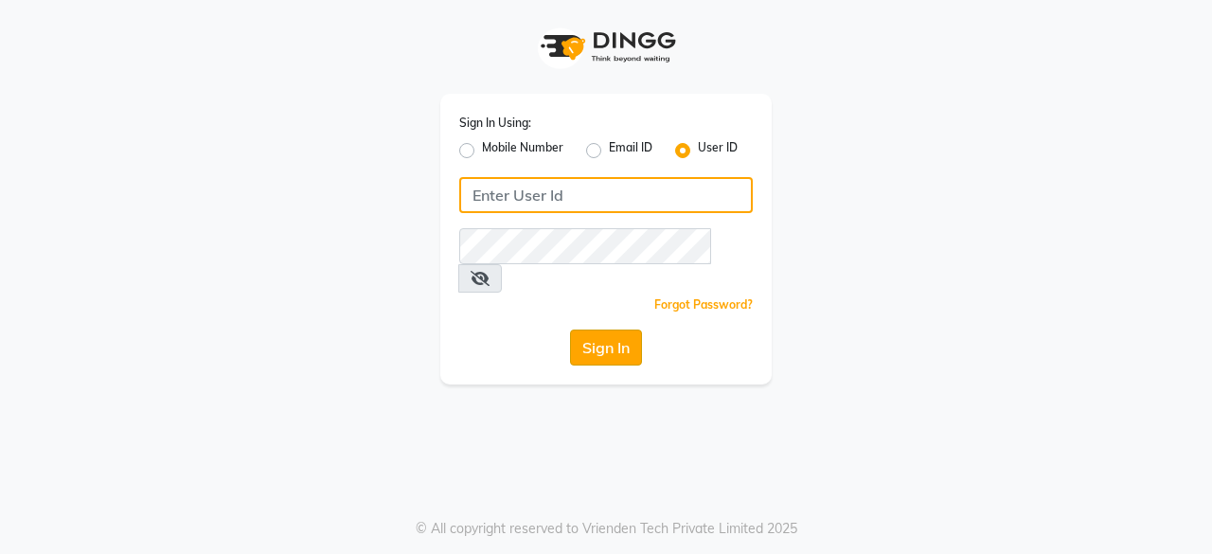
type input "oshabeautybar"
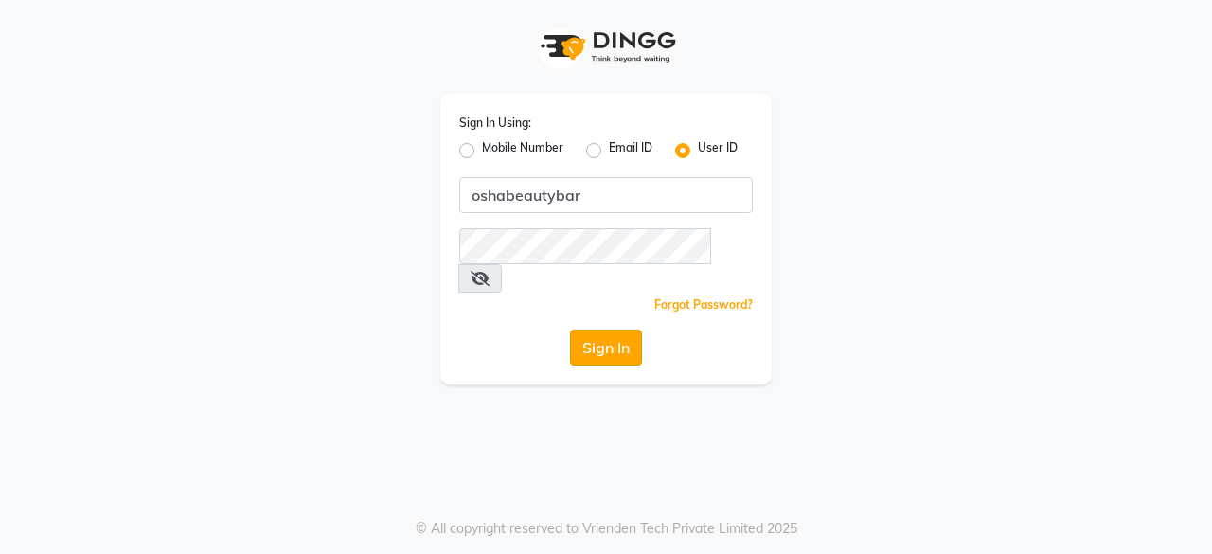
click at [612, 330] on button "Sign In" at bounding box center [606, 348] width 72 height 36
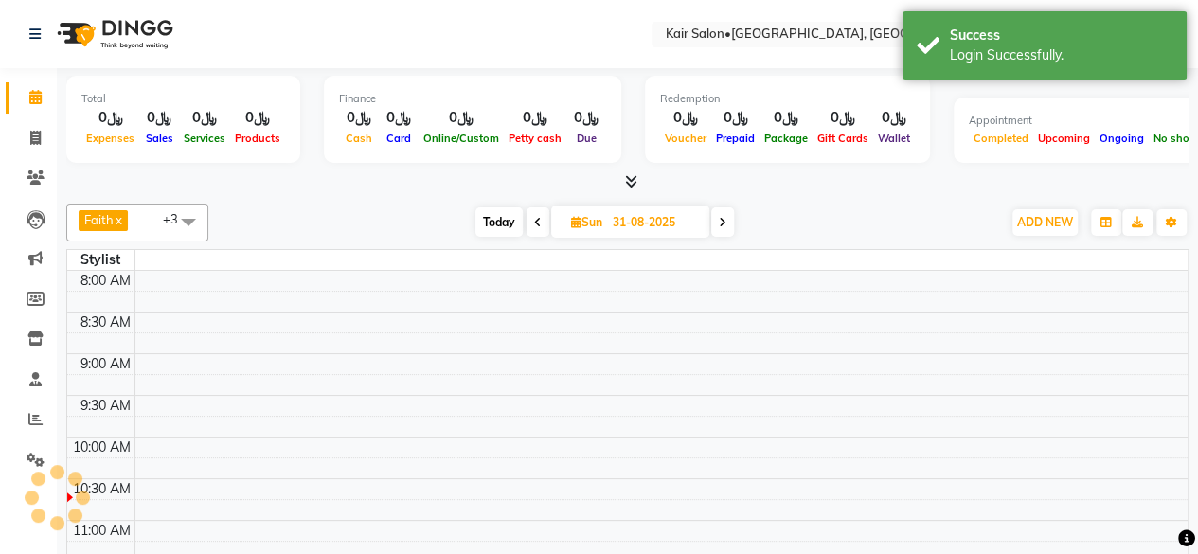
select select "en"
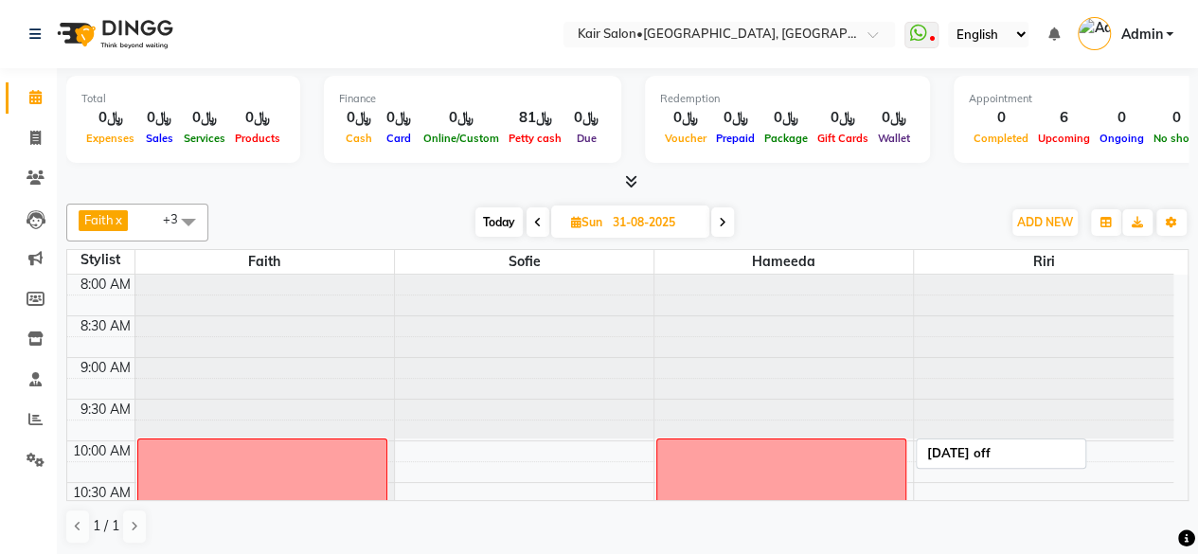
click at [934, 22] on span at bounding box center [922, 35] width 34 height 27
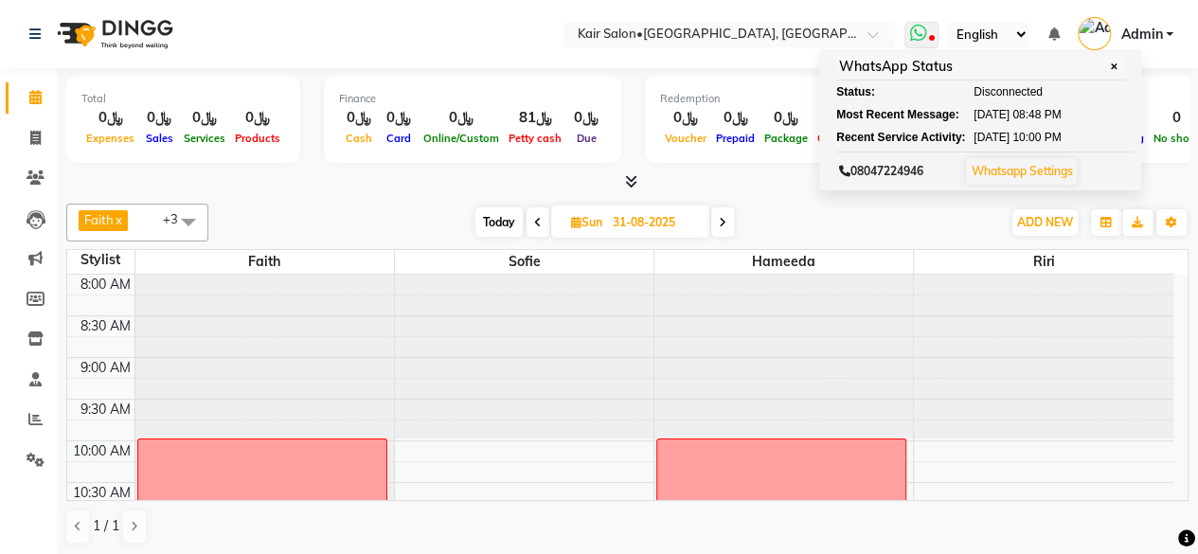
click at [941, 94] on div "Status:" at bounding box center [888, 91] width 104 height 17
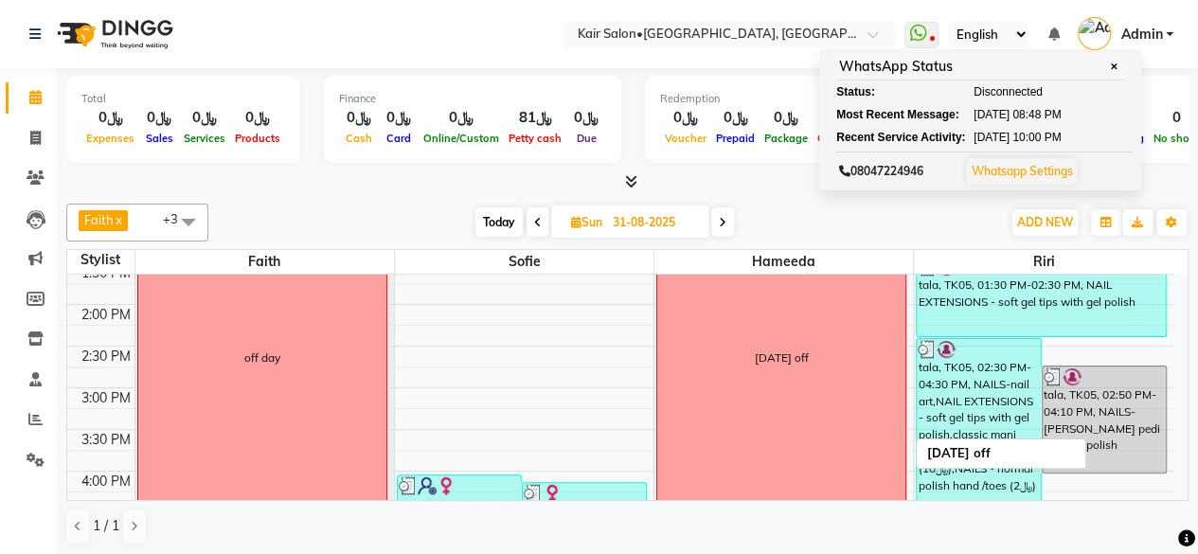
scroll to position [474, 0]
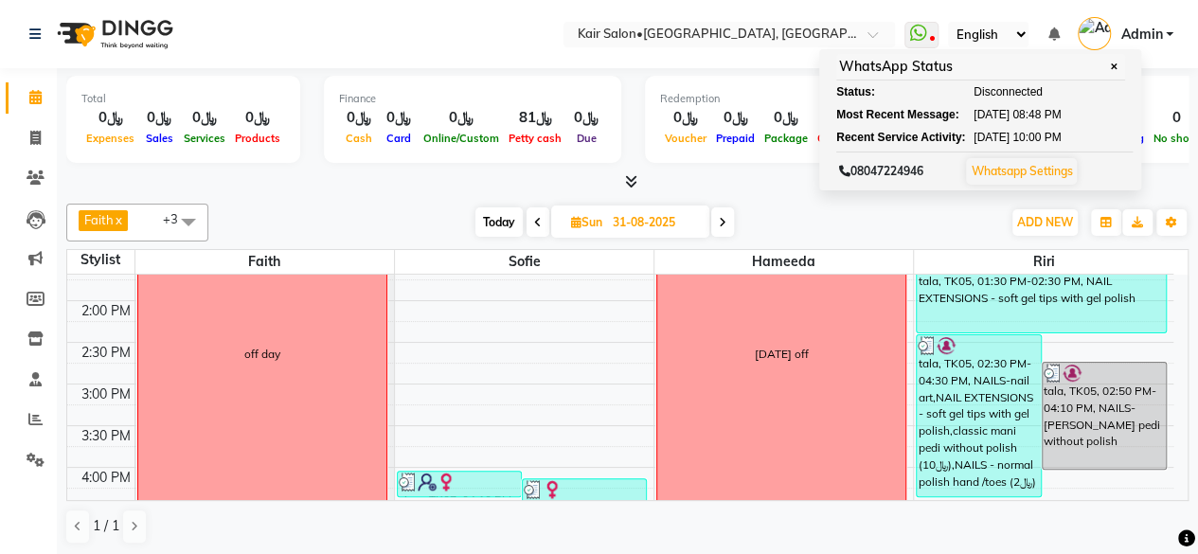
click at [497, 220] on span "Today" at bounding box center [498, 221] width 47 height 29
type input "01-09-2025"
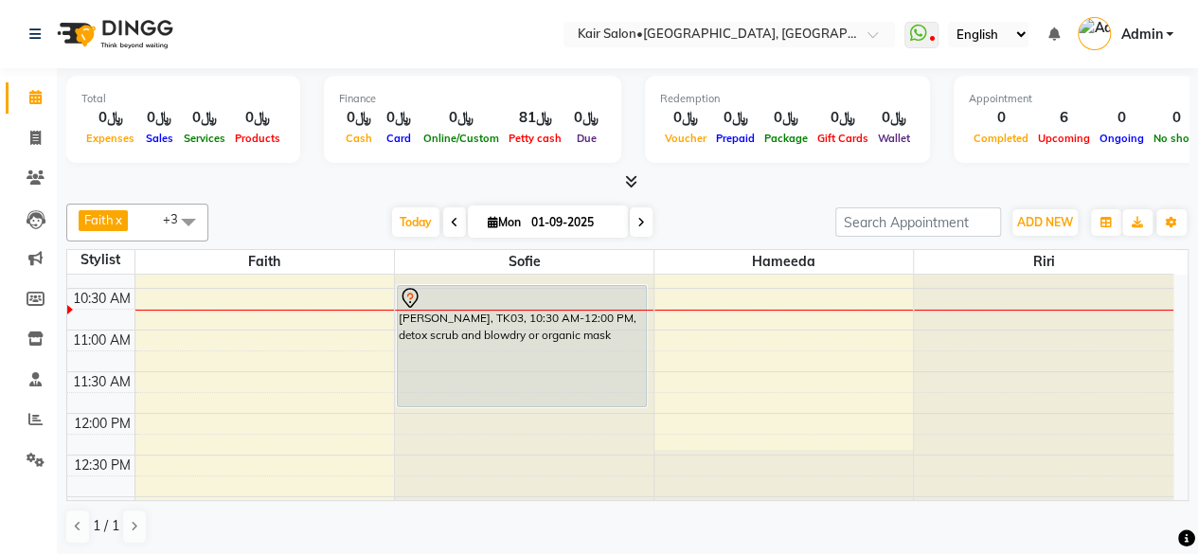
scroll to position [165, 0]
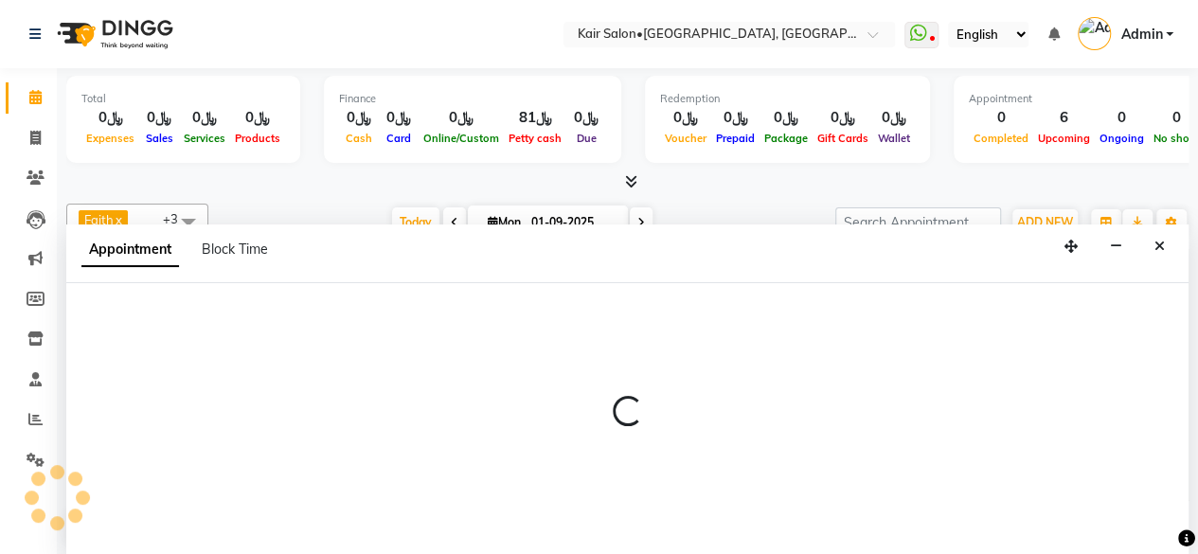
scroll to position [0, 0]
select select "49362"
select select "tentative"
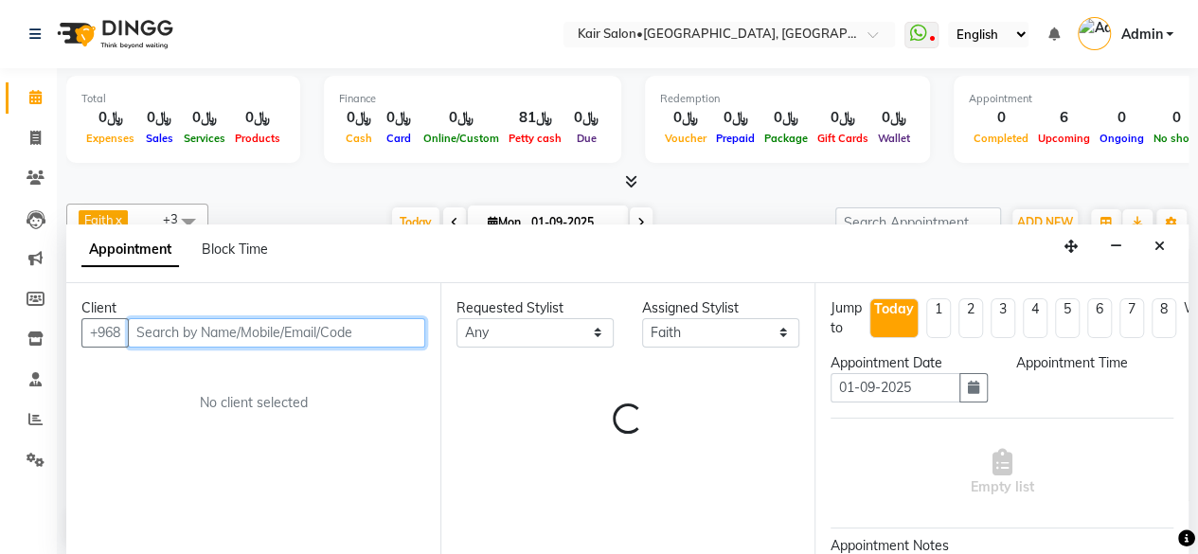
select select "660"
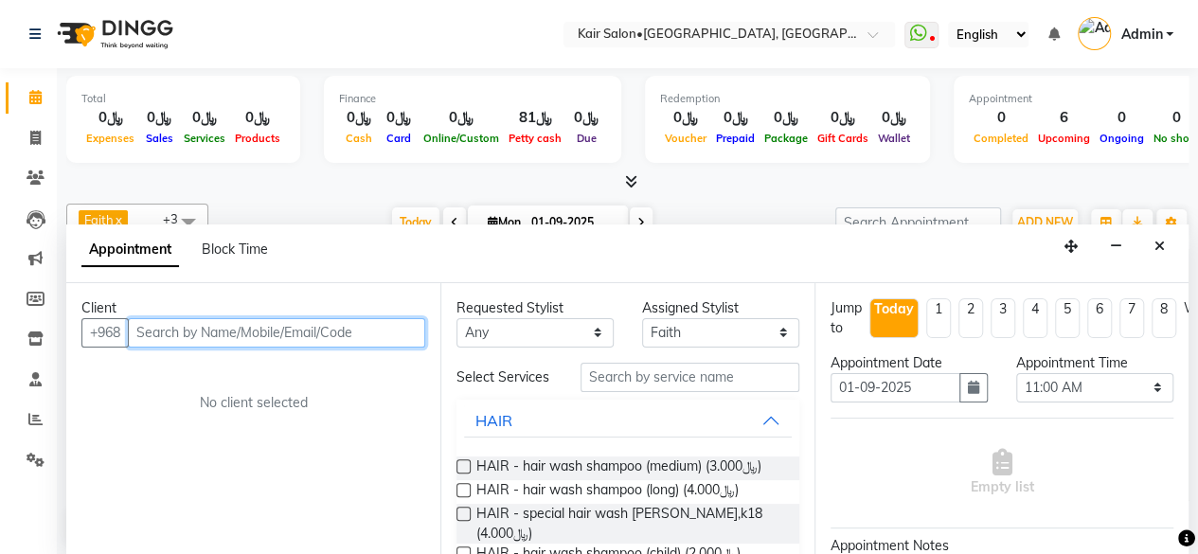
drag, startPoint x: 231, startPoint y: 325, endPoint x: 217, endPoint y: 325, distance: 14.2
click at [230, 325] on input "text" at bounding box center [276, 332] width 297 height 29
type input "s"
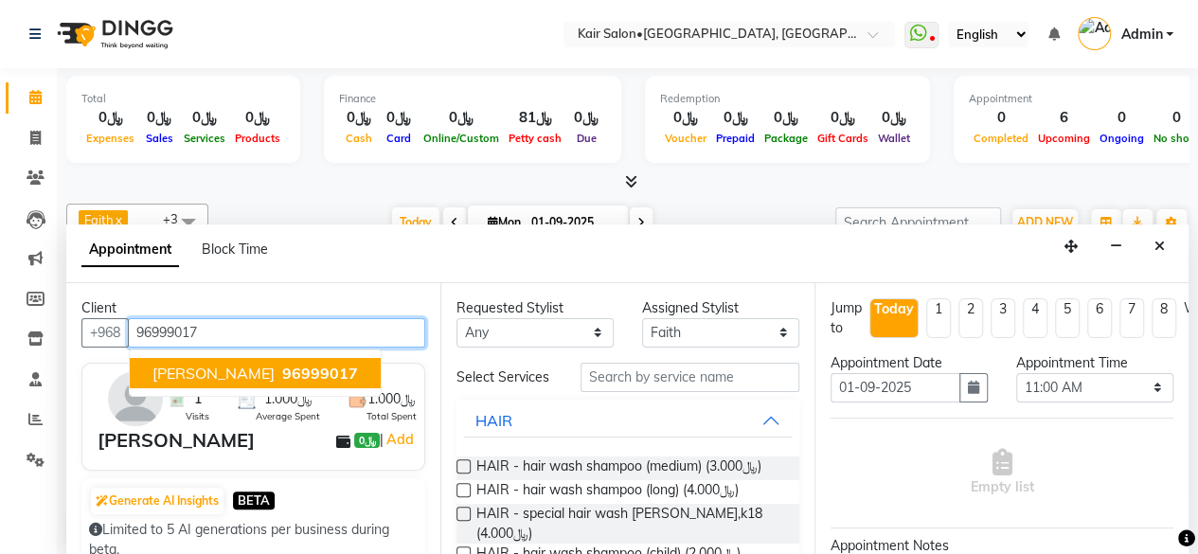
click at [282, 364] on span "96999017" at bounding box center [320, 373] width 76 height 19
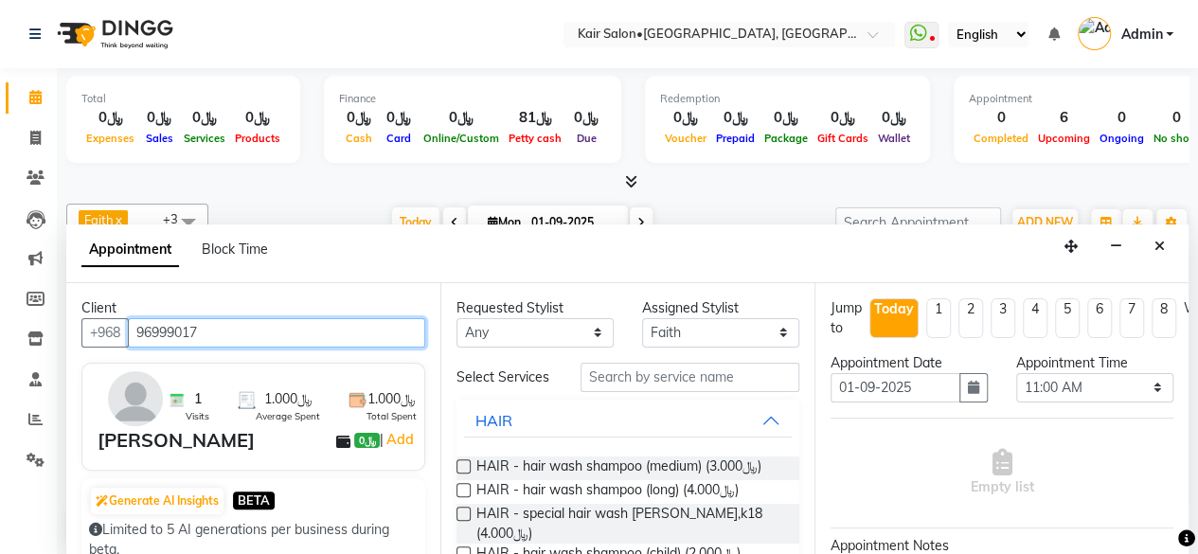
type input "96999017"
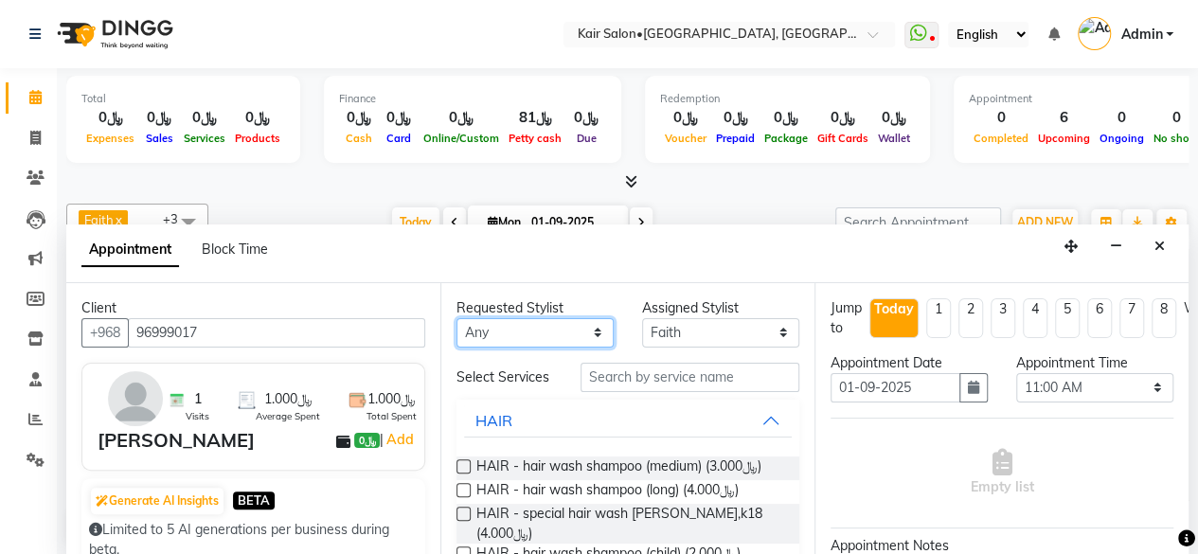
click at [597, 334] on select "Any Faith HABSATBEE SHAHULHAMEED Hameeda Madam Alia Taya Madam Asma Jandal Mada…" at bounding box center [535, 332] width 157 height 29
select select "49362"
click at [457, 318] on select "Any Faith HABSATBEE SHAHULHAMEED Hameeda Madam Alia Taya Madam Asma Jandal Mada…" at bounding box center [535, 332] width 157 height 29
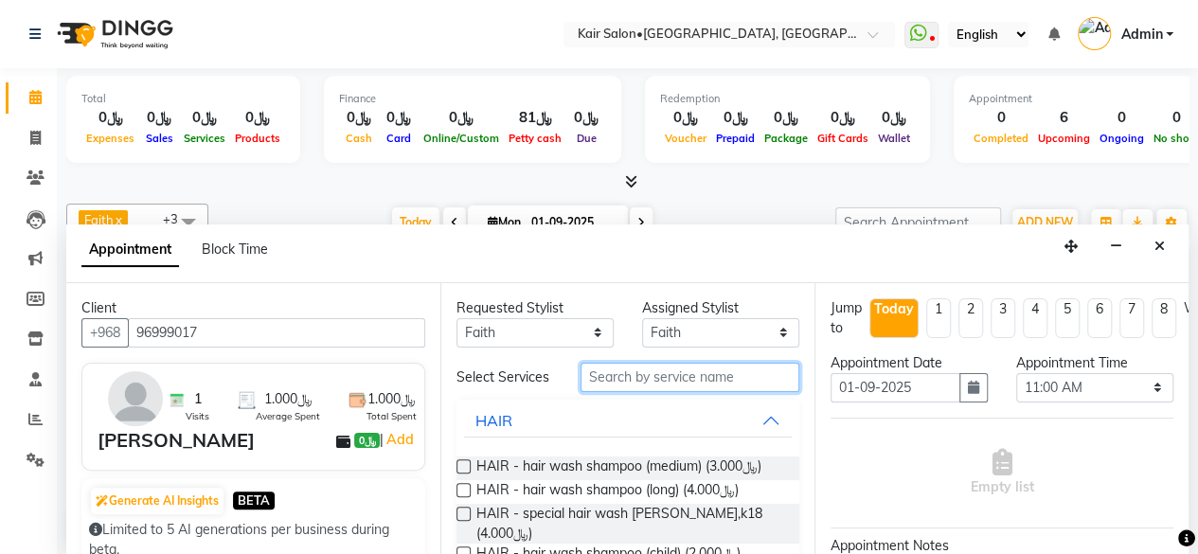
click at [610, 380] on input "text" at bounding box center [690, 377] width 219 height 29
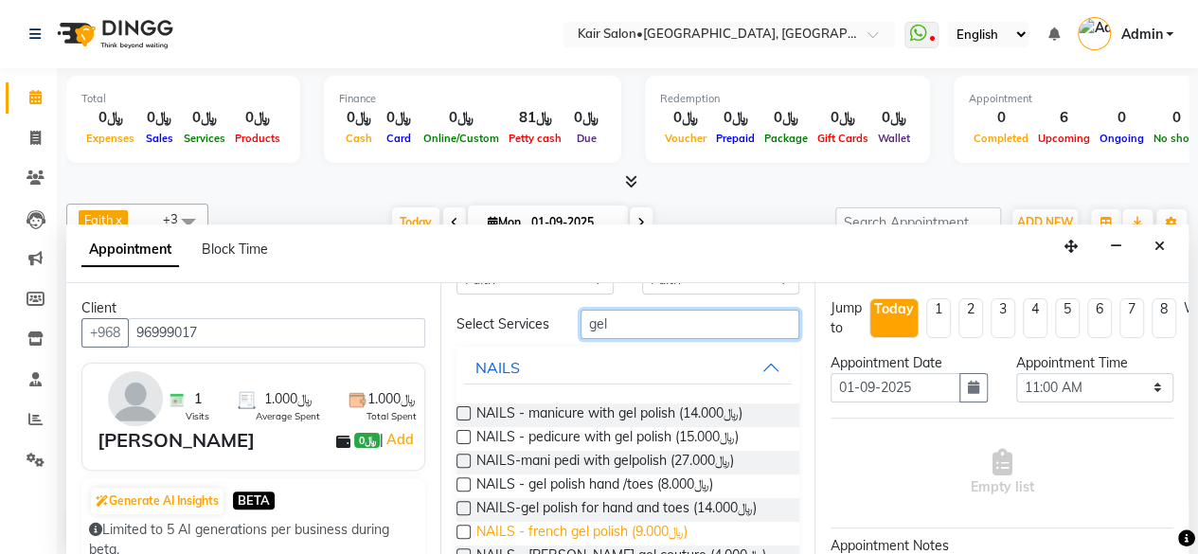
scroll to position [95, 0]
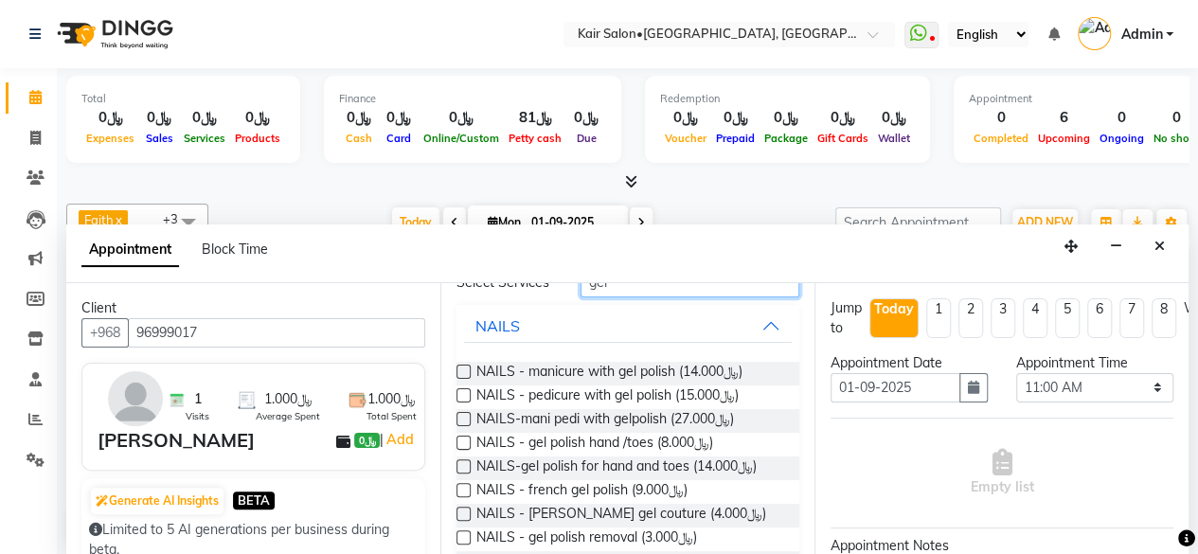
type input "gel"
click at [458, 545] on label at bounding box center [464, 537] width 14 height 14
click at [458, 546] on input "checkbox" at bounding box center [463, 539] width 12 height 12
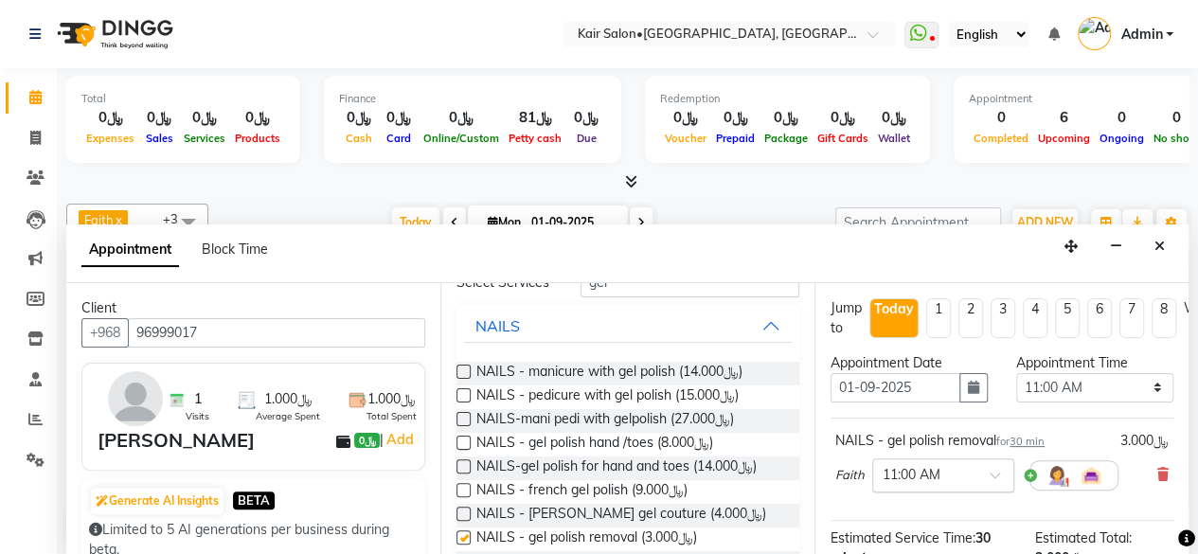
checkbox input "false"
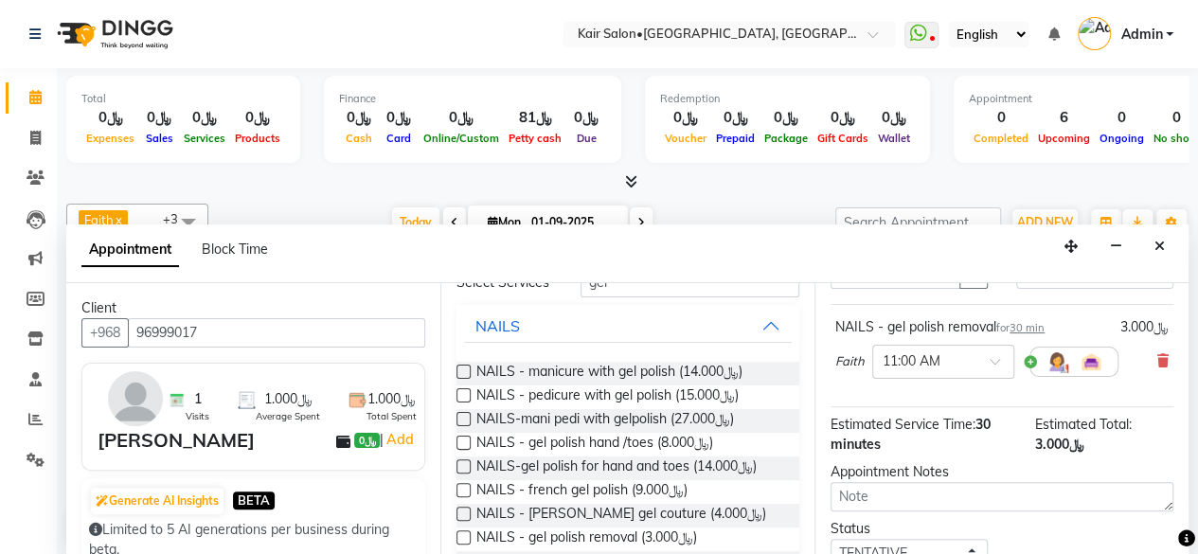
scroll to position [226, 0]
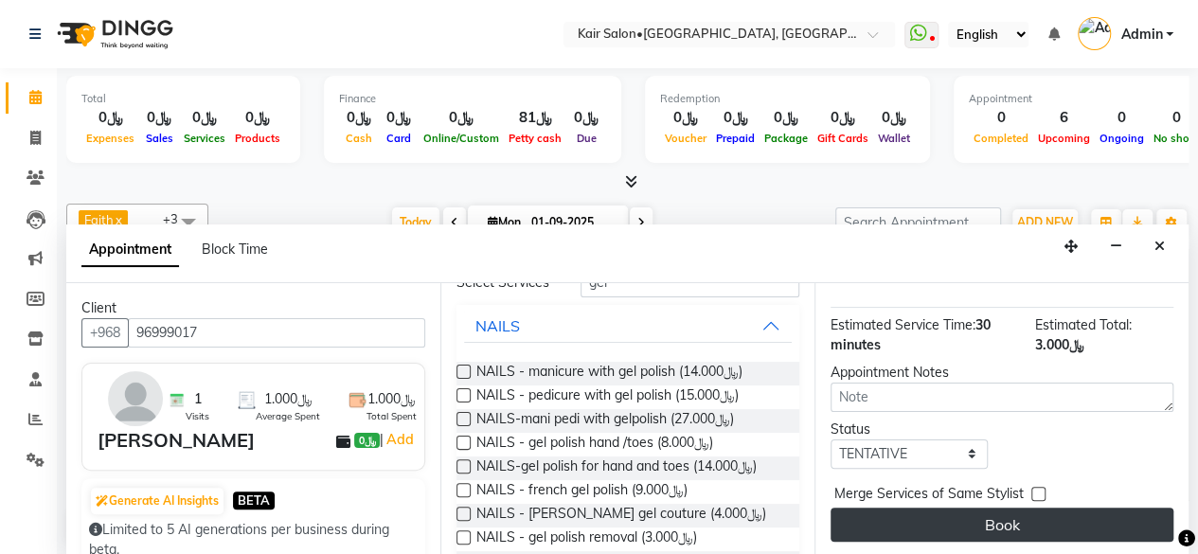
click at [989, 508] on button "Book" at bounding box center [1002, 525] width 343 height 34
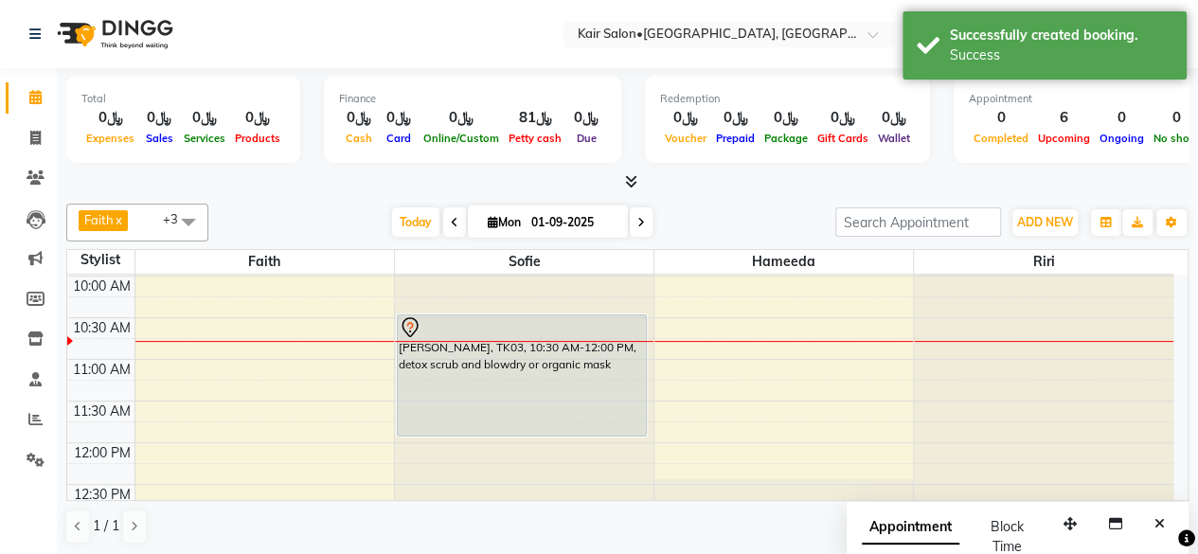
scroll to position [0, 0]
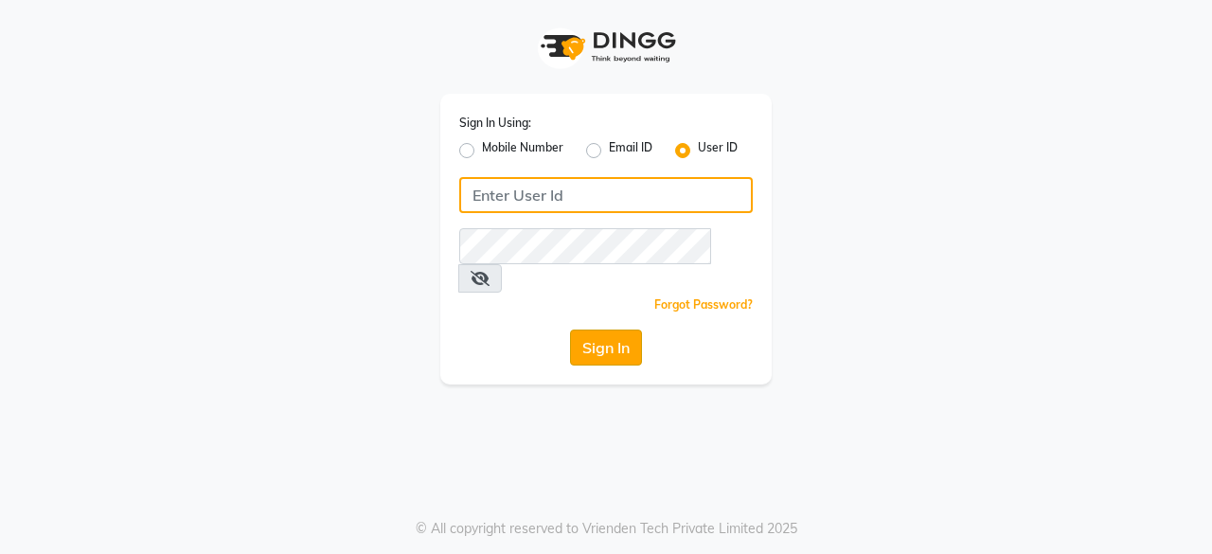
type input "oshabeautybar"
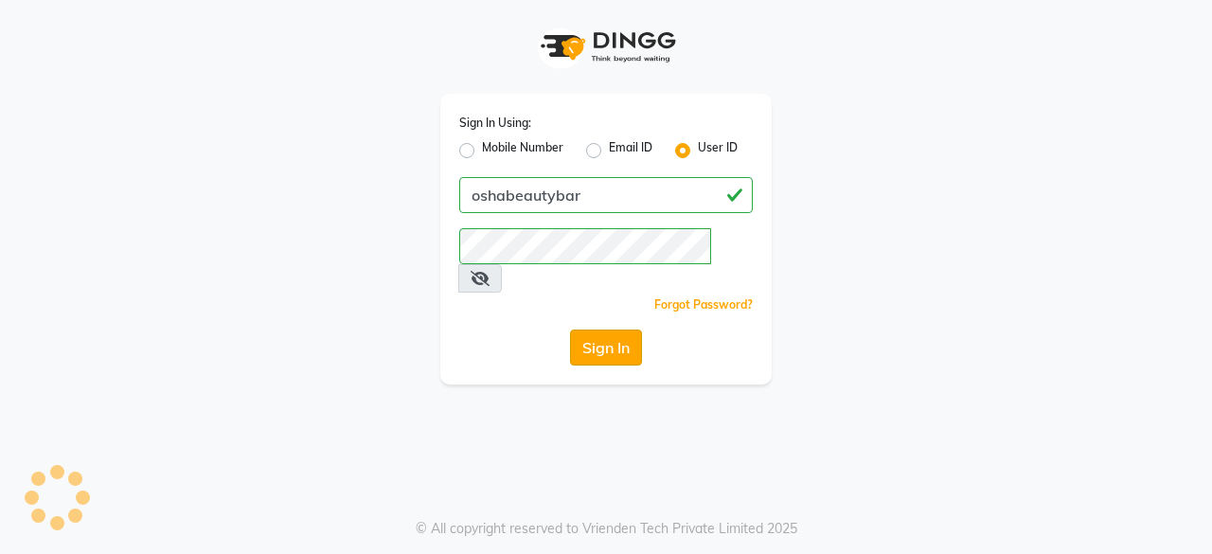
click at [593, 330] on button "Sign In" at bounding box center [606, 348] width 72 height 36
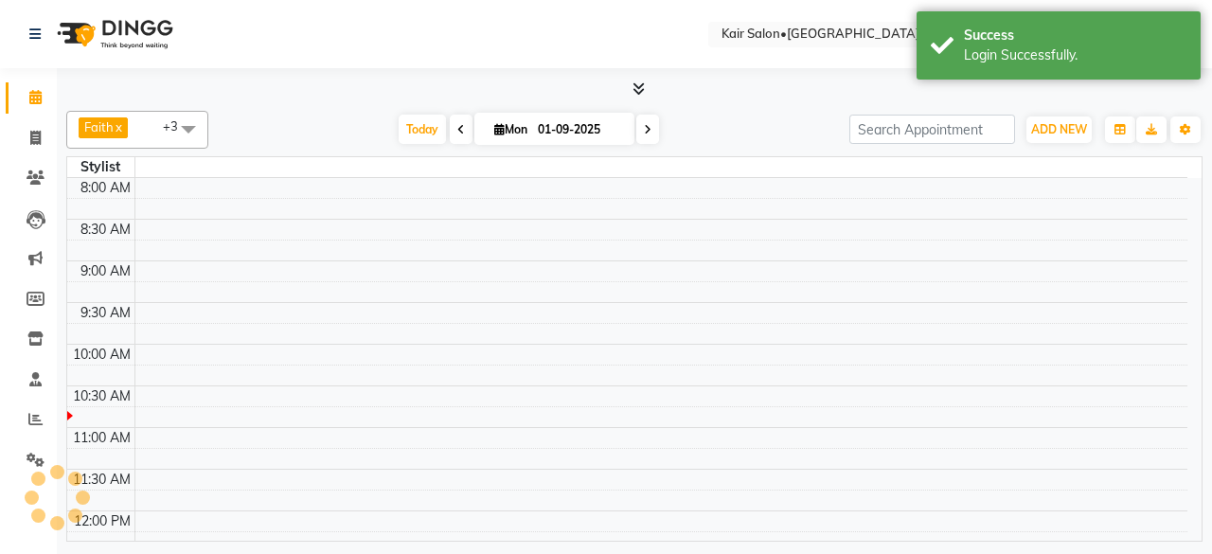
select select "en"
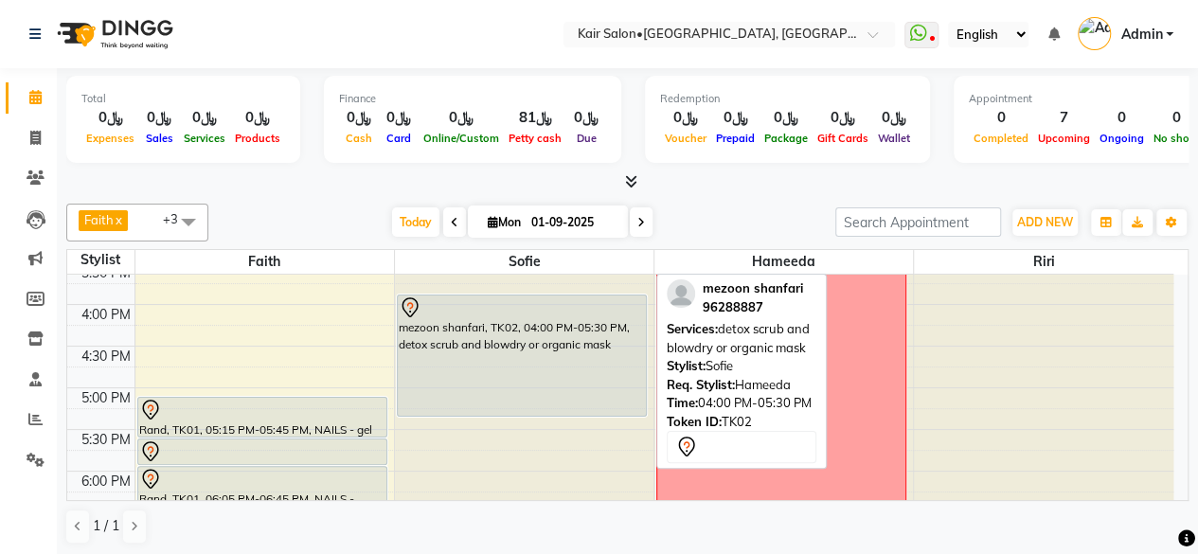
scroll to position [663, 0]
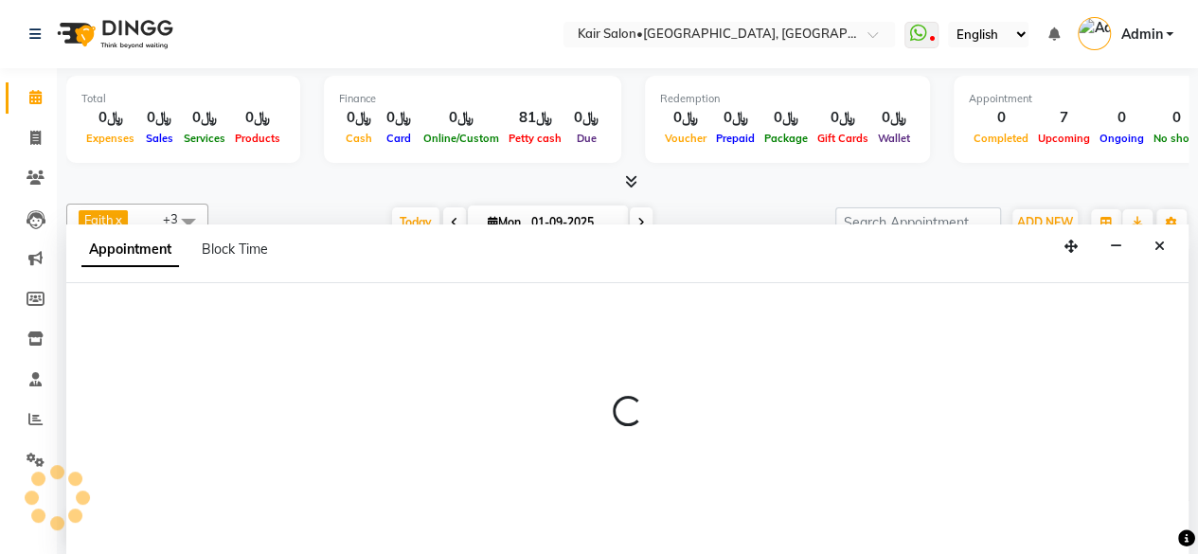
scroll to position [0, 0]
select select "58893"
select select "tentative"
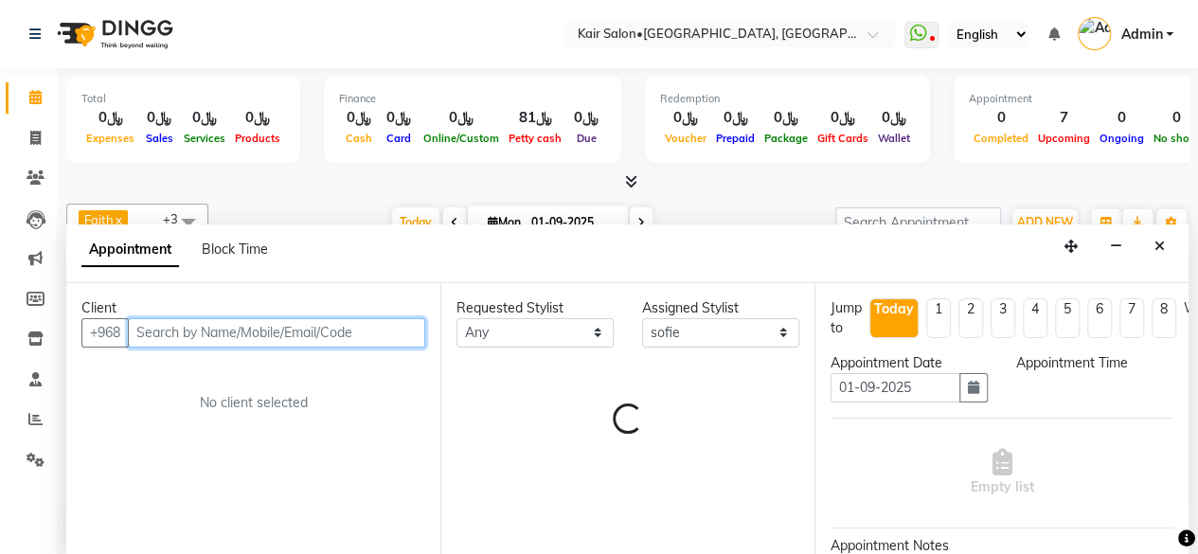
select select "1080"
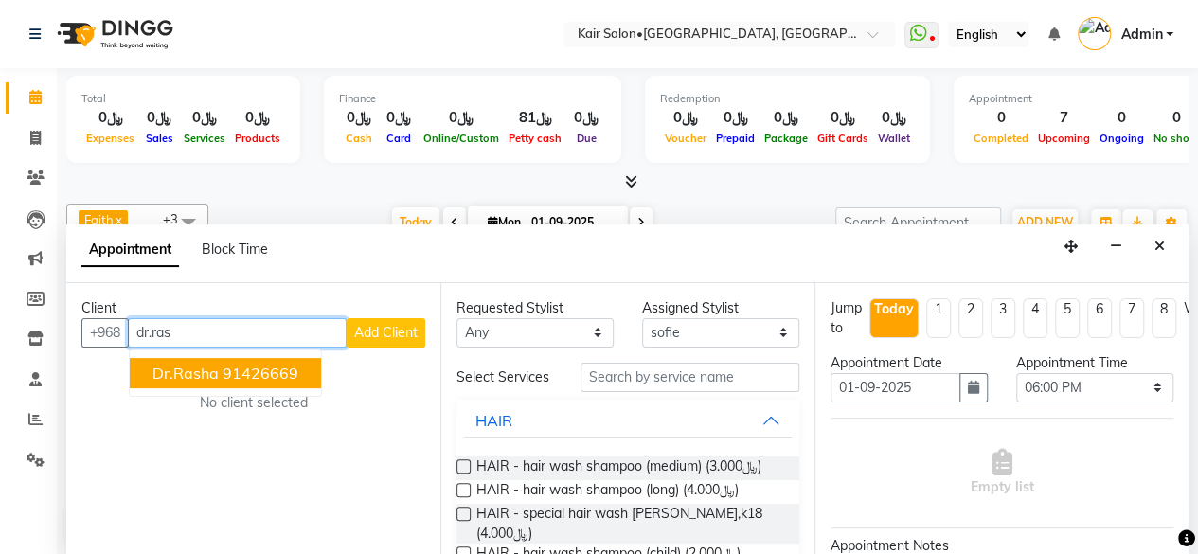
click at [206, 371] on span "dr.rasha" at bounding box center [185, 373] width 66 height 19
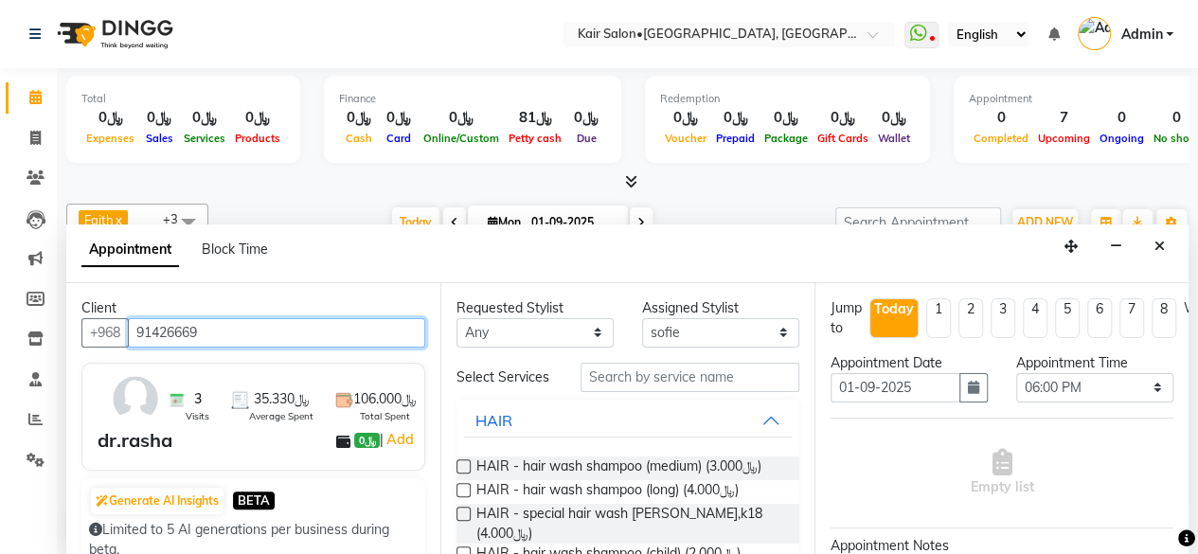
type input "91426669"
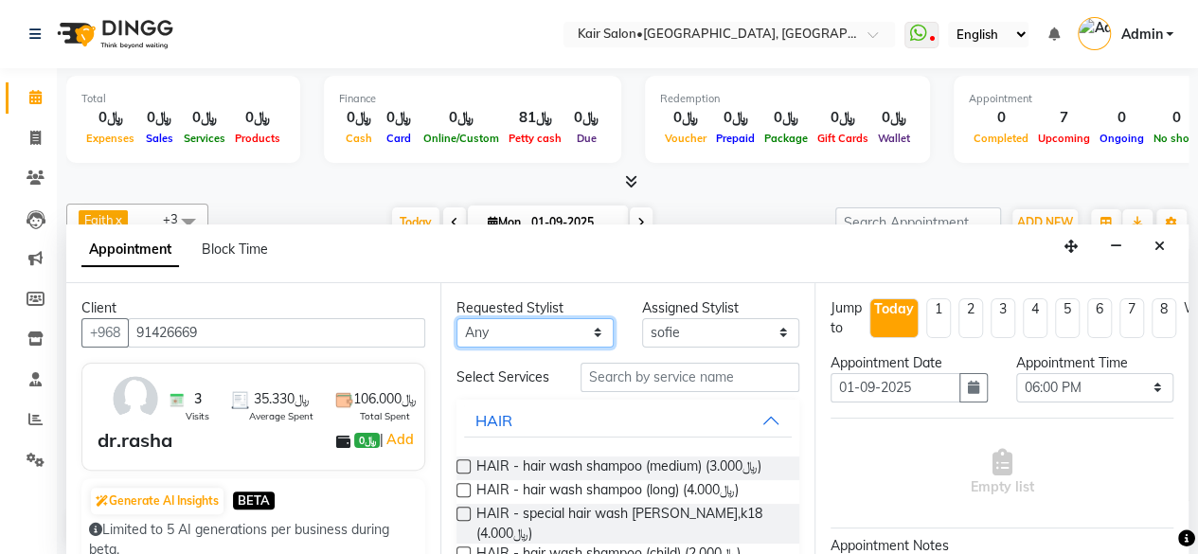
click at [593, 331] on select "Any Faith HABSATBEE SHAHULHAMEED Hameeda Madam Alia Taya Madam Asma Jandal Mada…" at bounding box center [535, 332] width 157 height 29
select select "58893"
click at [457, 318] on select "Any Faith HABSATBEE SHAHULHAMEED Hameeda Madam Alia Taya Madam Asma Jandal Mada…" at bounding box center [535, 332] width 157 height 29
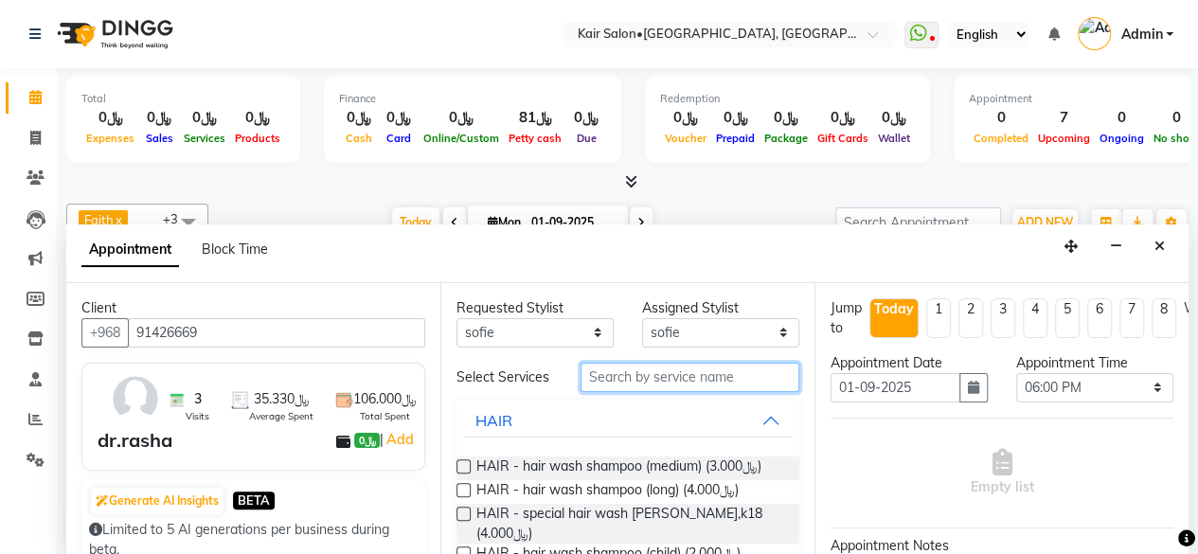
click at [622, 374] on input "text" at bounding box center [690, 377] width 219 height 29
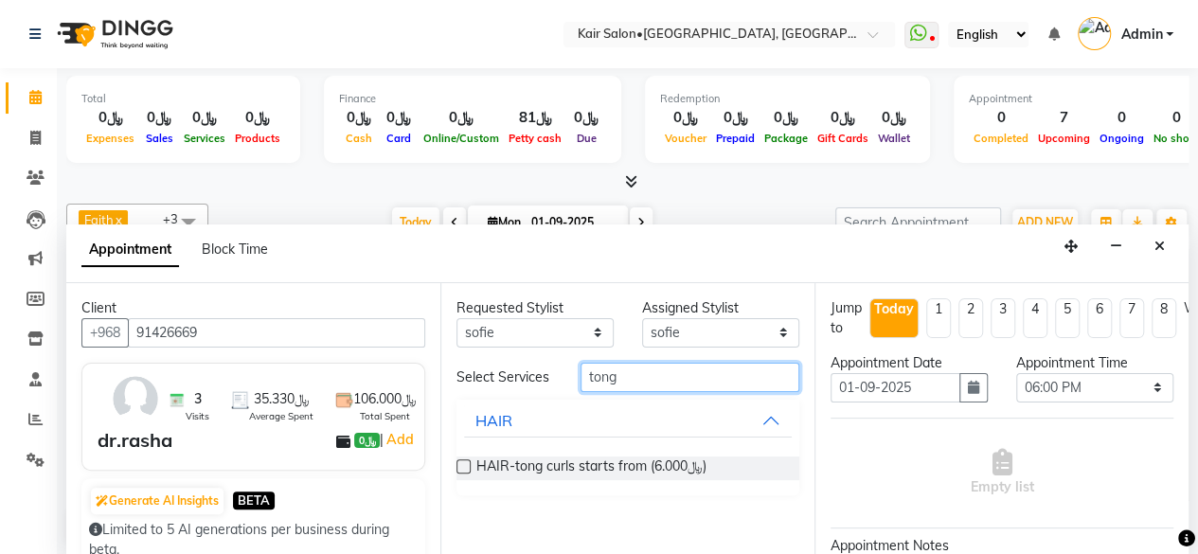
type input "tong"
click at [463, 463] on label at bounding box center [464, 466] width 14 height 14
click at [463, 463] on input "checkbox" at bounding box center [463, 468] width 12 height 12
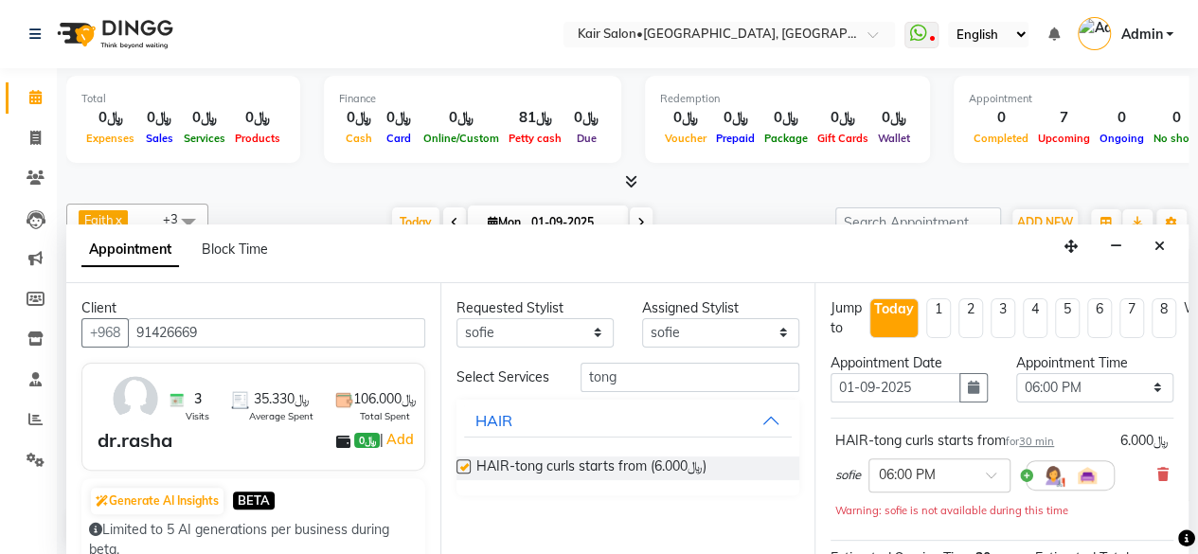
checkbox input "false"
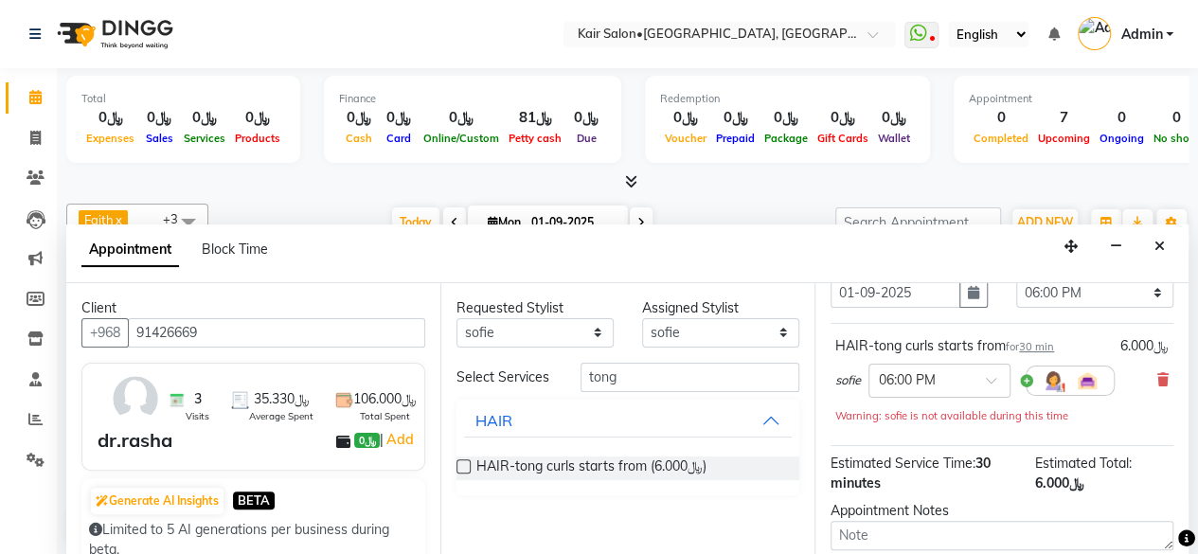
scroll to position [246, 0]
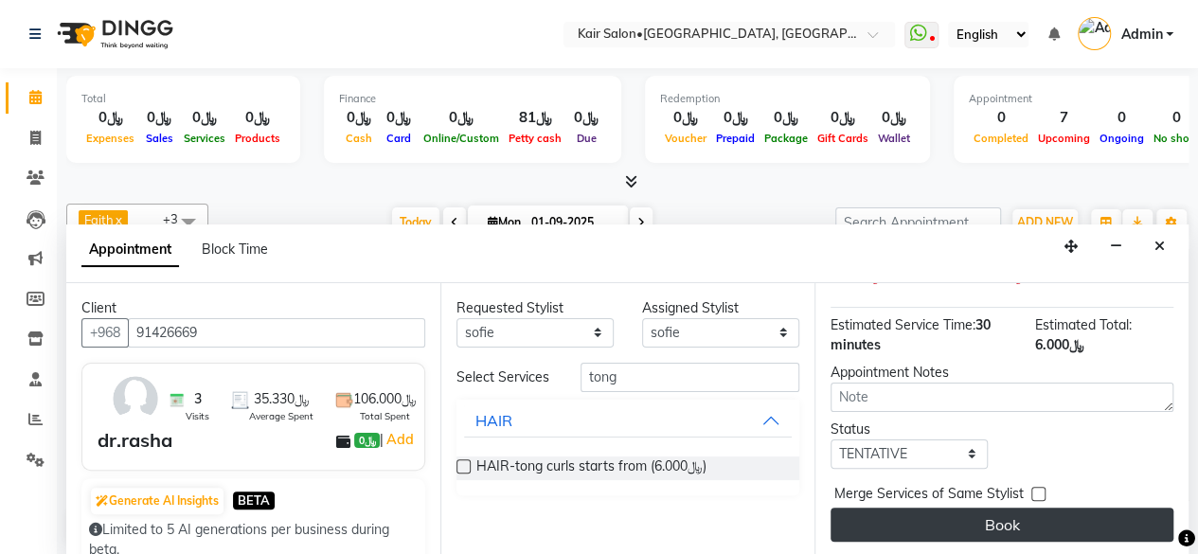
click at [1013, 509] on button "Book" at bounding box center [1002, 525] width 343 height 34
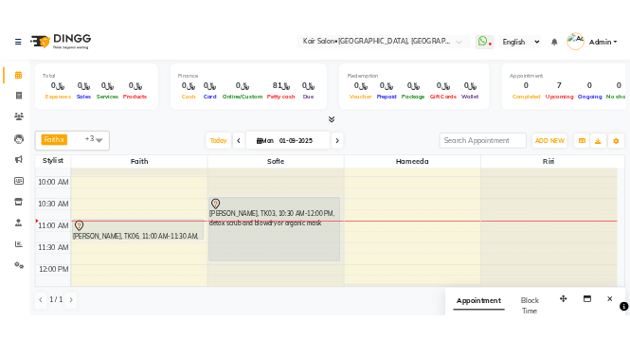
scroll to position [189, 0]
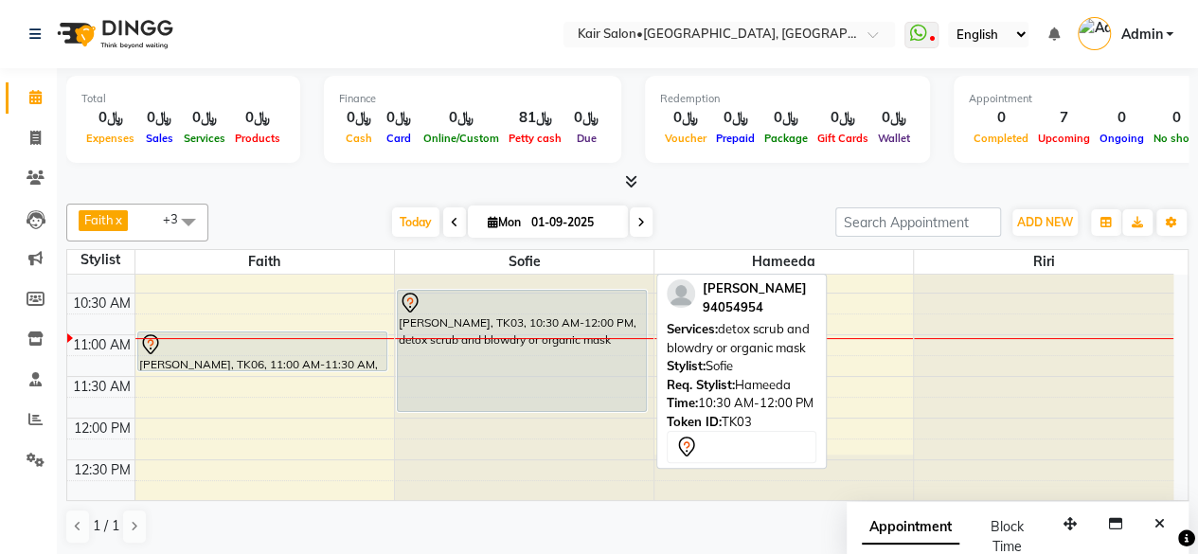
click at [448, 291] on div "Umaima Brki, TK03, 10:30 AM-12:00 PM, detox scrub and blowdry or organic mask" at bounding box center [522, 351] width 248 height 120
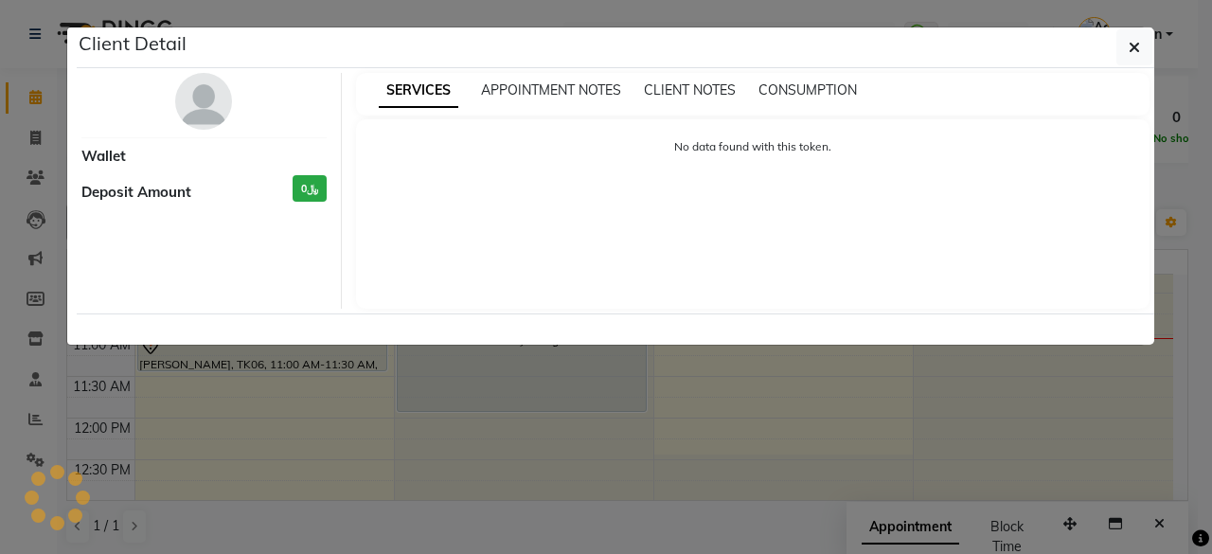
select select "7"
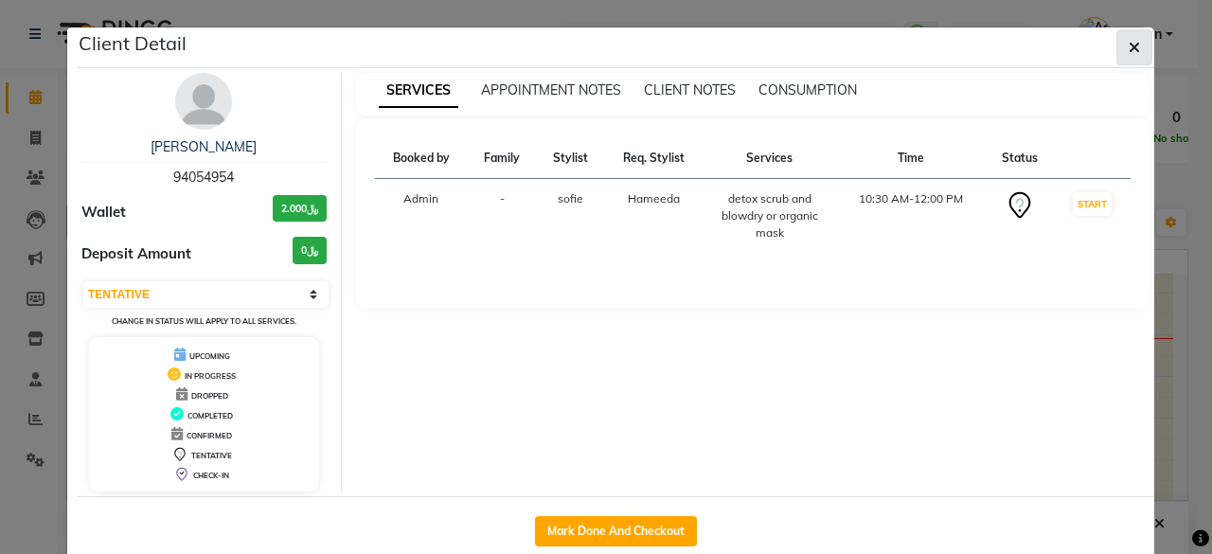
click at [1133, 47] on button "button" at bounding box center [1135, 47] width 36 height 36
